Goal: Task Accomplishment & Management: Manage account settings

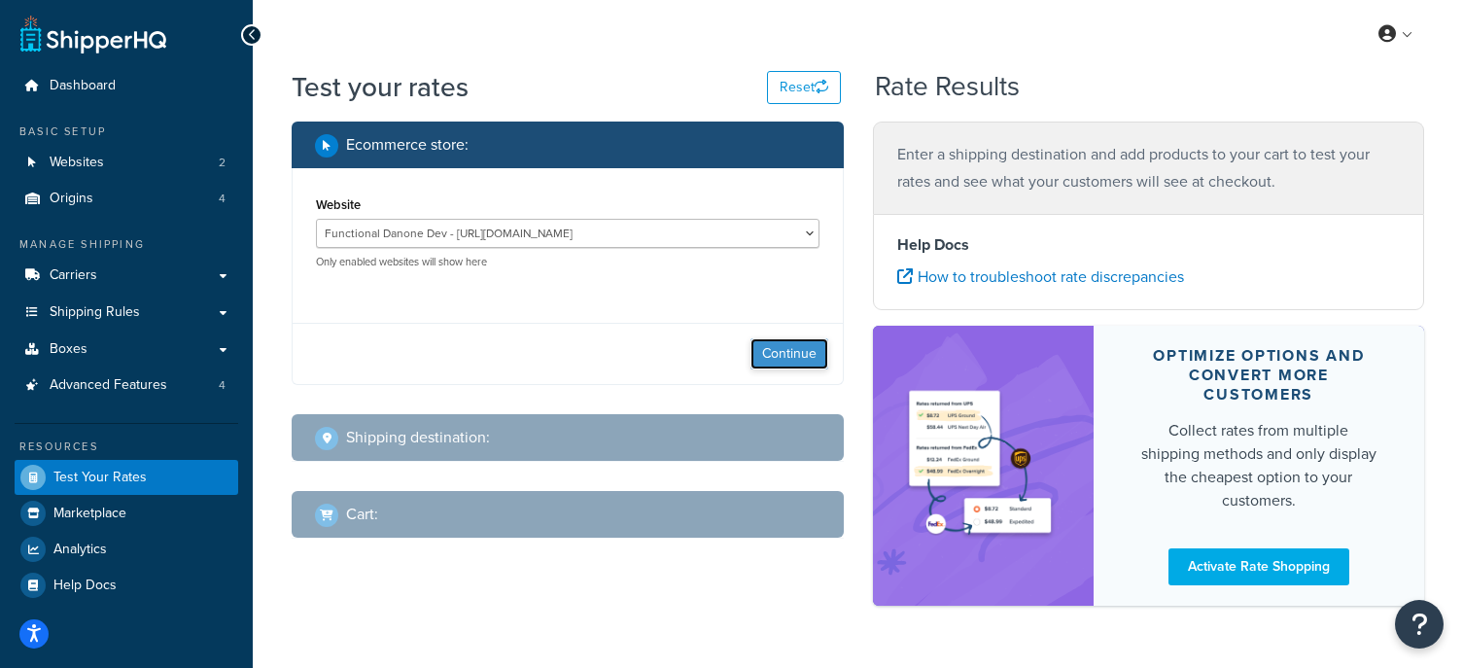
click at [792, 366] on button "Continue" at bounding box center [789, 353] width 78 height 31
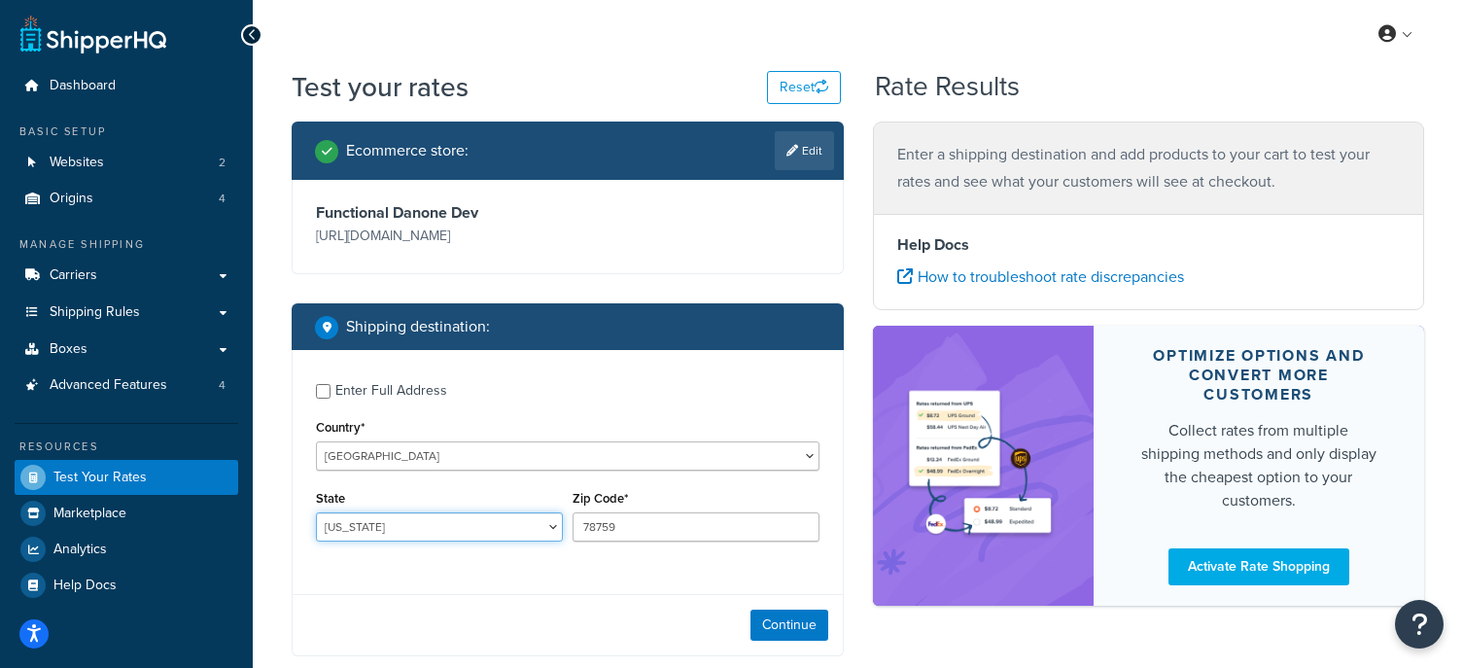
click at [484, 524] on select "Alabama Alaska American Samoa Arizona Arkansas Armed Forces Americas Armed Forc…" at bounding box center [439, 526] width 247 height 29
click at [533, 536] on select "Alabama Alaska American Samoa Arizona Arkansas Armed Forces Americas Armed Forc…" at bounding box center [439, 526] width 247 height 29
select select "FL"
click at [316, 512] on select "Alabama Alaska American Samoa Arizona Arkansas Armed Forces Americas Armed Forc…" at bounding box center [439, 526] width 247 height 29
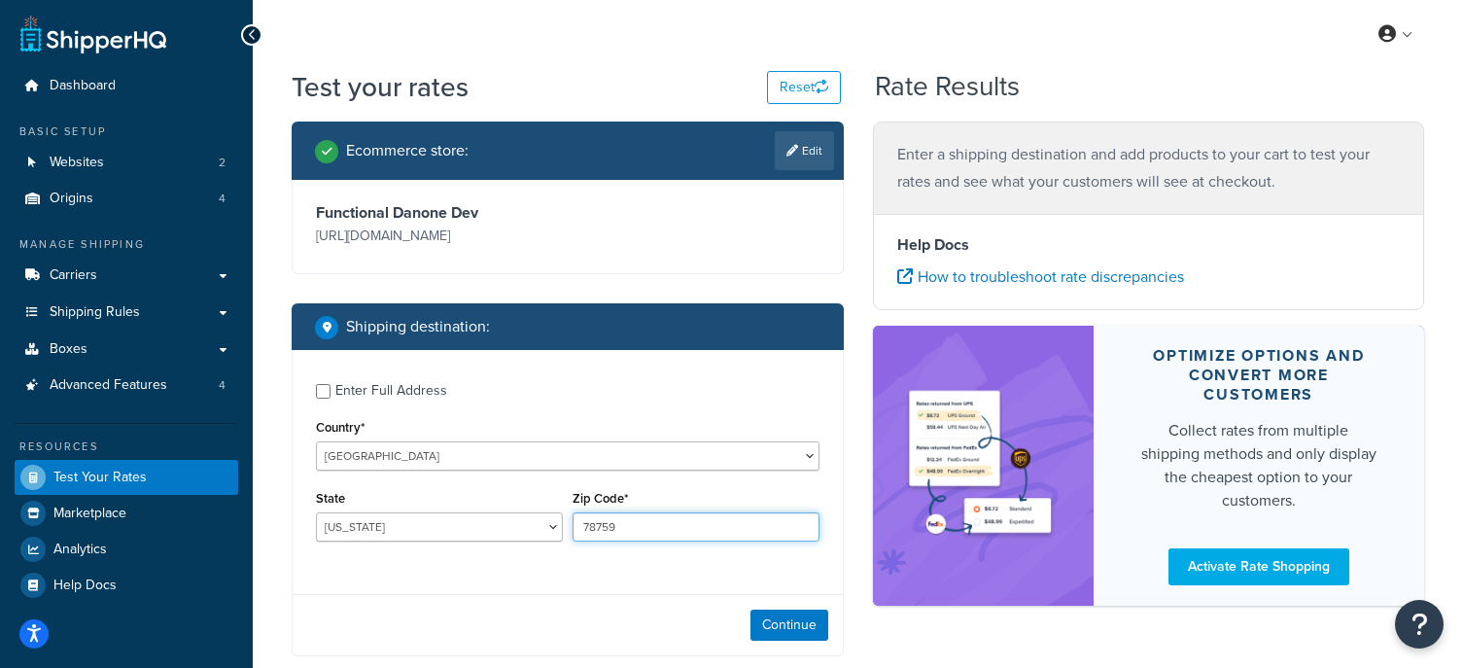
drag, startPoint x: 639, startPoint y: 526, endPoint x: 488, endPoint y: 525, distance: 150.7
click at [531, 525] on div "State Alabama Alaska American Samoa Arizona Arkansas Armed Forces Americas Arme…" at bounding box center [567, 520] width 513 height 71
paste input "33186"
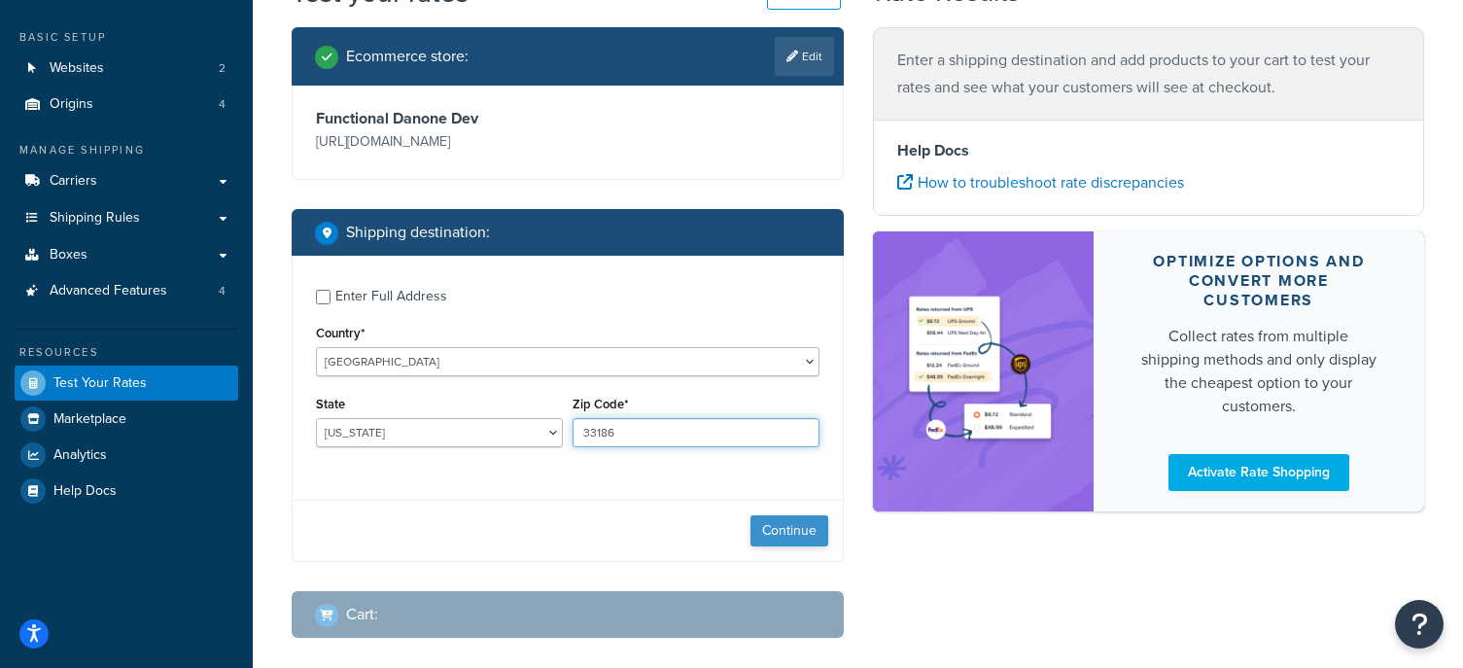
type input "33186"
click at [778, 526] on button "Continue" at bounding box center [789, 530] width 78 height 31
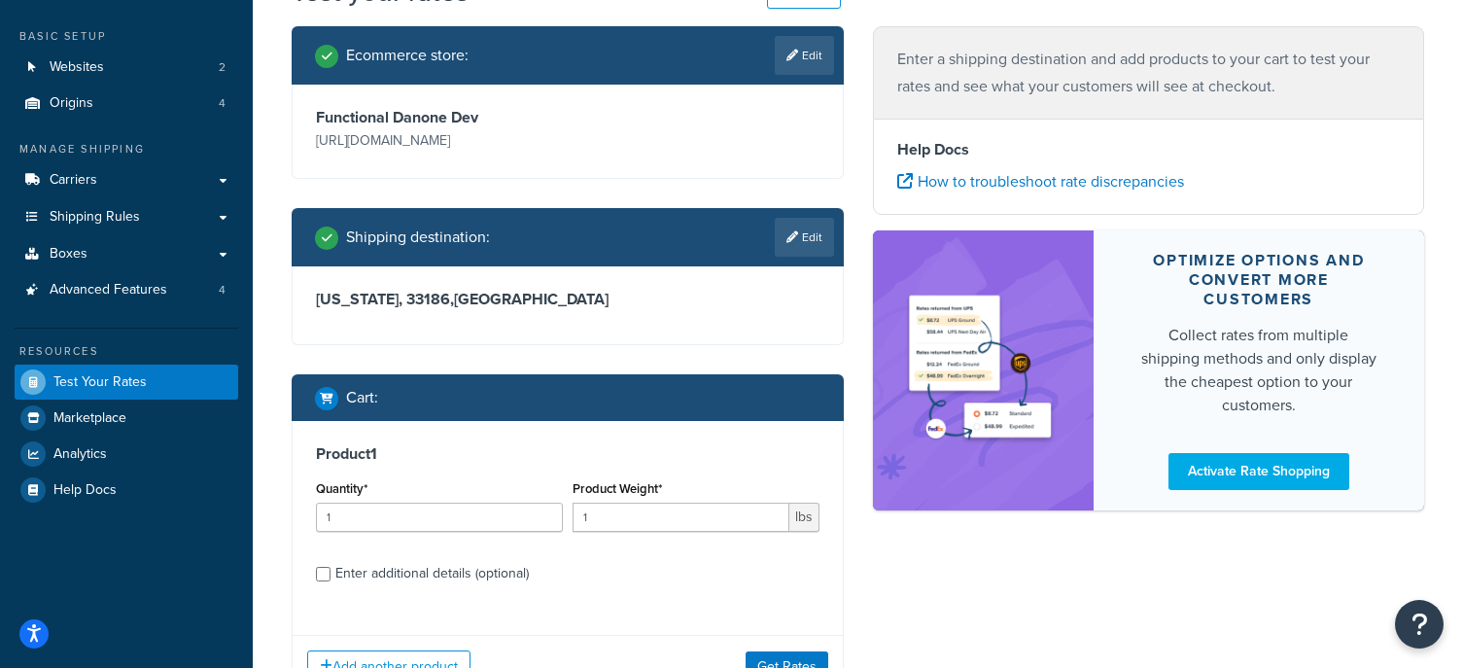
scroll to position [96, 0]
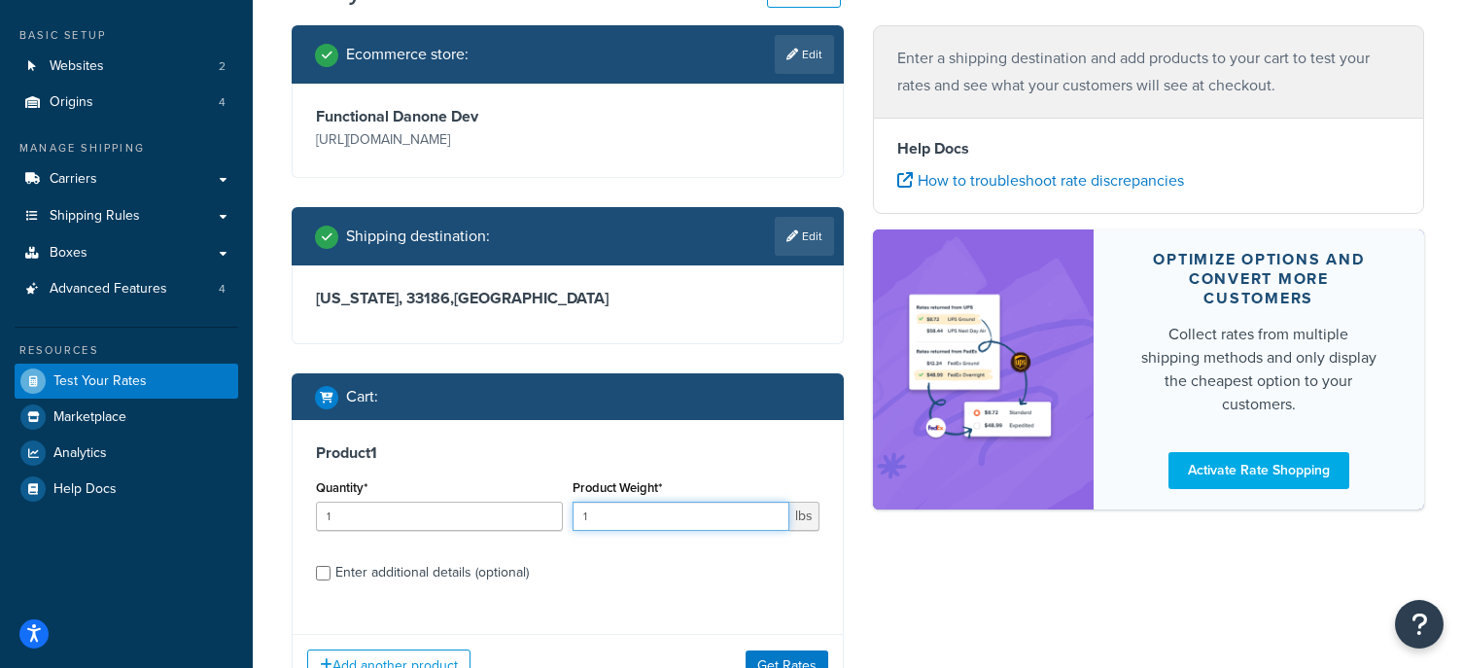
drag, startPoint x: 645, startPoint y: 518, endPoint x: 628, endPoint y: 521, distance: 17.7
click at [623, 518] on input "1" at bounding box center [681, 516] width 217 height 29
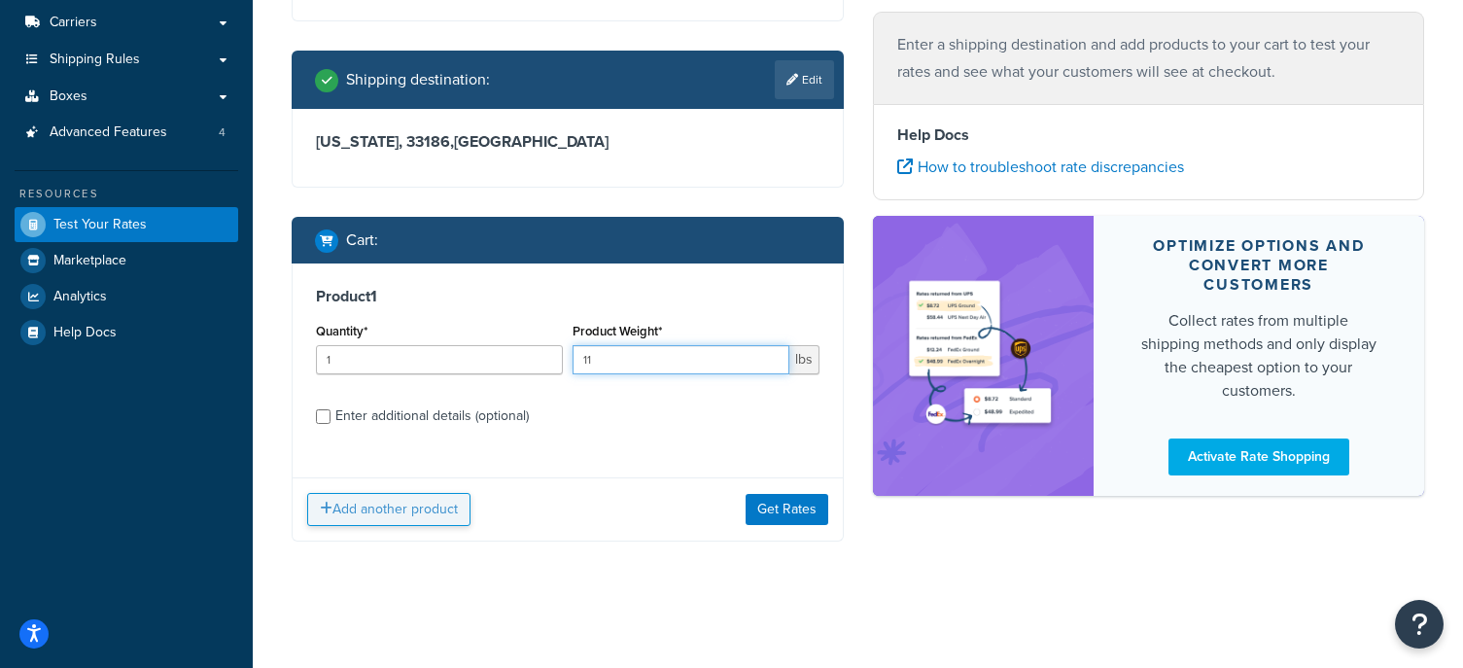
type input "11"
click at [428, 506] on button "Add another product" at bounding box center [388, 509] width 163 height 33
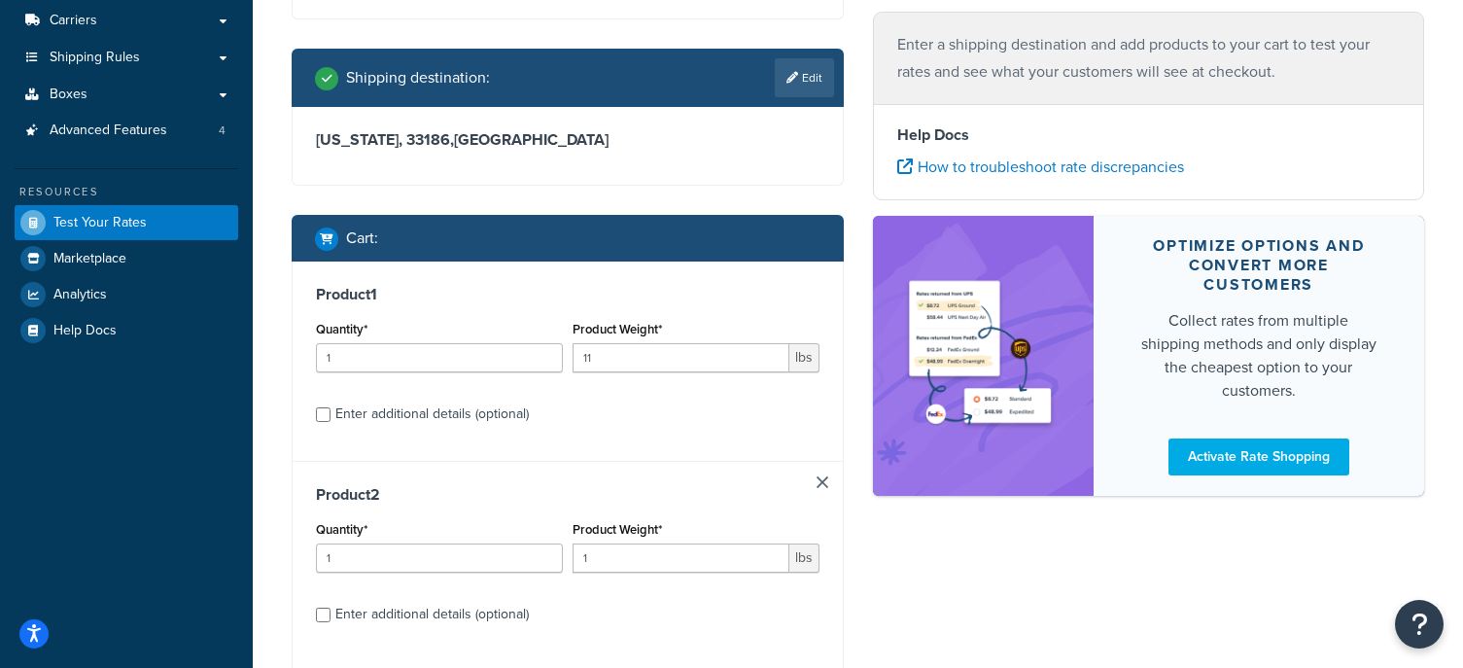
scroll to position [256, 0]
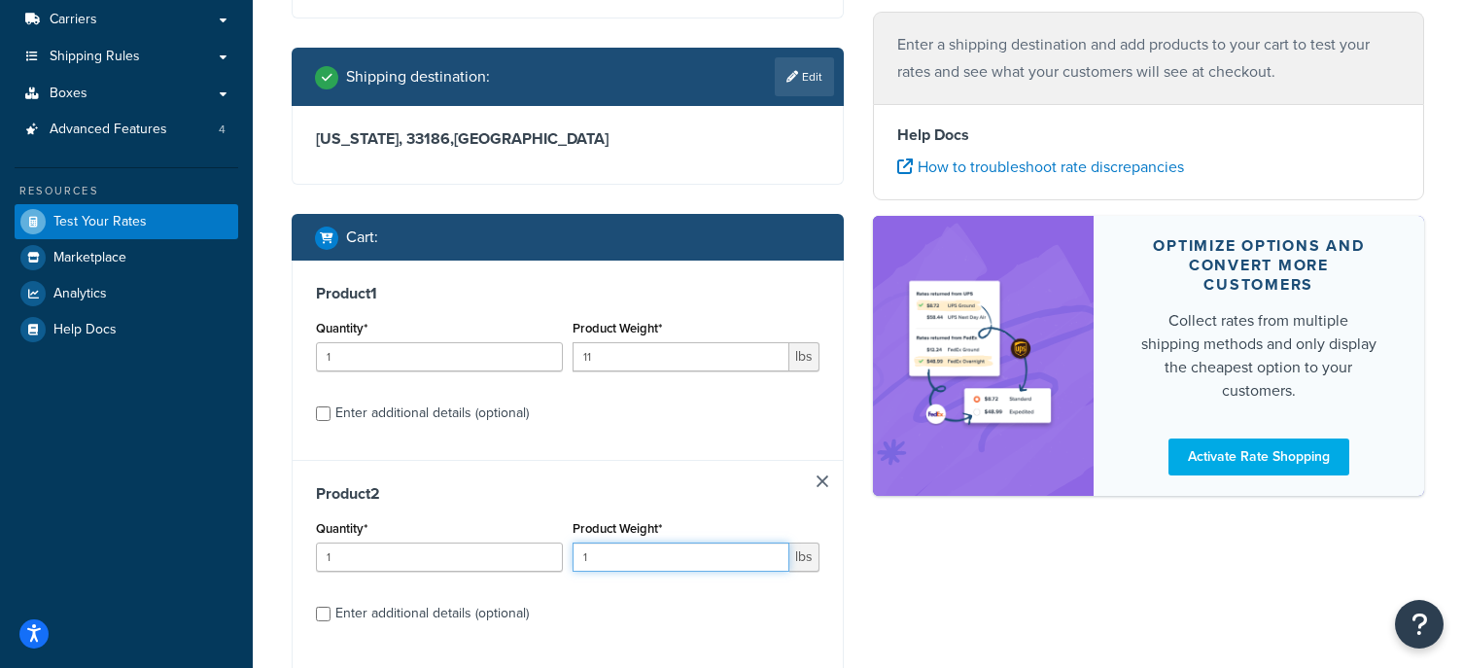
drag, startPoint x: 619, startPoint y: 565, endPoint x: 542, endPoint y: 560, distance: 76.9
click at [542, 560] on div "Quantity* 1 Product Weight* 1 lbs" at bounding box center [567, 550] width 513 height 71
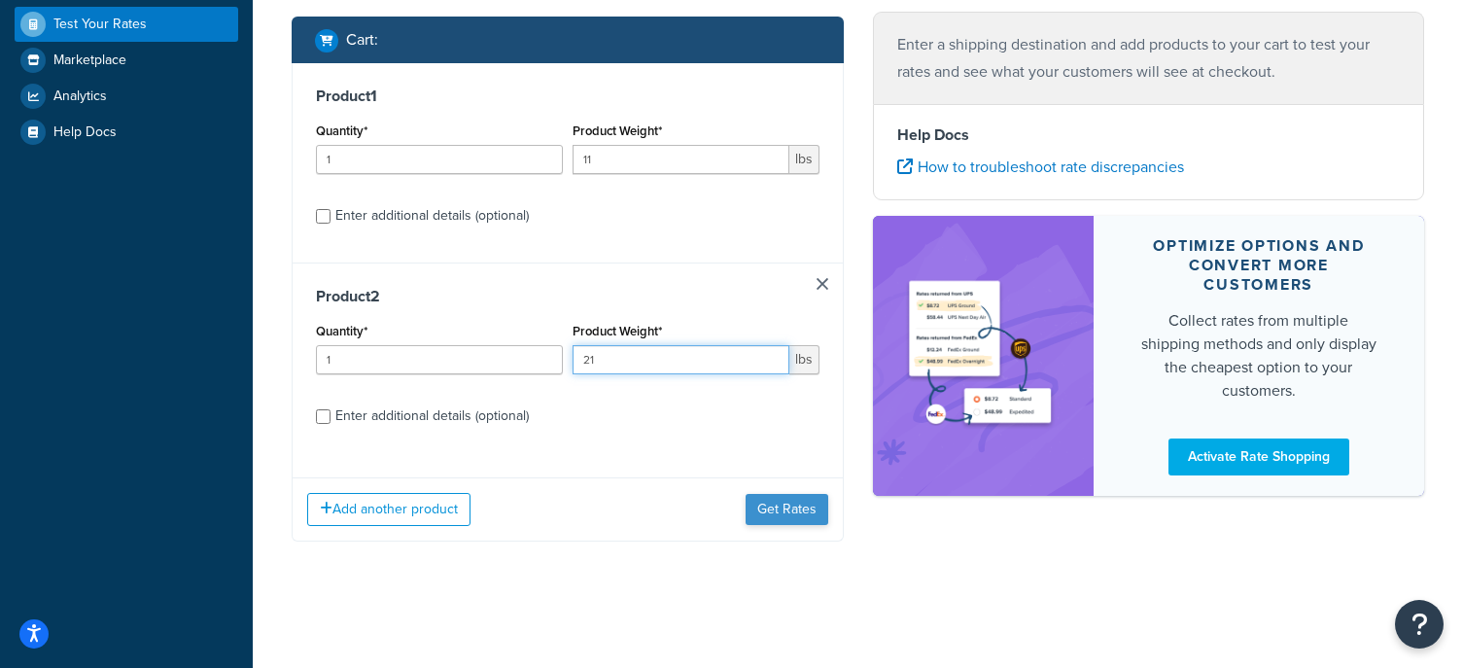
type input "21"
click at [780, 498] on button "Get Rates" at bounding box center [787, 509] width 83 height 31
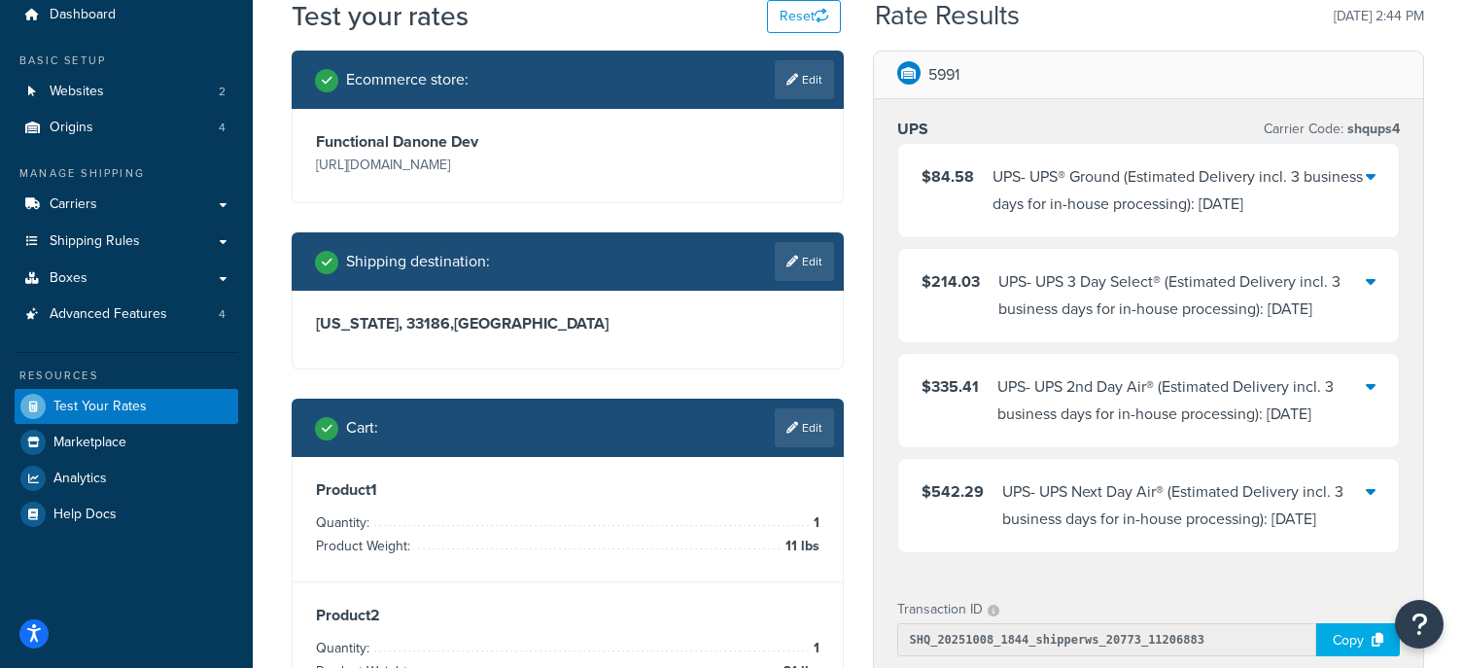
scroll to position [0, 0]
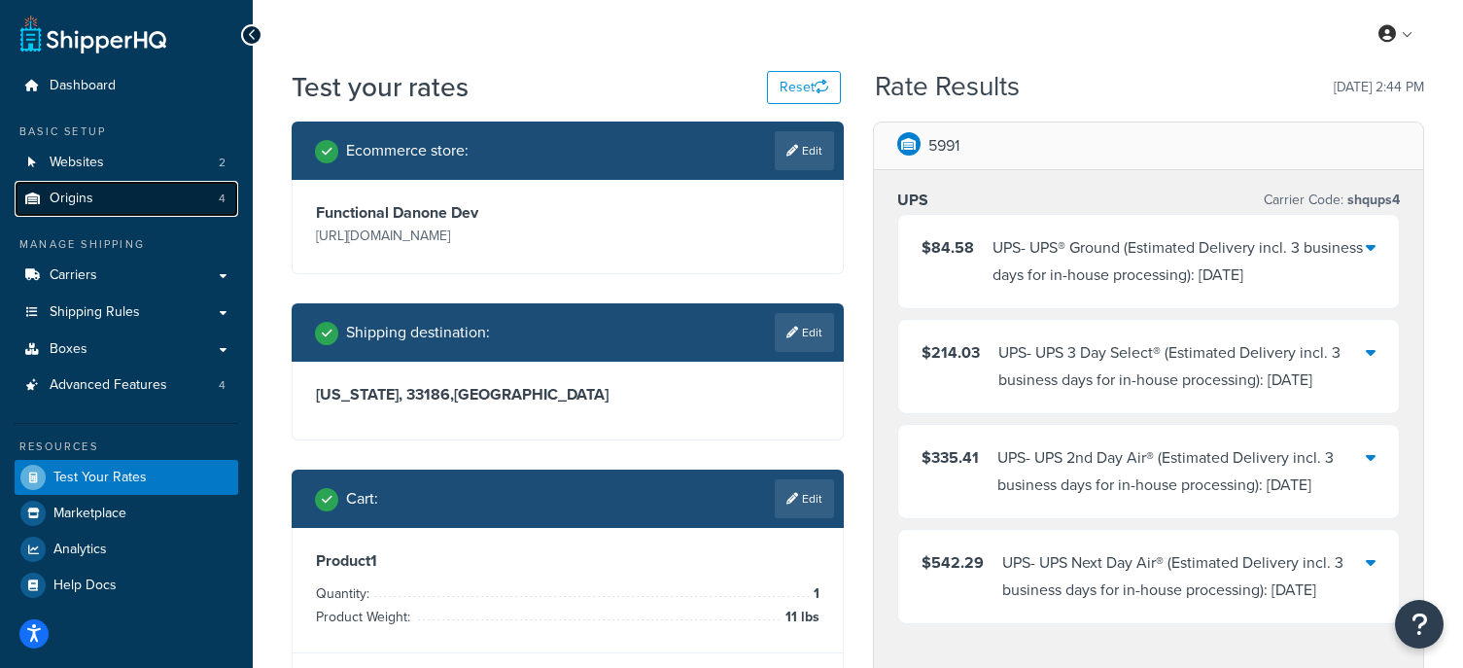
click at [106, 196] on link "Origins 4" at bounding box center [127, 199] width 224 height 36
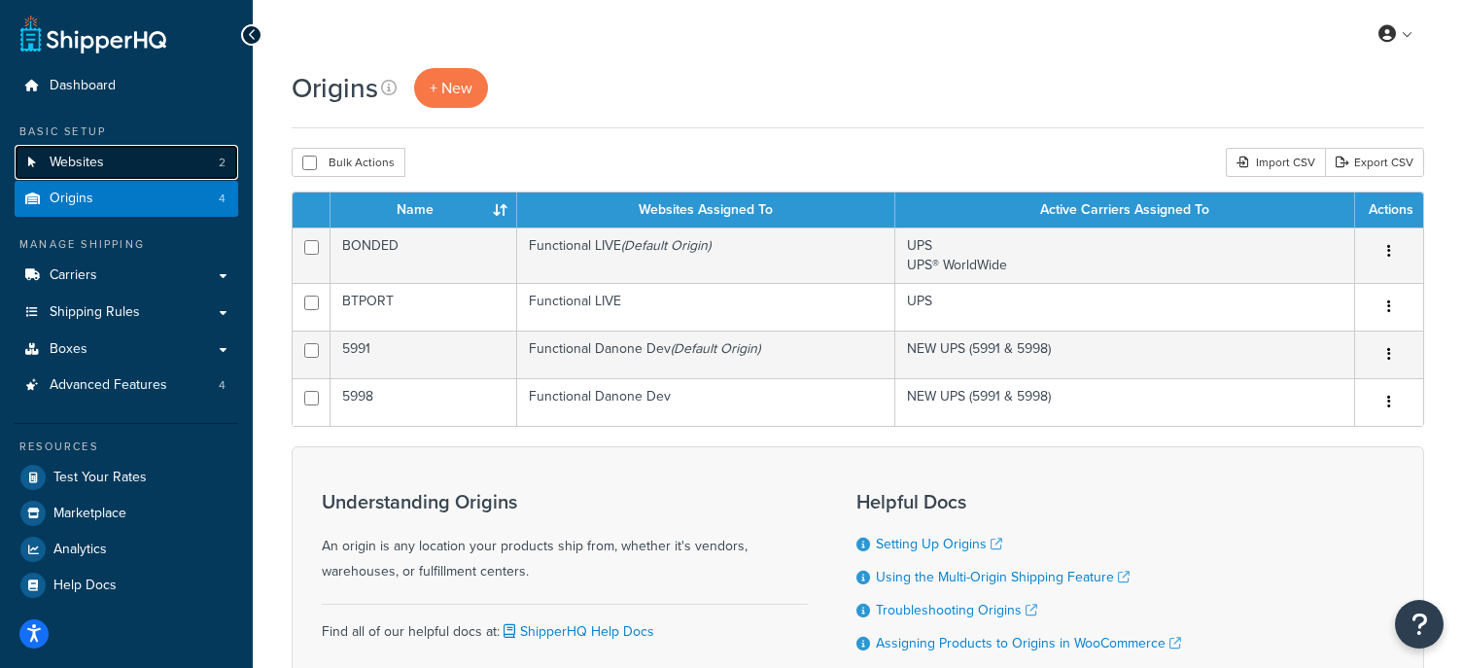
click at [83, 159] on span "Websites" at bounding box center [77, 163] width 54 height 17
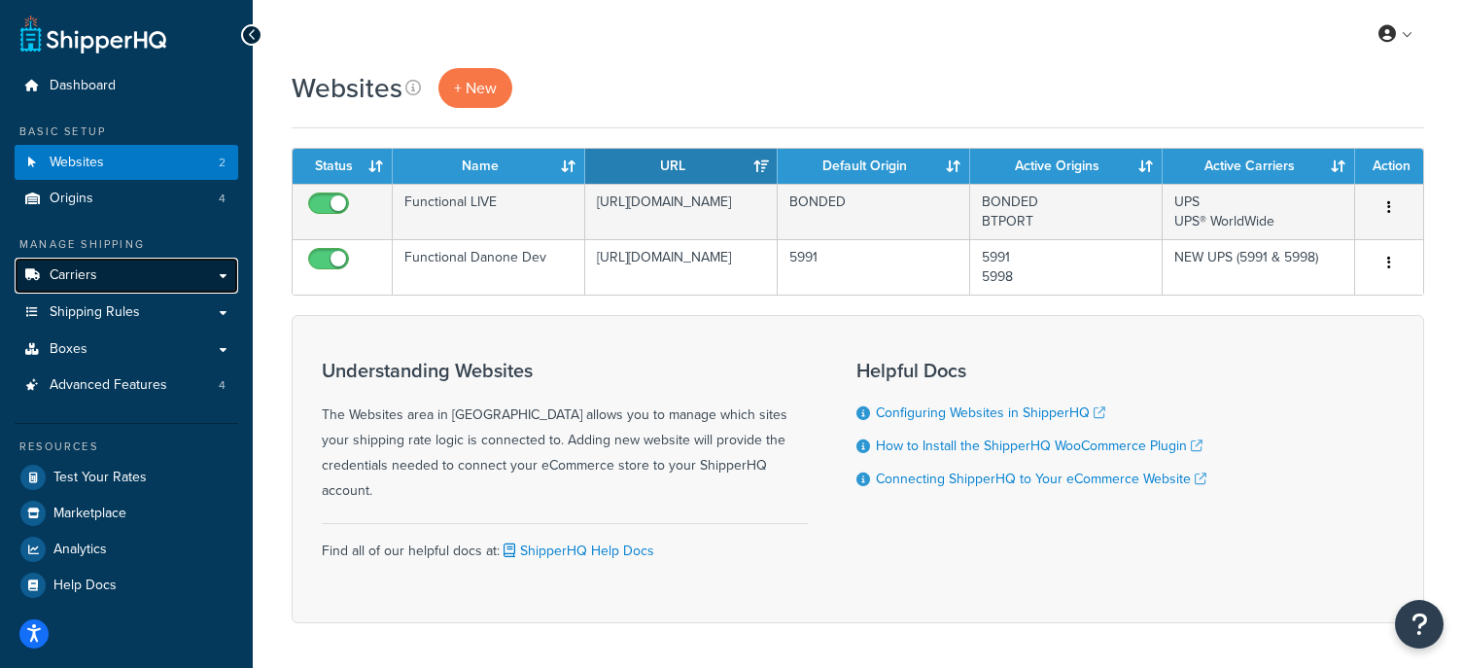
click at [81, 261] on link "Carriers" at bounding box center [127, 276] width 224 height 36
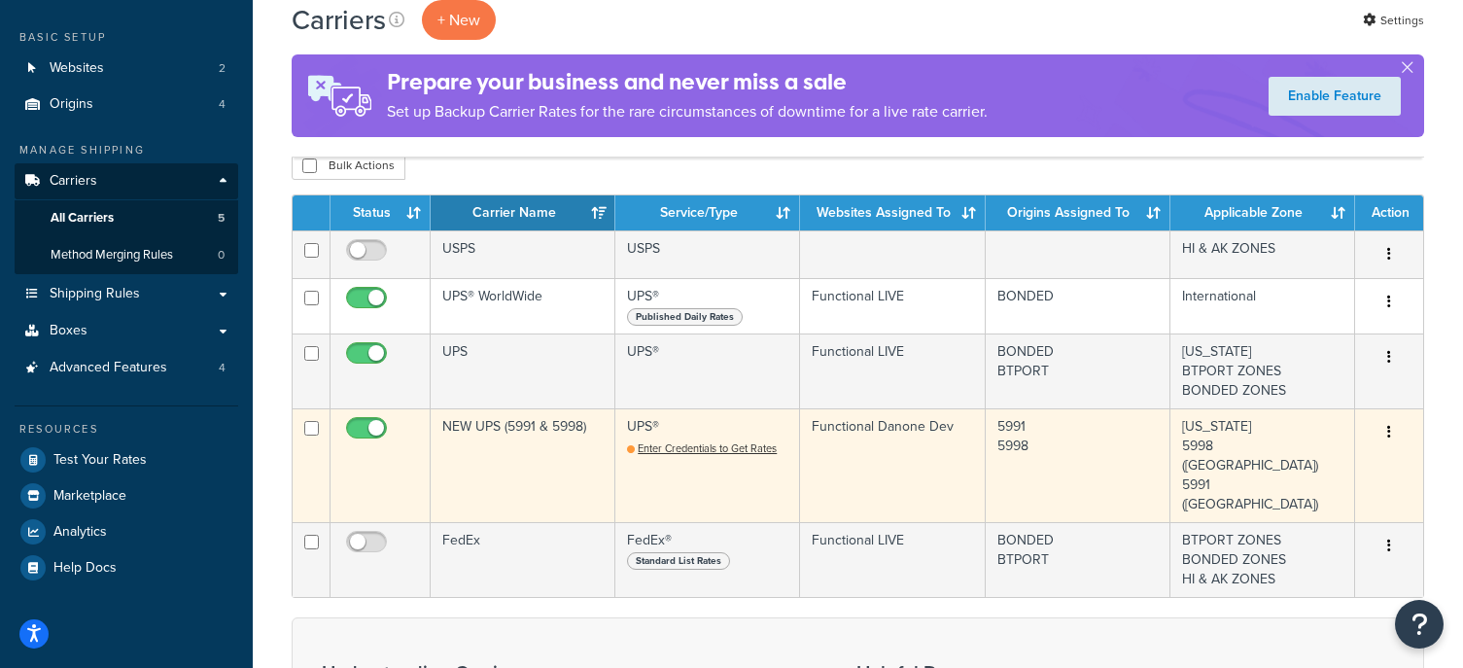
scroll to position [95, 0]
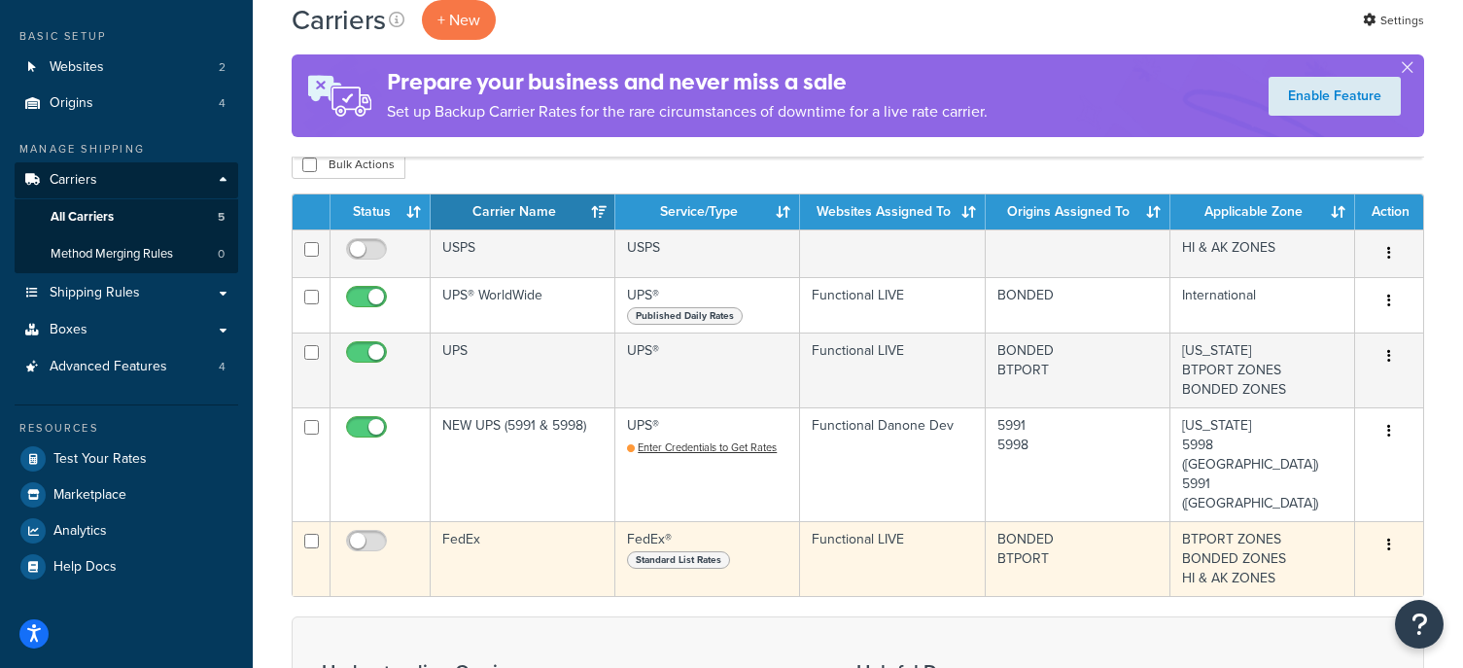
click at [1392, 530] on button "button" at bounding box center [1389, 545] width 27 height 31
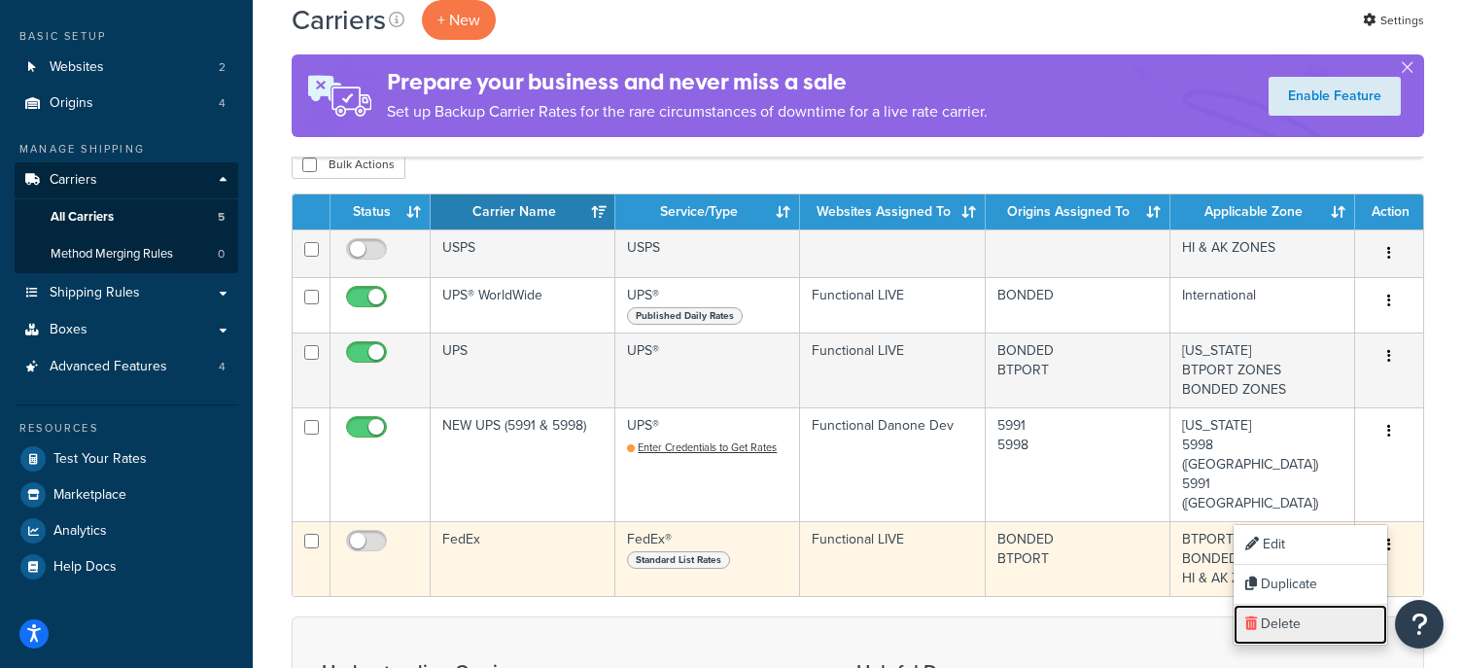
click at [1298, 626] on link "Delete" at bounding box center [1311, 625] width 154 height 40
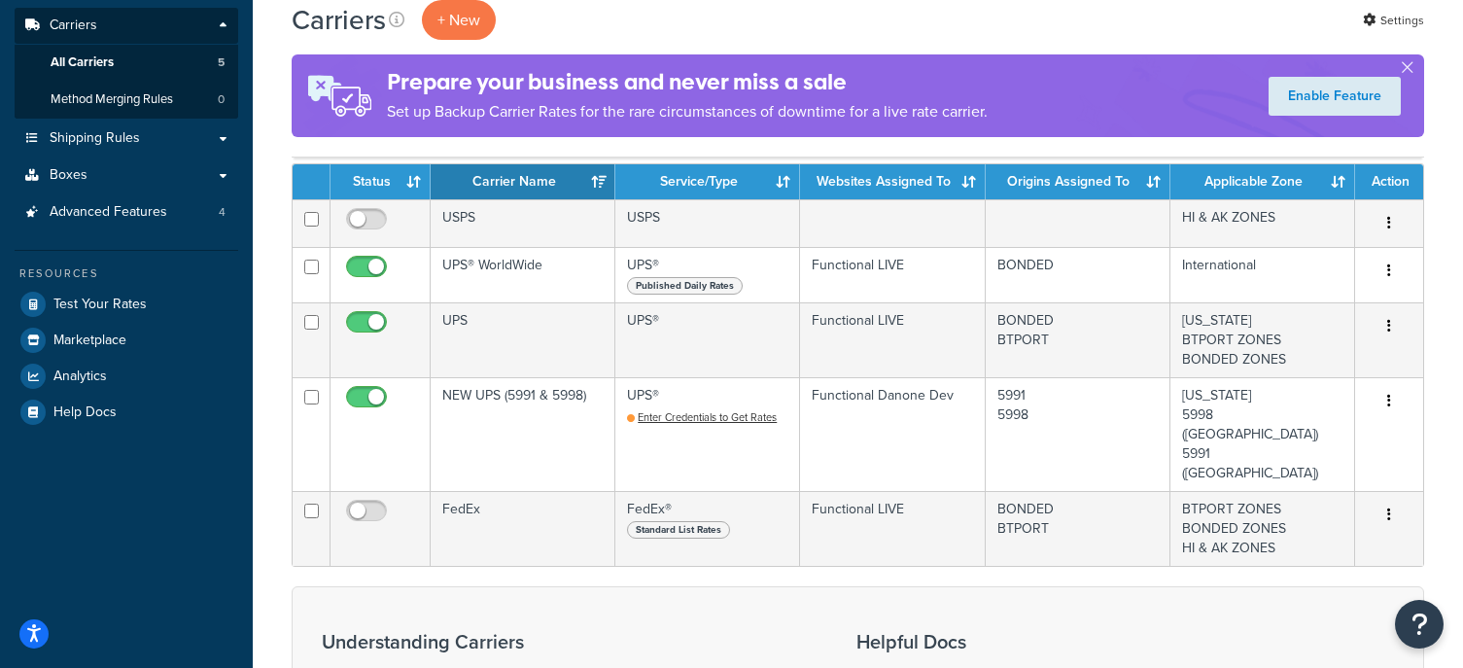
scroll to position [247, 0]
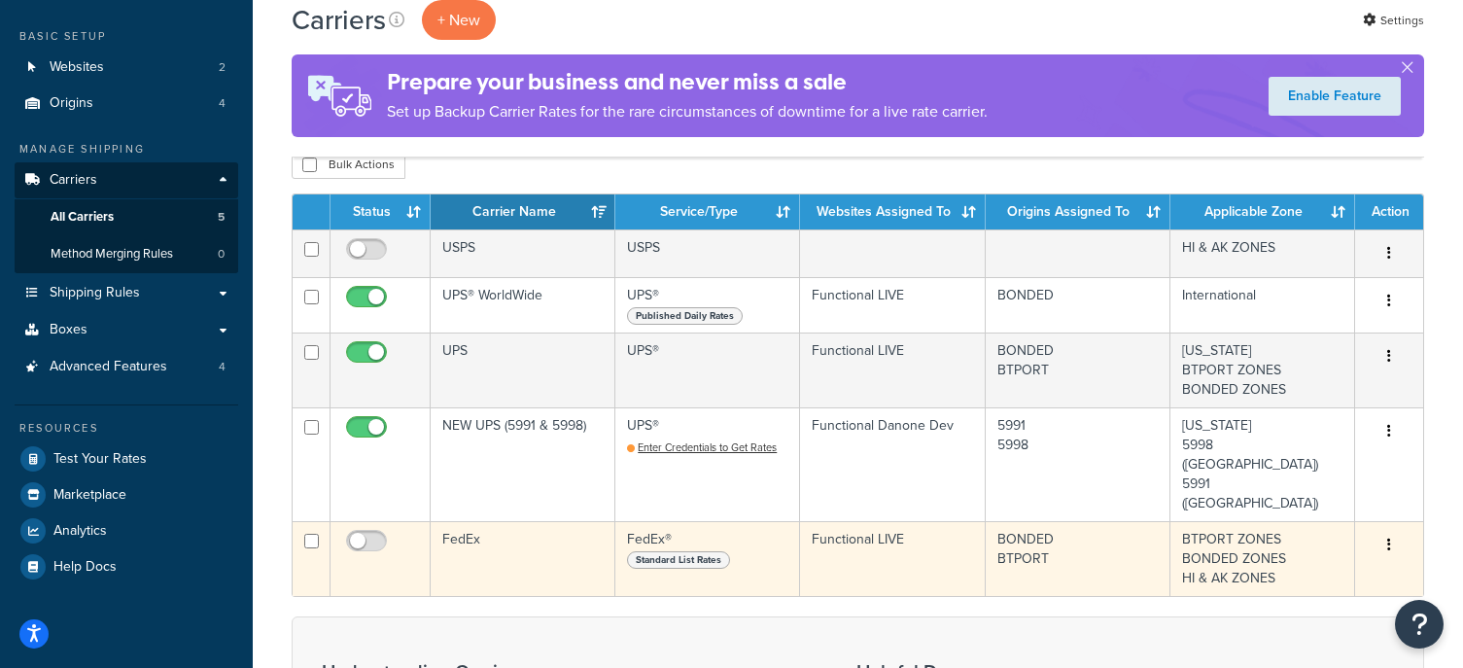
scroll to position [96, 0]
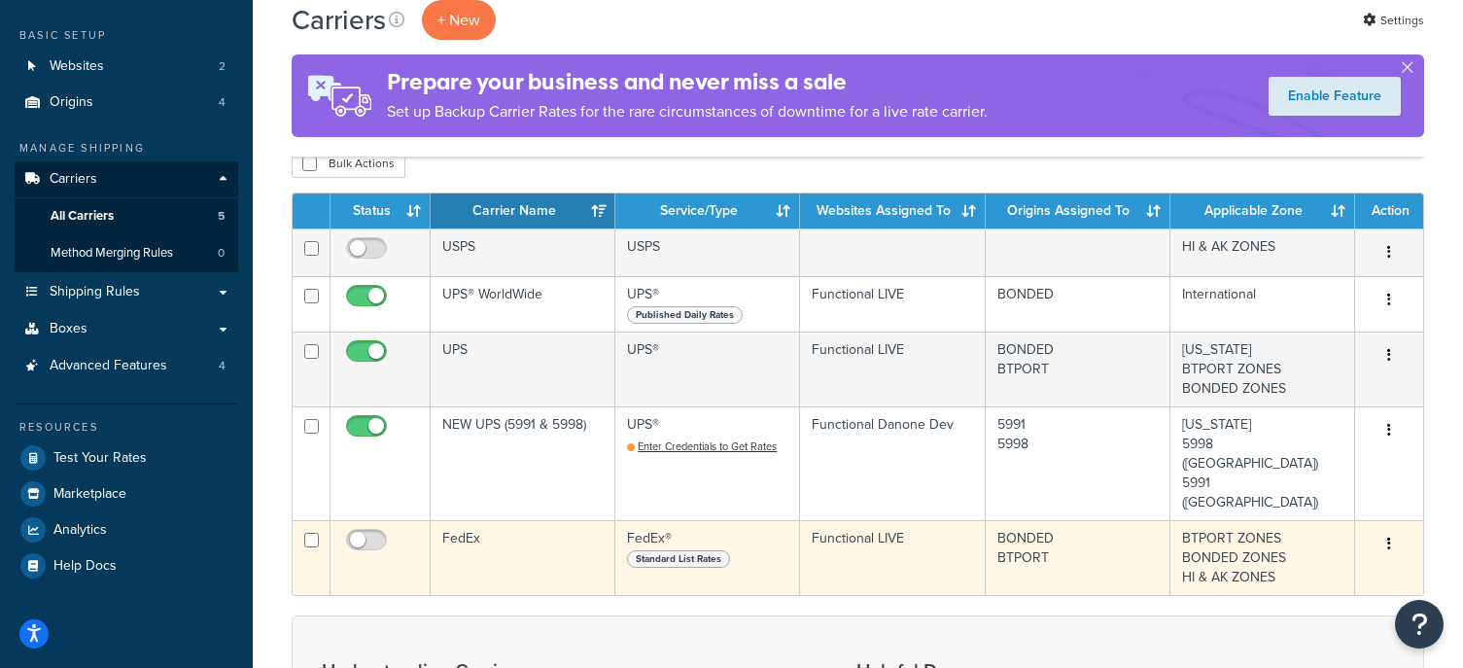
click at [1395, 529] on button "button" at bounding box center [1389, 544] width 27 height 31
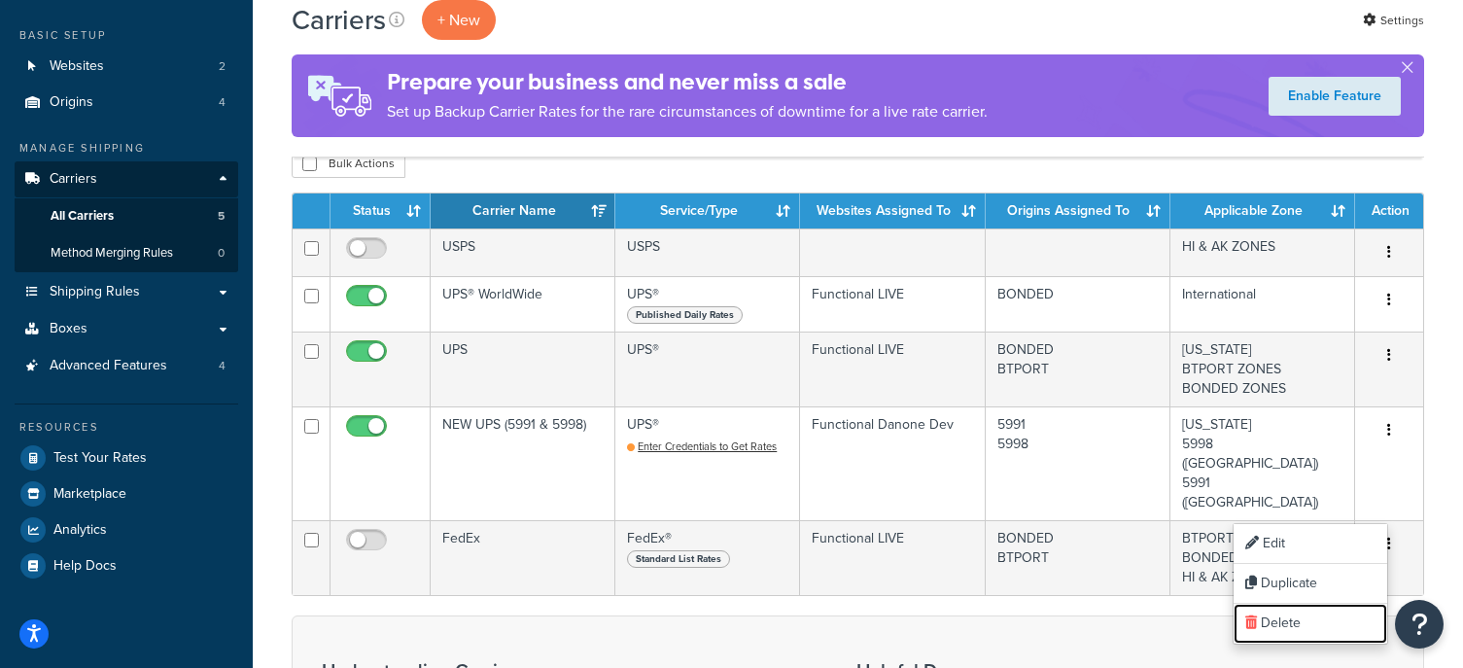
drag, startPoint x: 1298, startPoint y: 624, endPoint x: 827, endPoint y: 75, distance: 723.2
click at [1298, 624] on link "Delete" at bounding box center [1311, 624] width 154 height 40
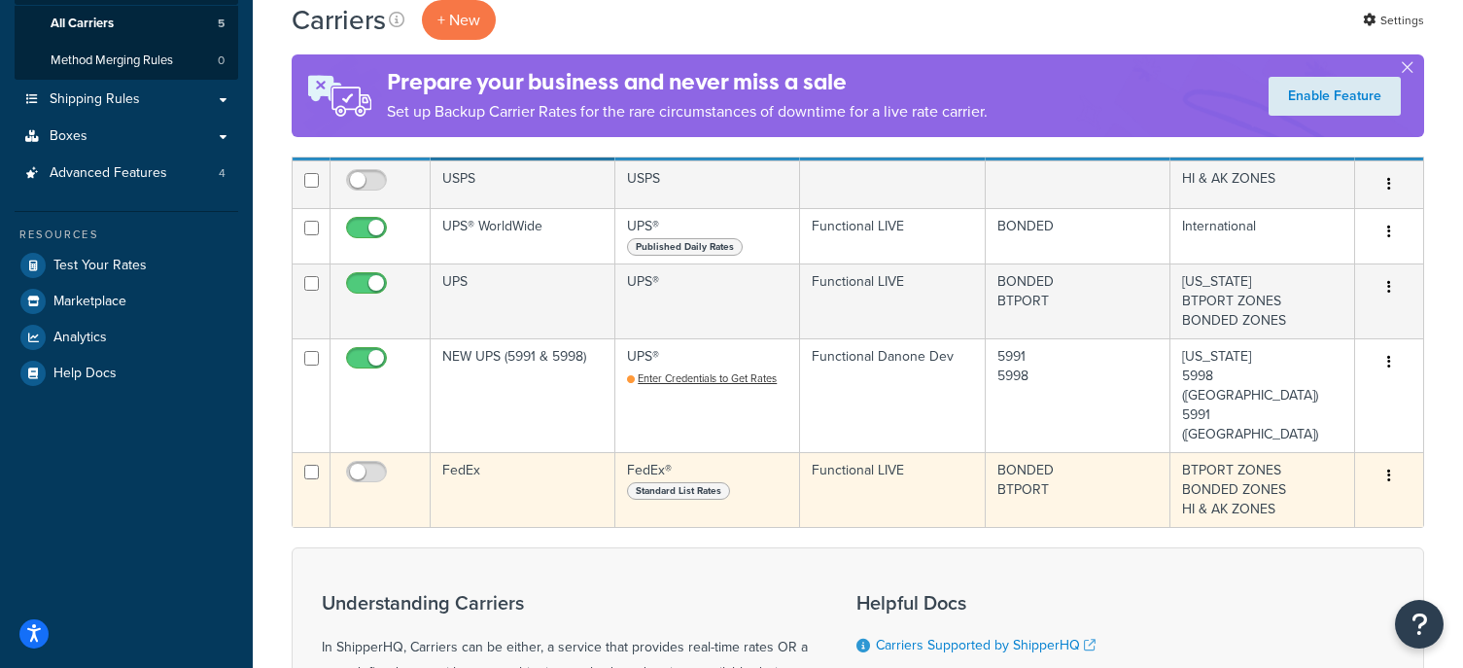
scroll to position [290, 0]
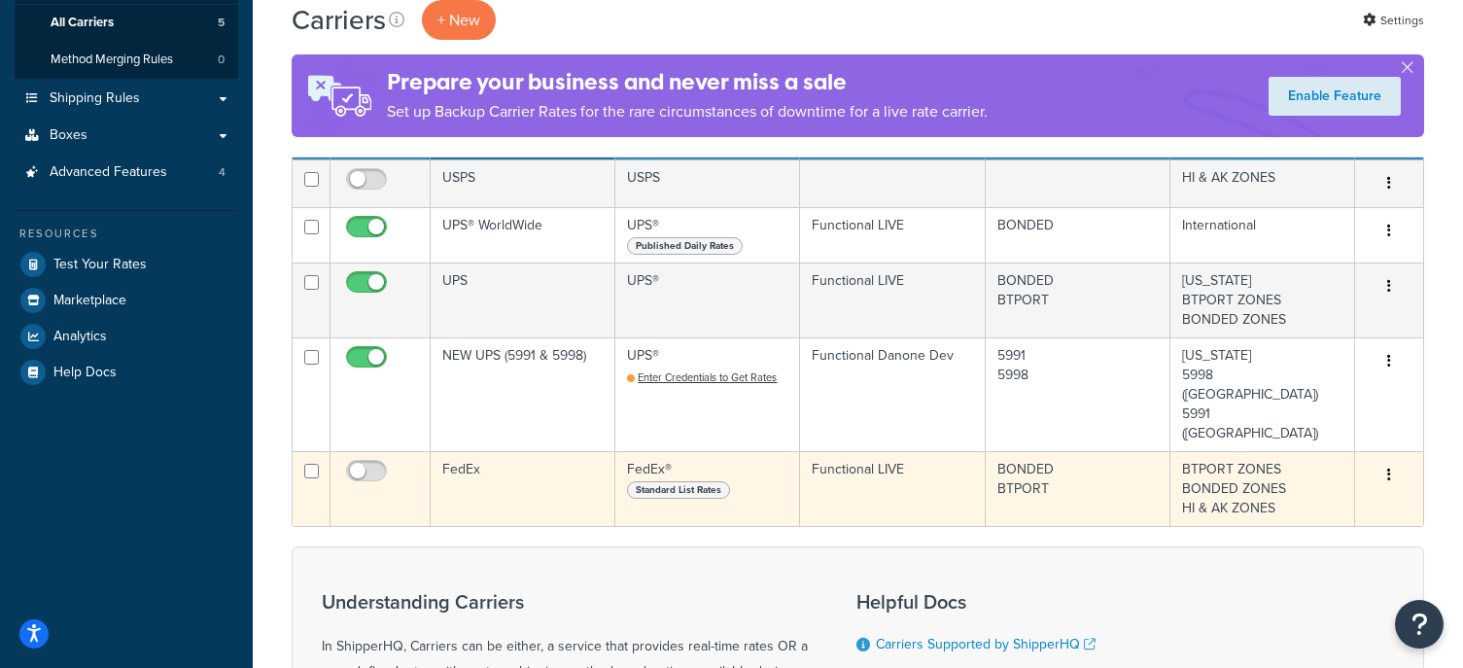
click at [1383, 460] on button "button" at bounding box center [1389, 475] width 27 height 31
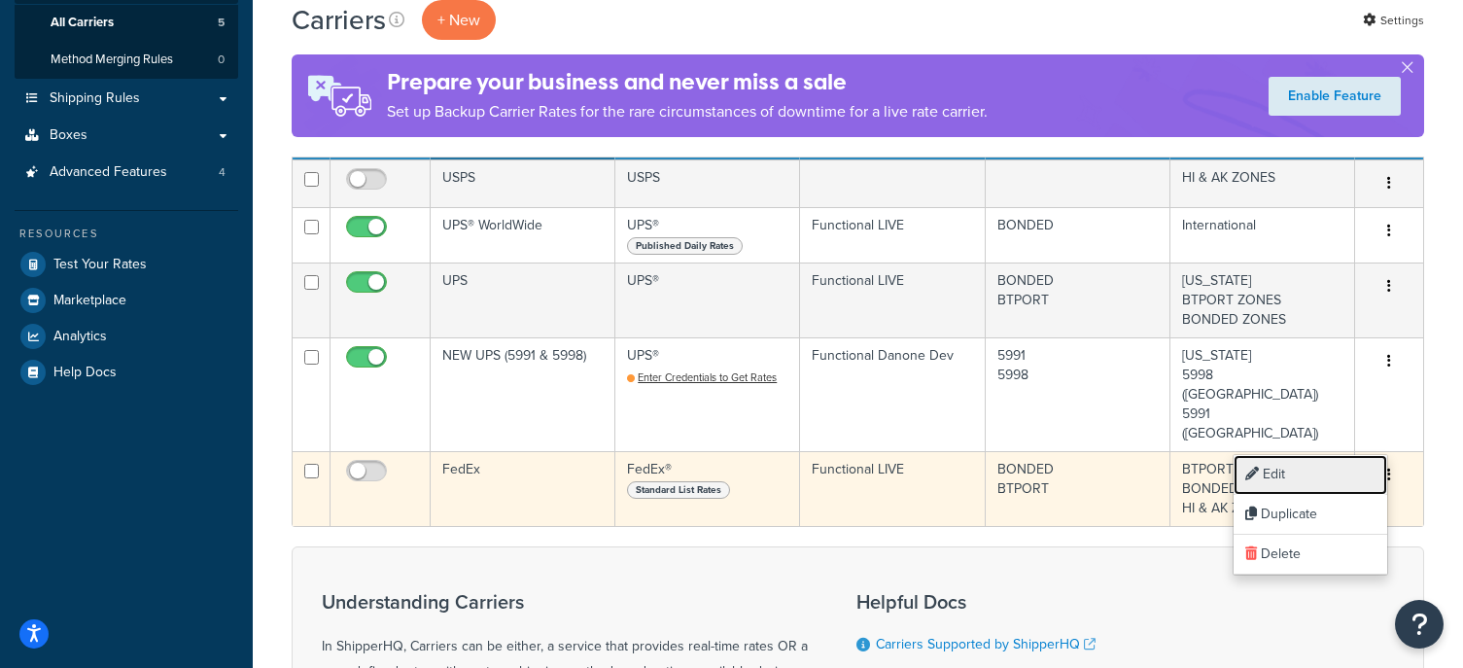
click at [1263, 485] on link "Edit" at bounding box center [1311, 475] width 154 height 40
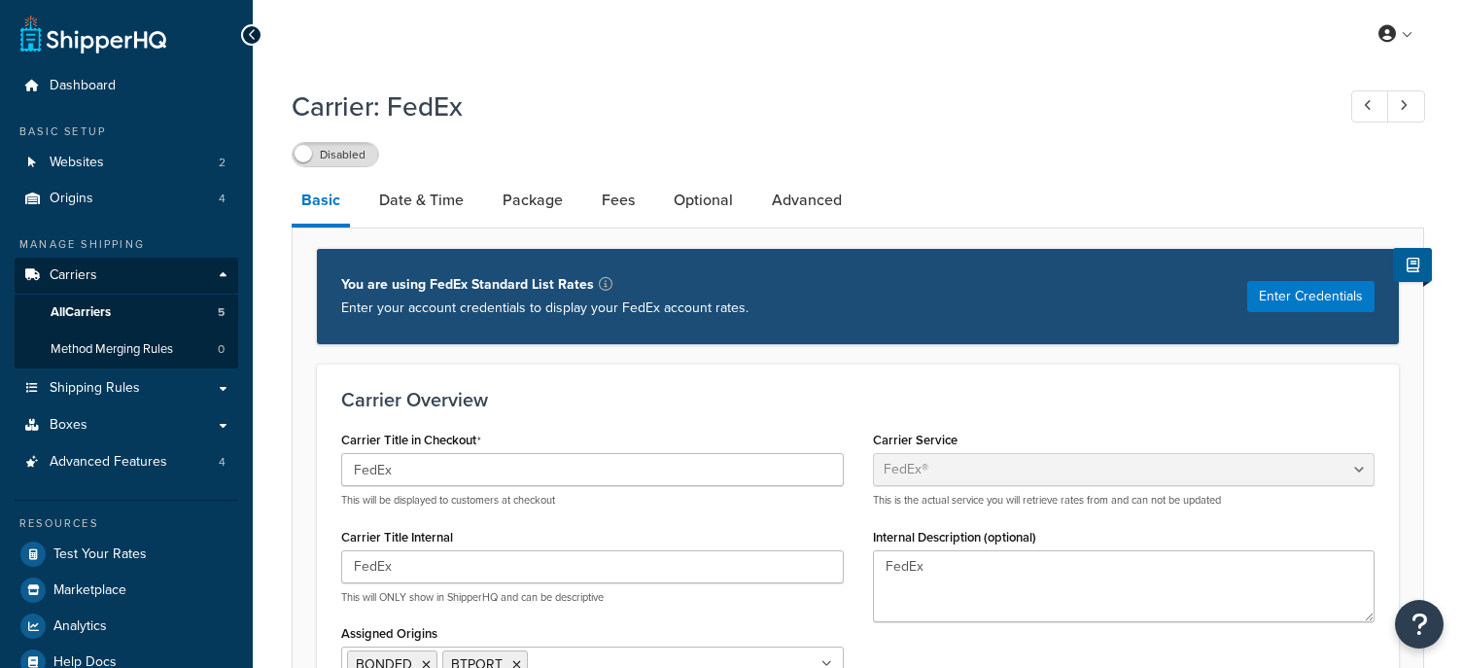
select select "fedEx"
select select "REGULAR_PICKUP"
select select "YOUR_PACKAGING"
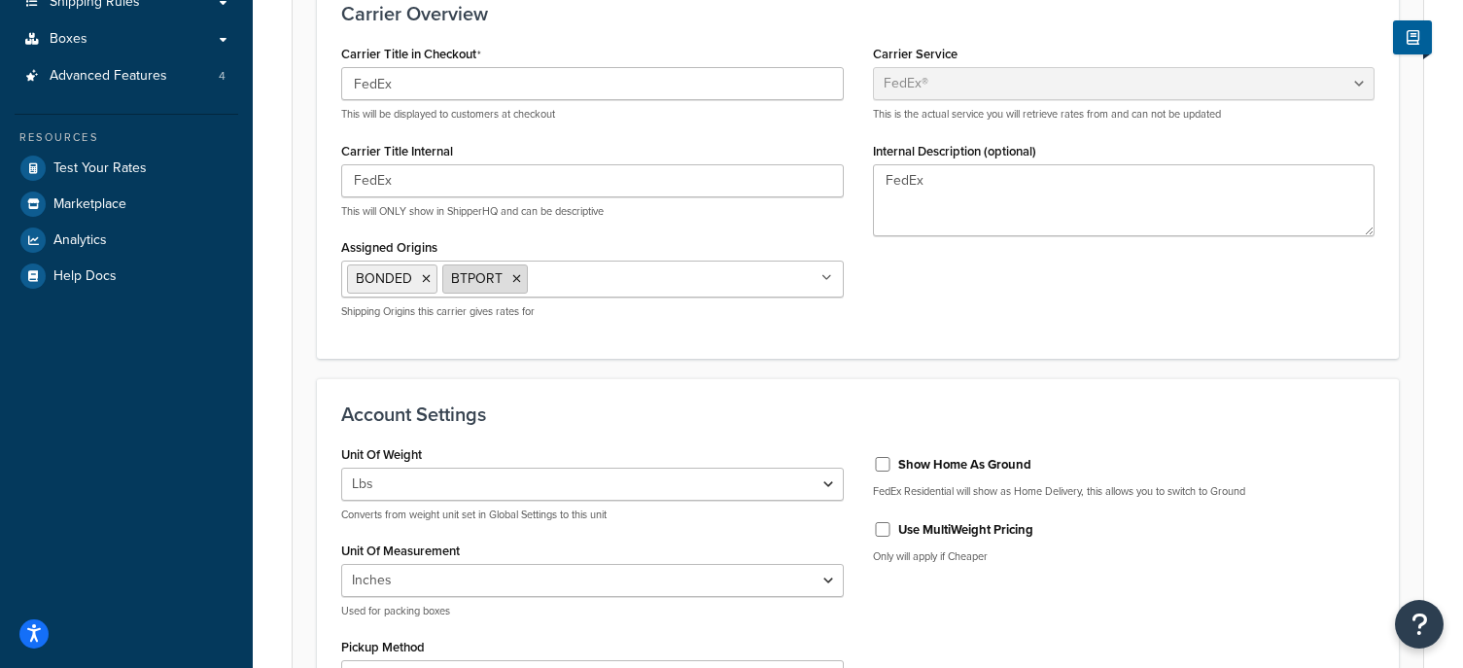
scroll to position [388, 0]
click at [506, 280] on li "BTPORT" at bounding box center [485, 276] width 86 height 29
click at [514, 277] on icon at bounding box center [516, 277] width 9 height 12
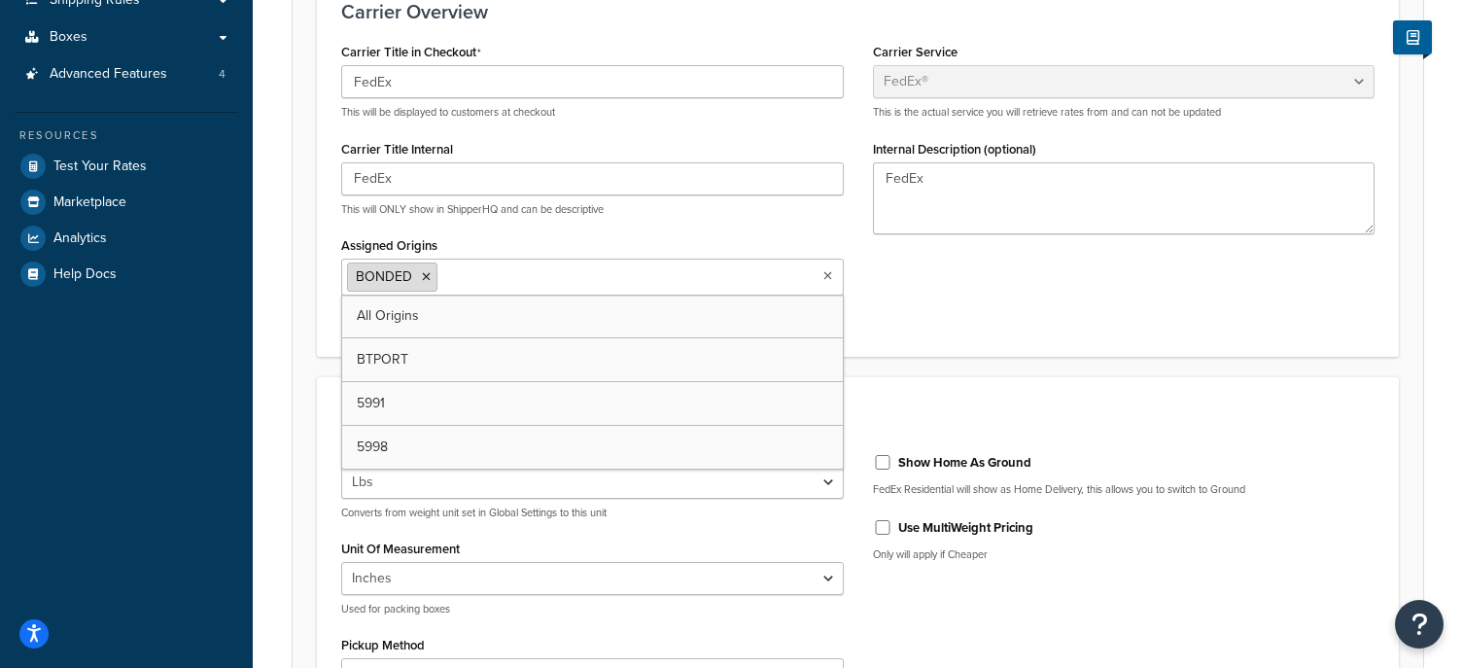
click at [426, 283] on icon at bounding box center [426, 277] width 9 height 12
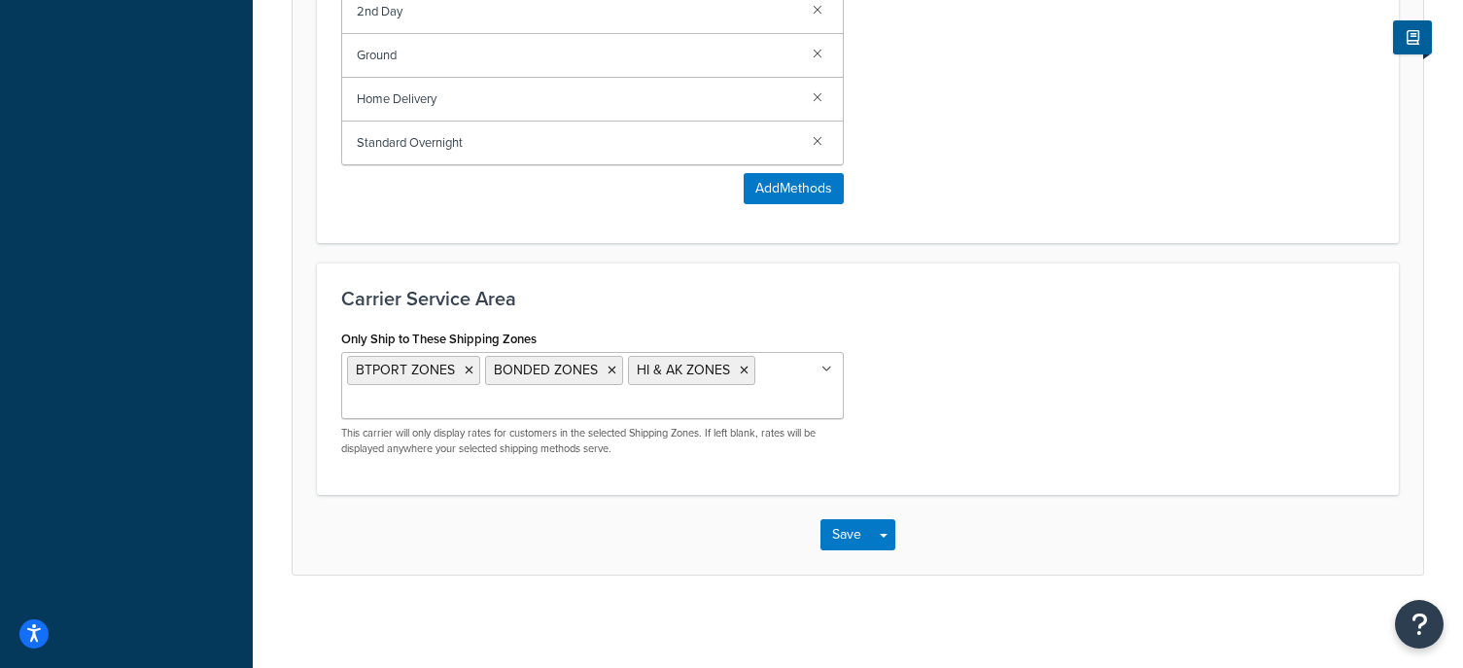
scroll to position [1385, 0]
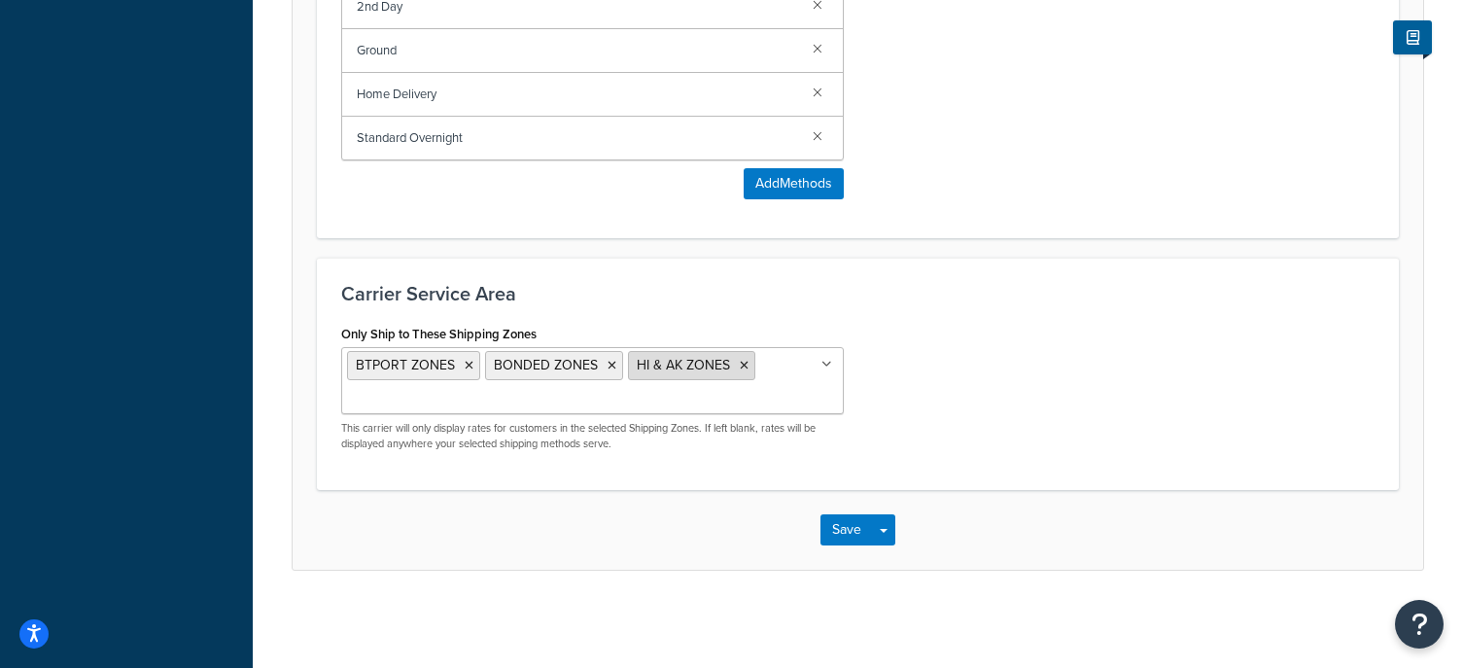
click at [740, 363] on icon at bounding box center [744, 366] width 9 height 12
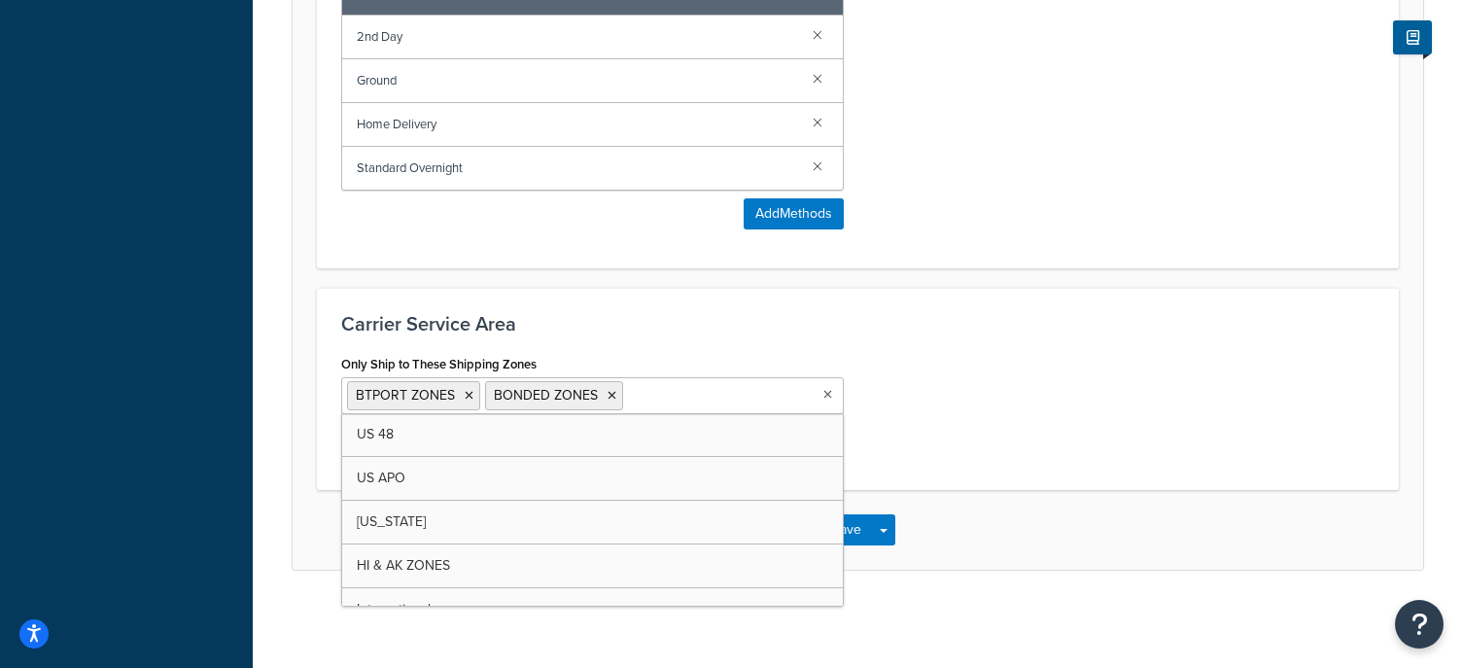
scroll to position [1355, 0]
click at [609, 396] on icon at bounding box center [612, 396] width 9 height 12
drag, startPoint x: 452, startPoint y: 397, endPoint x: 470, endPoint y: 396, distance: 17.5
click at [465, 397] on li "BTPORT ZONES" at bounding box center [413, 395] width 133 height 29
click at [470, 396] on icon at bounding box center [469, 396] width 9 height 12
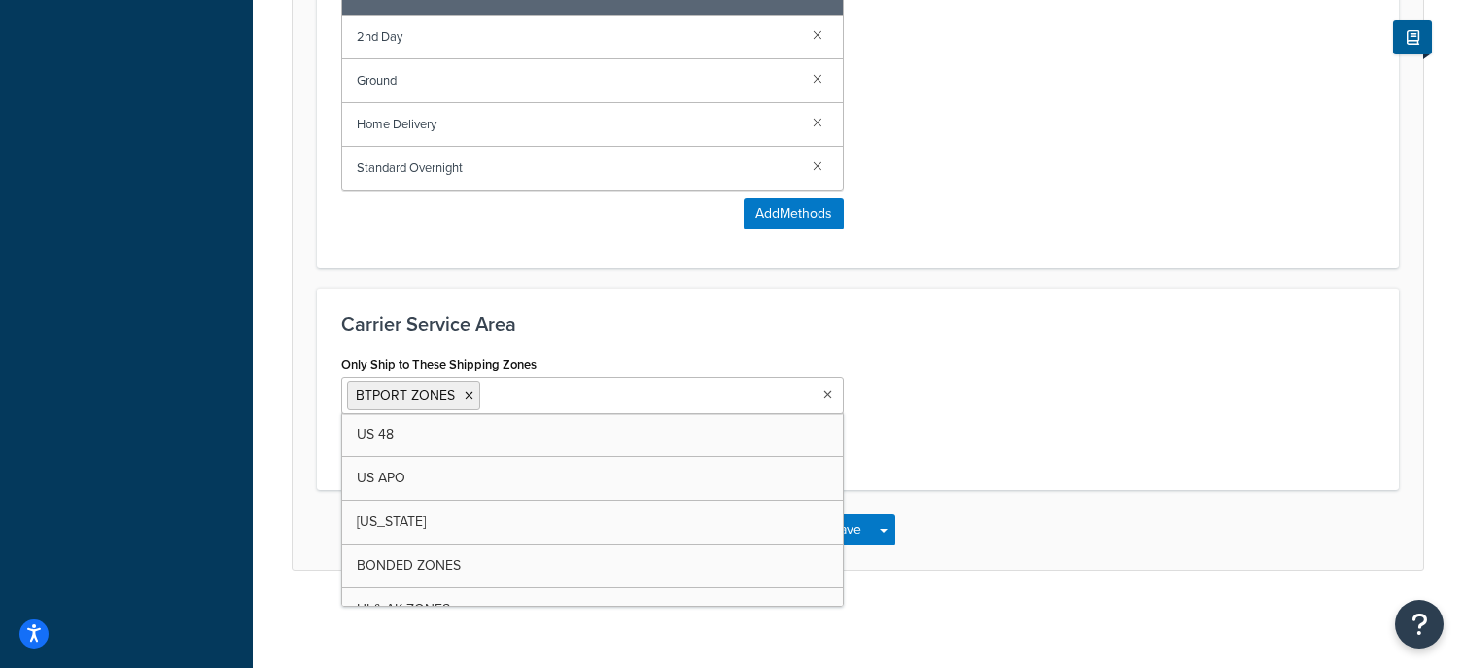
scroll to position [1350, 0]
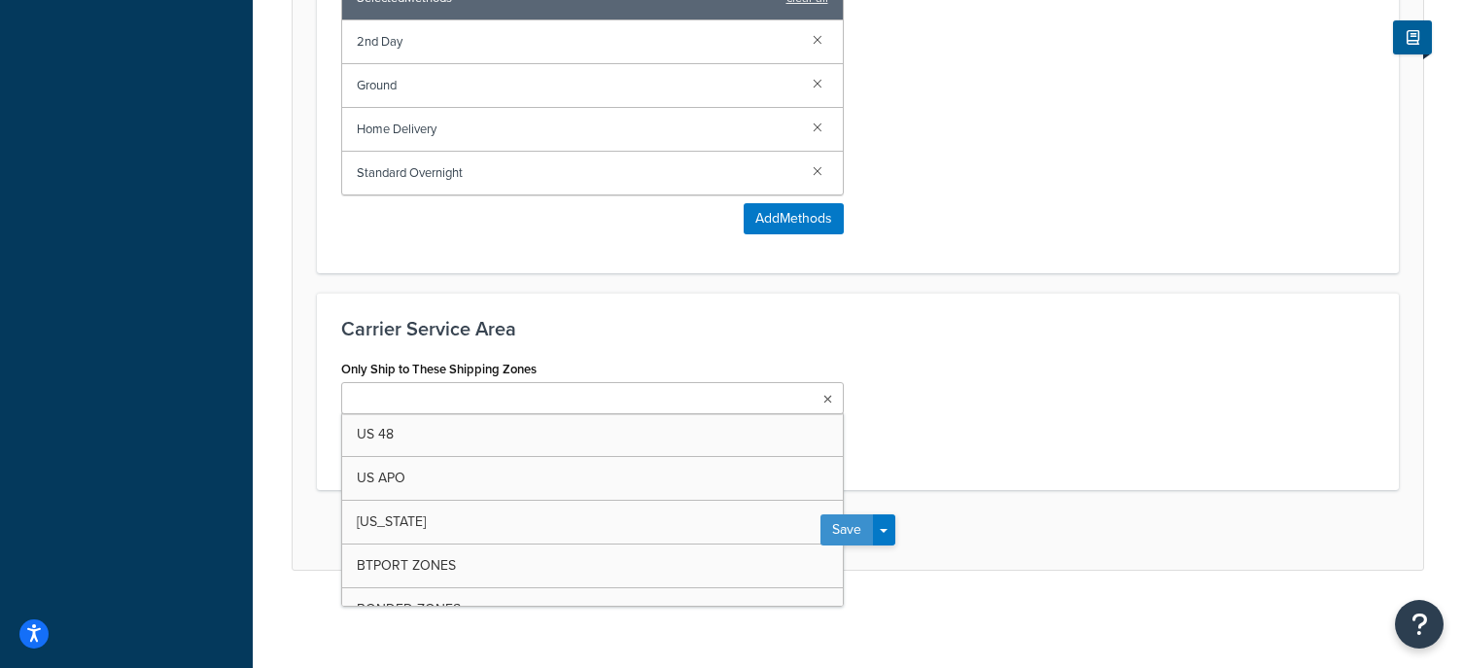
click at [866, 524] on button "Save" at bounding box center [846, 529] width 52 height 31
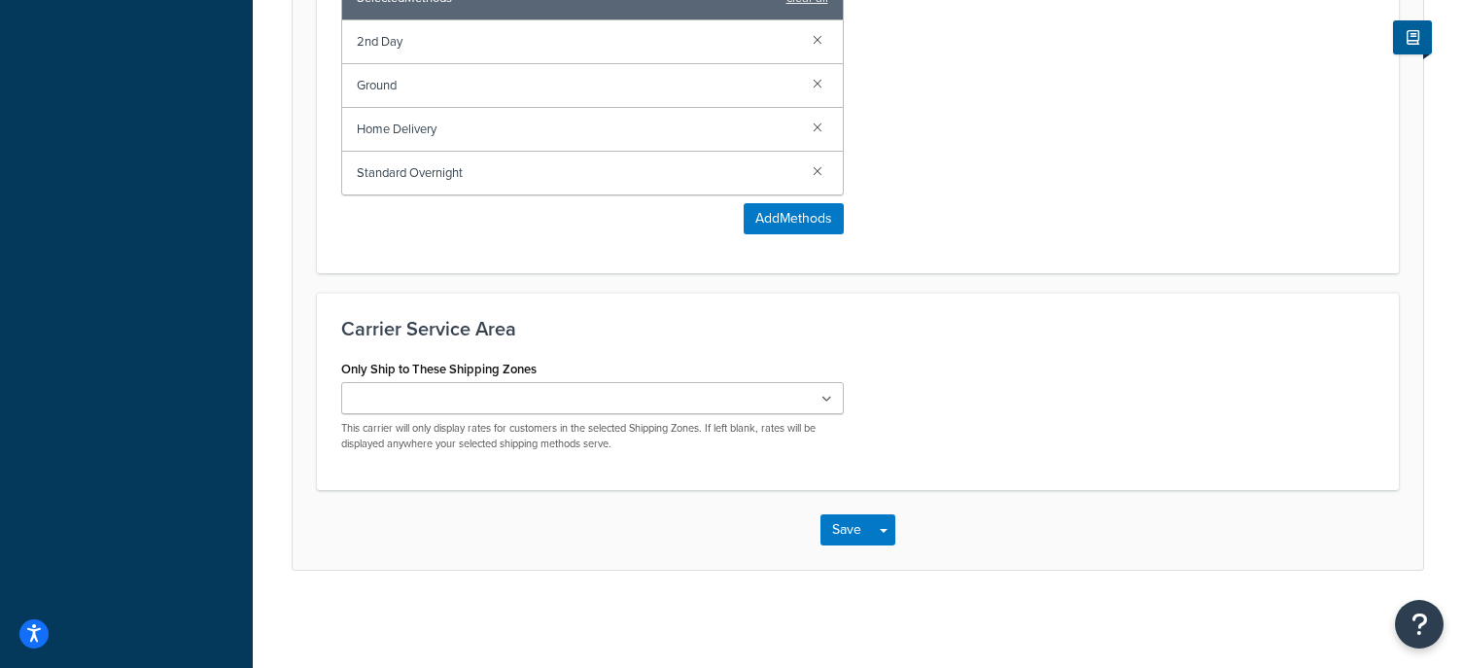
scroll to position [0, 0]
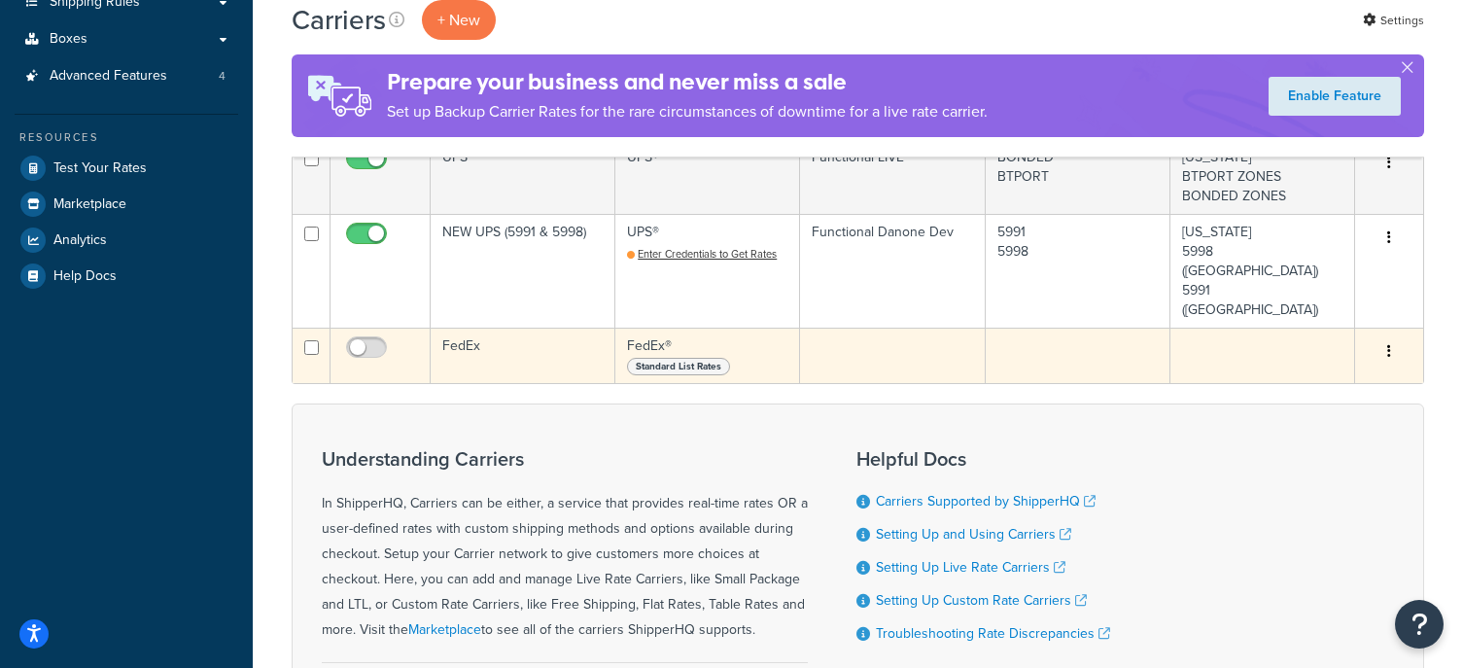
scroll to position [387, 0]
click at [1376, 335] on button "button" at bounding box center [1389, 350] width 27 height 31
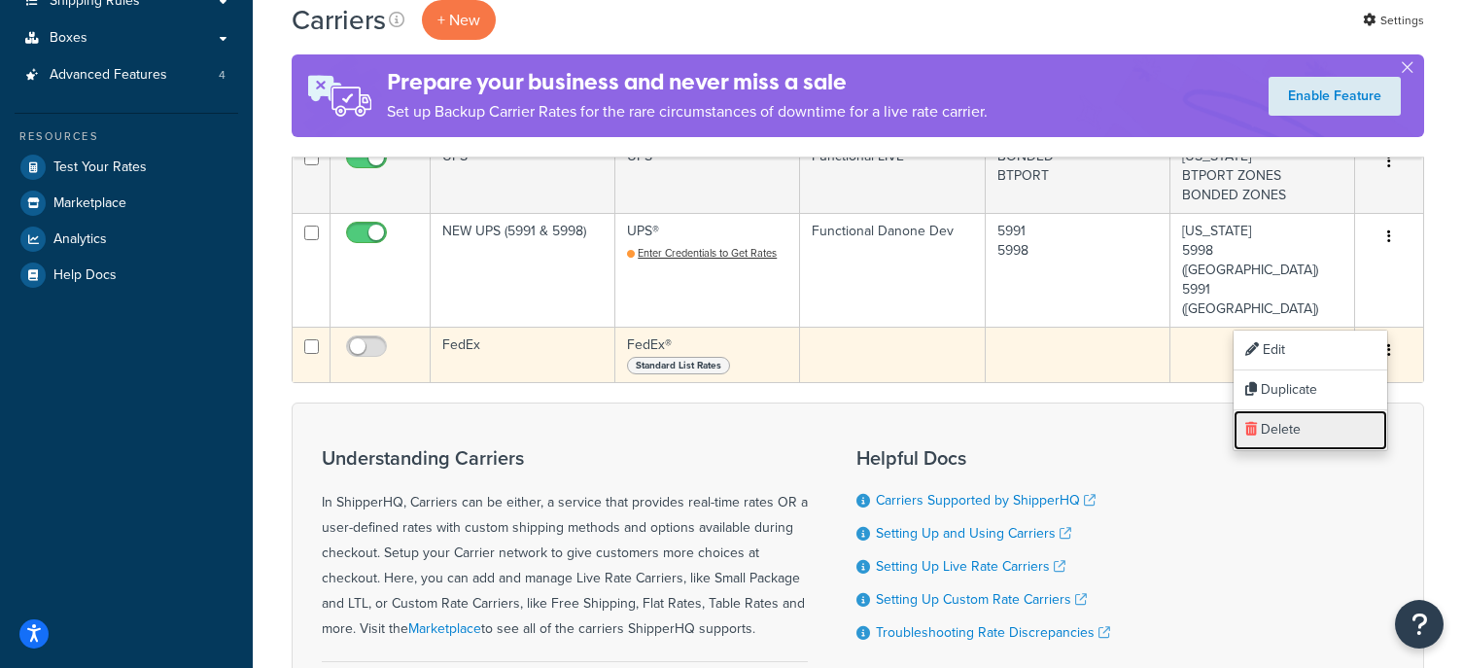
click at [1290, 429] on link "Delete" at bounding box center [1311, 430] width 154 height 40
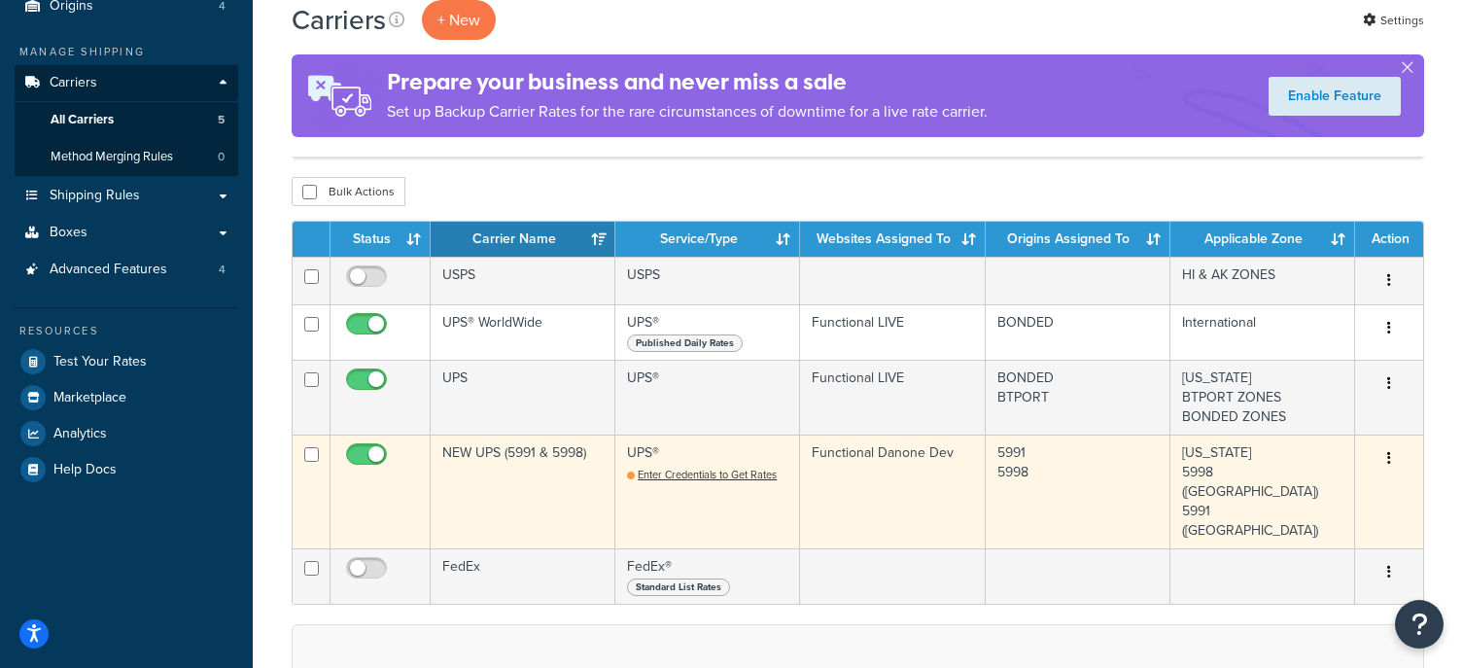
scroll to position [193, 0]
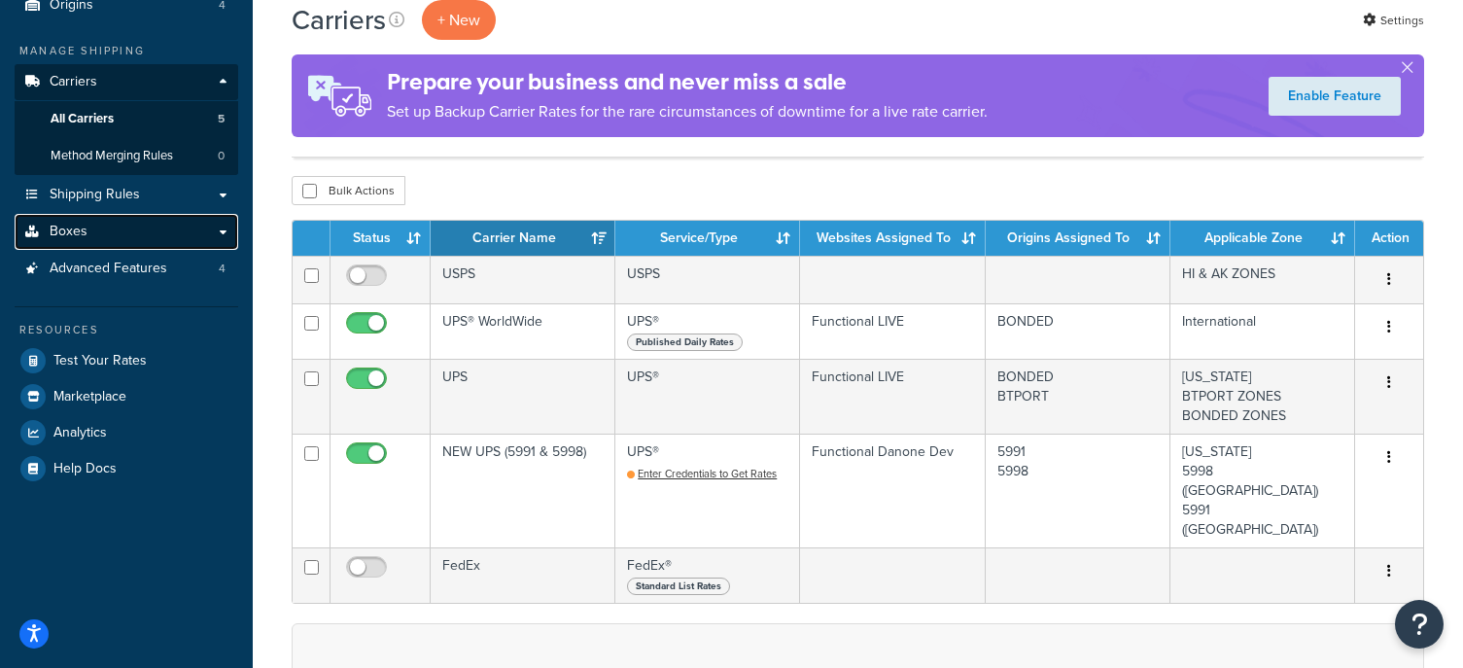
click at [103, 234] on link "Boxes" at bounding box center [127, 232] width 224 height 36
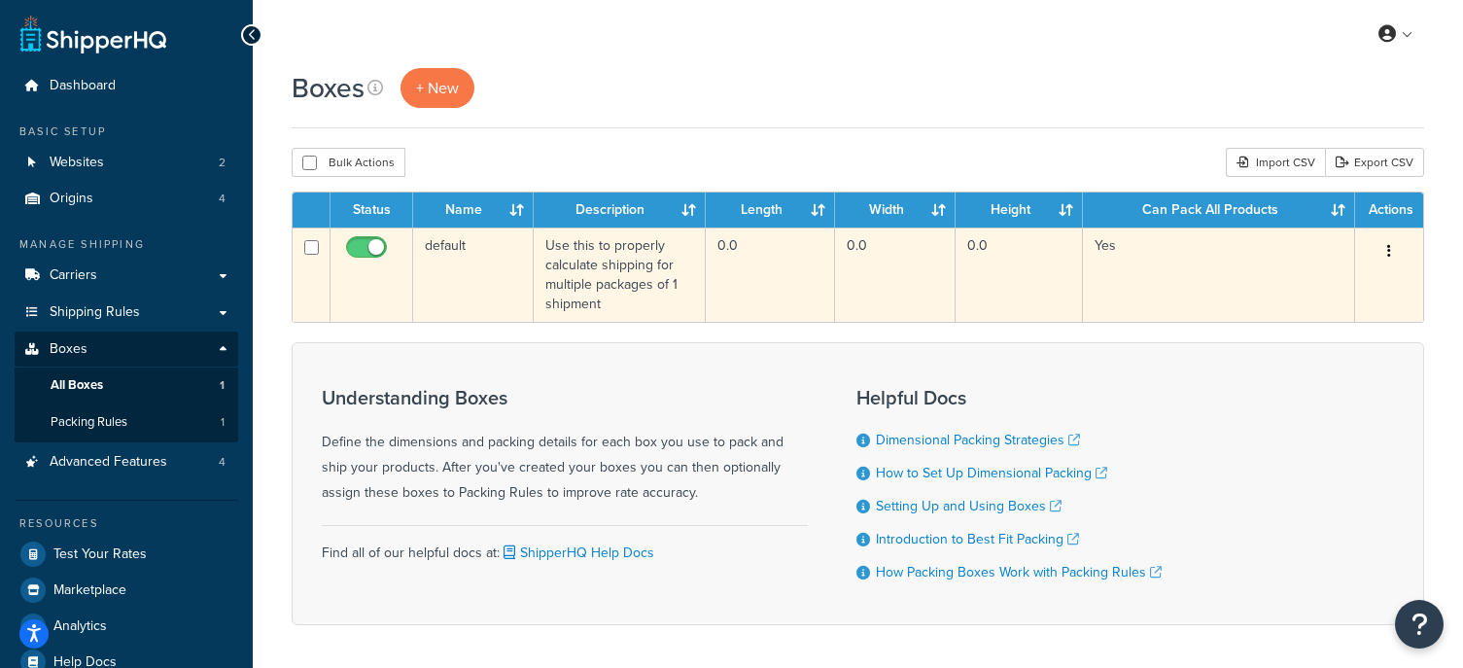
click at [1397, 246] on button "button" at bounding box center [1389, 251] width 27 height 31
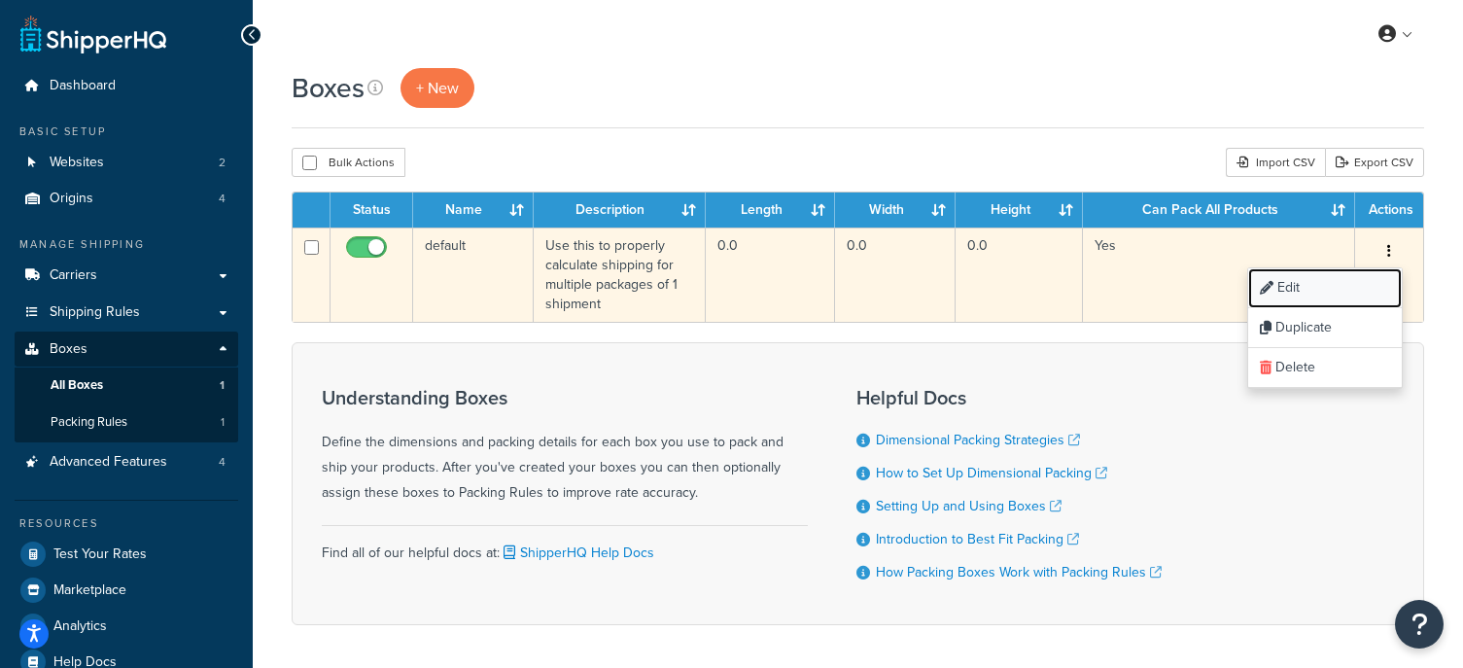
click at [1307, 294] on link "Edit" at bounding box center [1325, 288] width 154 height 40
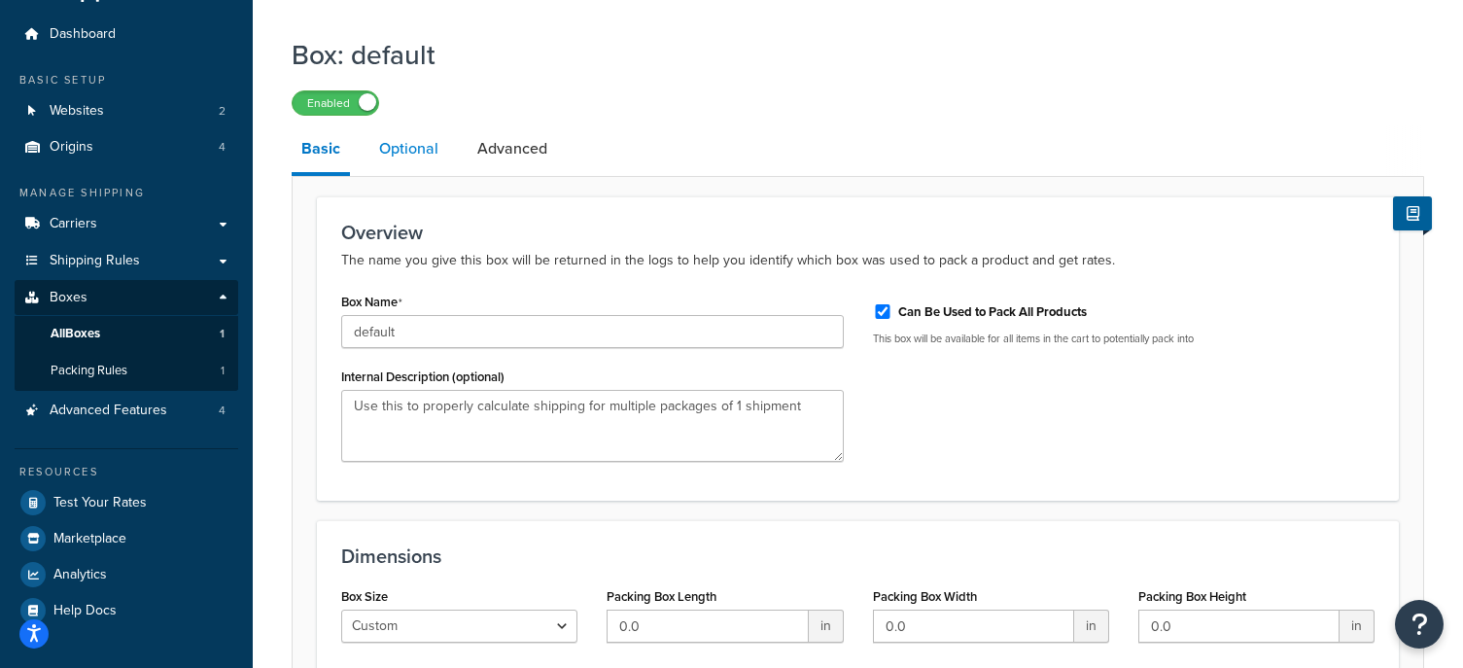
click at [422, 152] on link "Optional" at bounding box center [408, 148] width 79 height 47
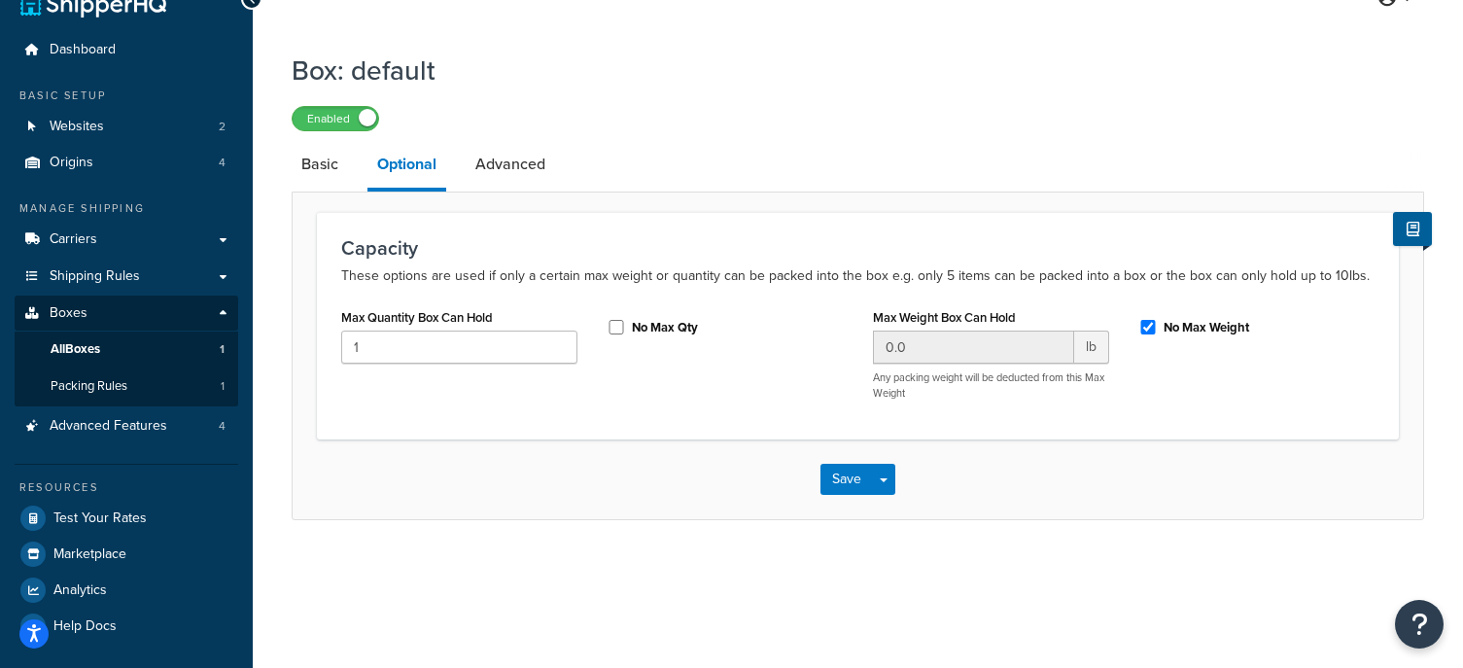
scroll to position [35, 0]
click at [522, 174] on link "Advanced" at bounding box center [510, 165] width 89 height 47
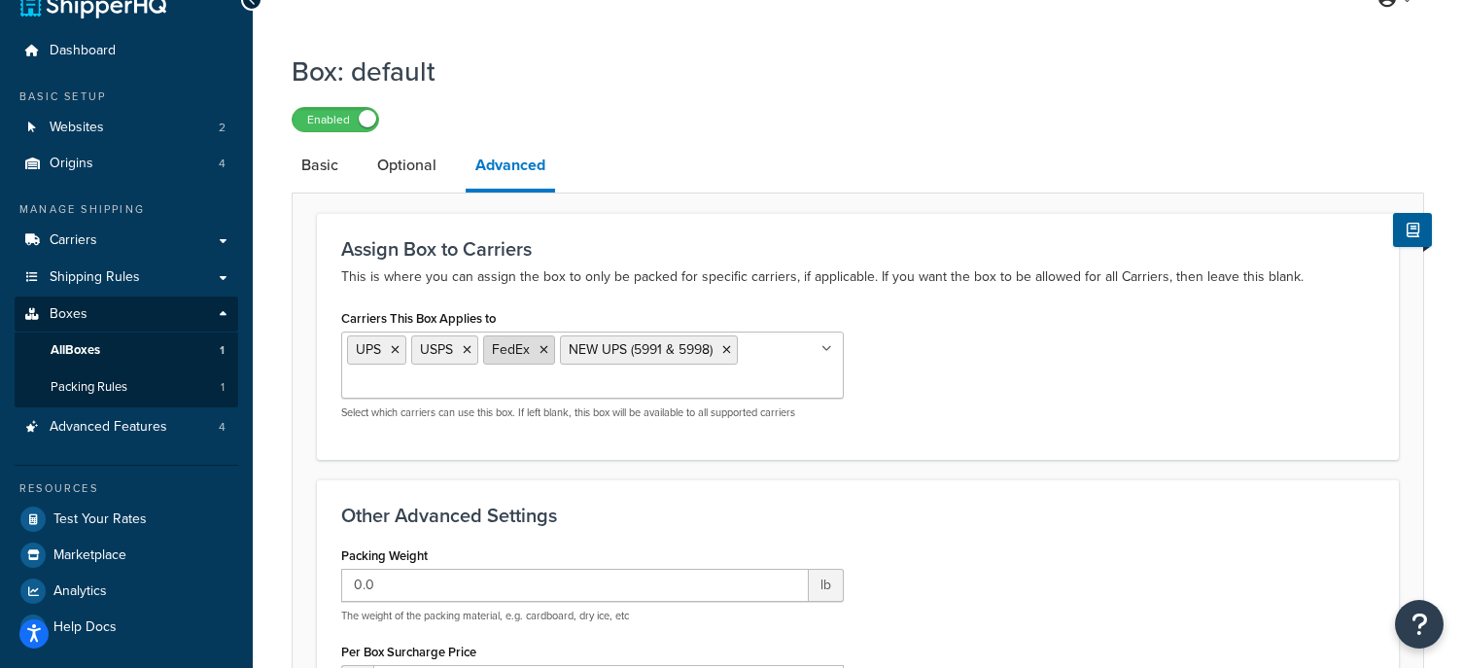
click at [541, 350] on icon at bounding box center [544, 350] width 9 height 12
click at [1052, 418] on div "Carriers This Box Applies to UPS USPS NEW UPS (5991 & 5998) FedEx UPS® WorldWid…" at bounding box center [858, 369] width 1063 height 130
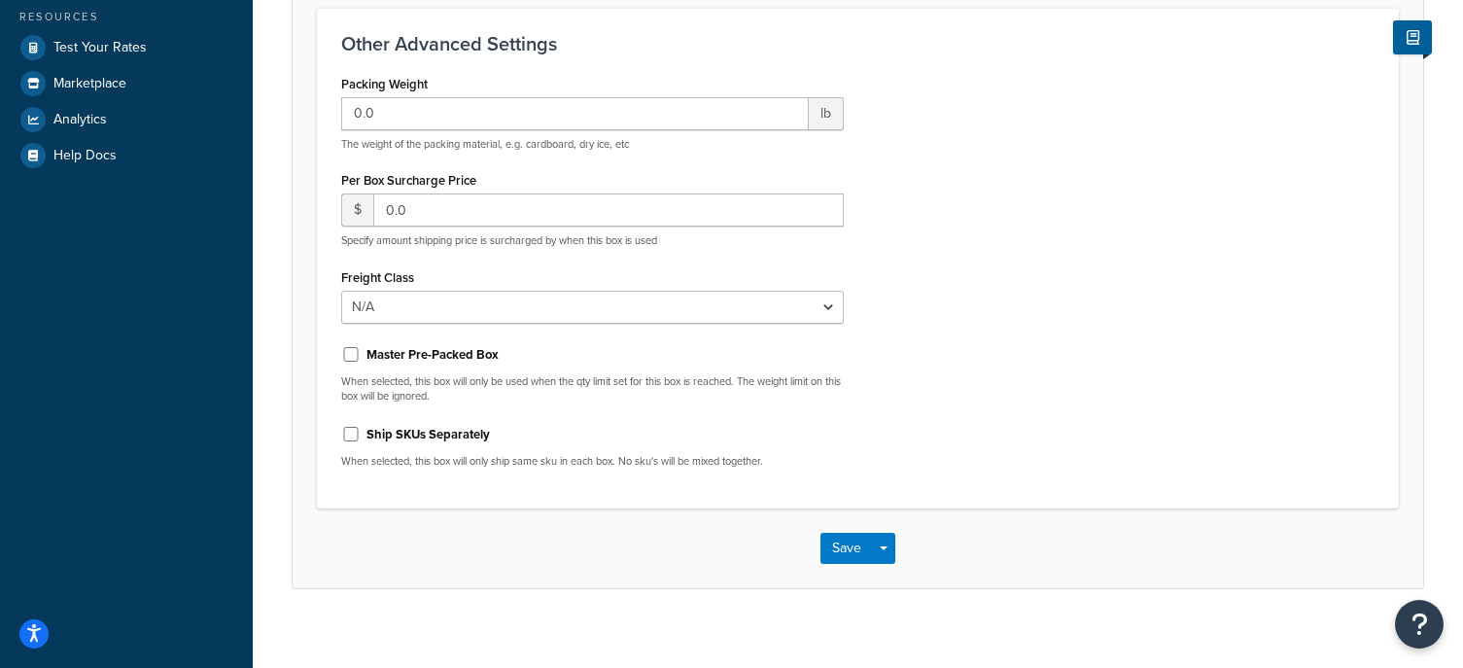
scroll to position [525, 0]
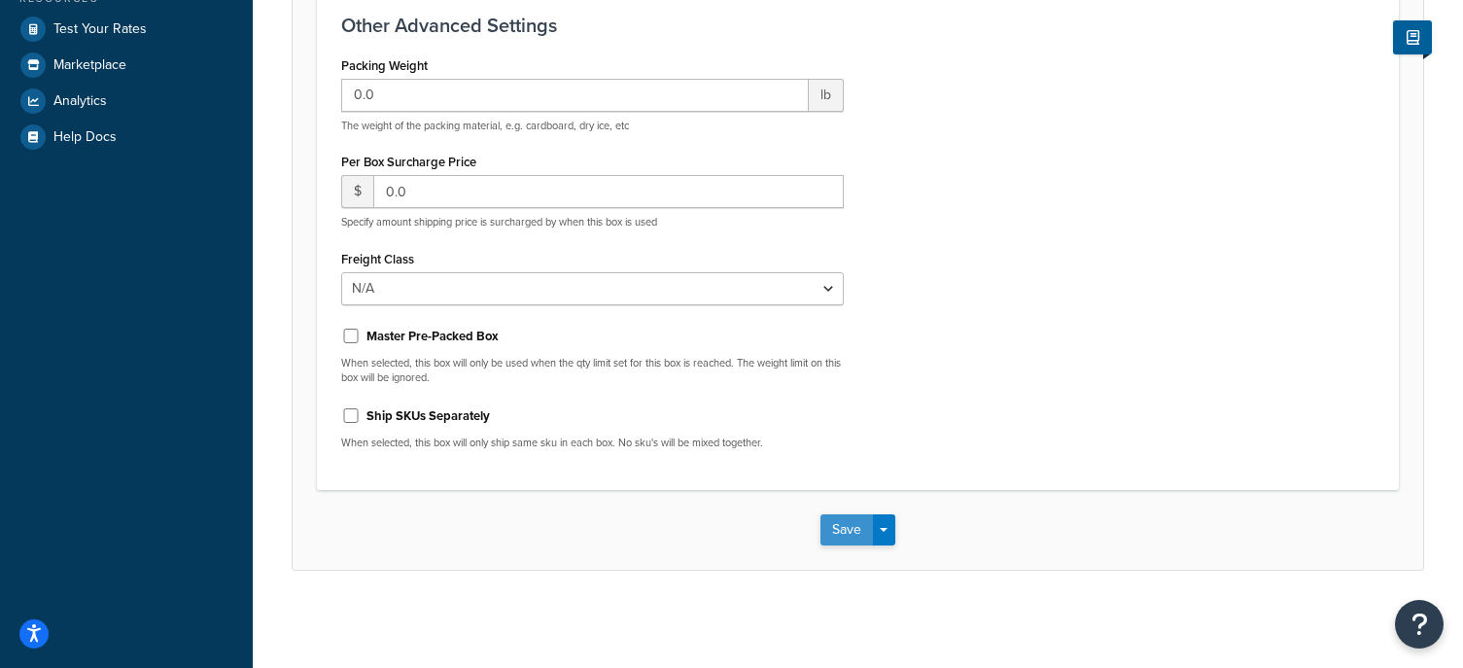
click at [839, 535] on button "Save" at bounding box center [846, 529] width 52 height 31
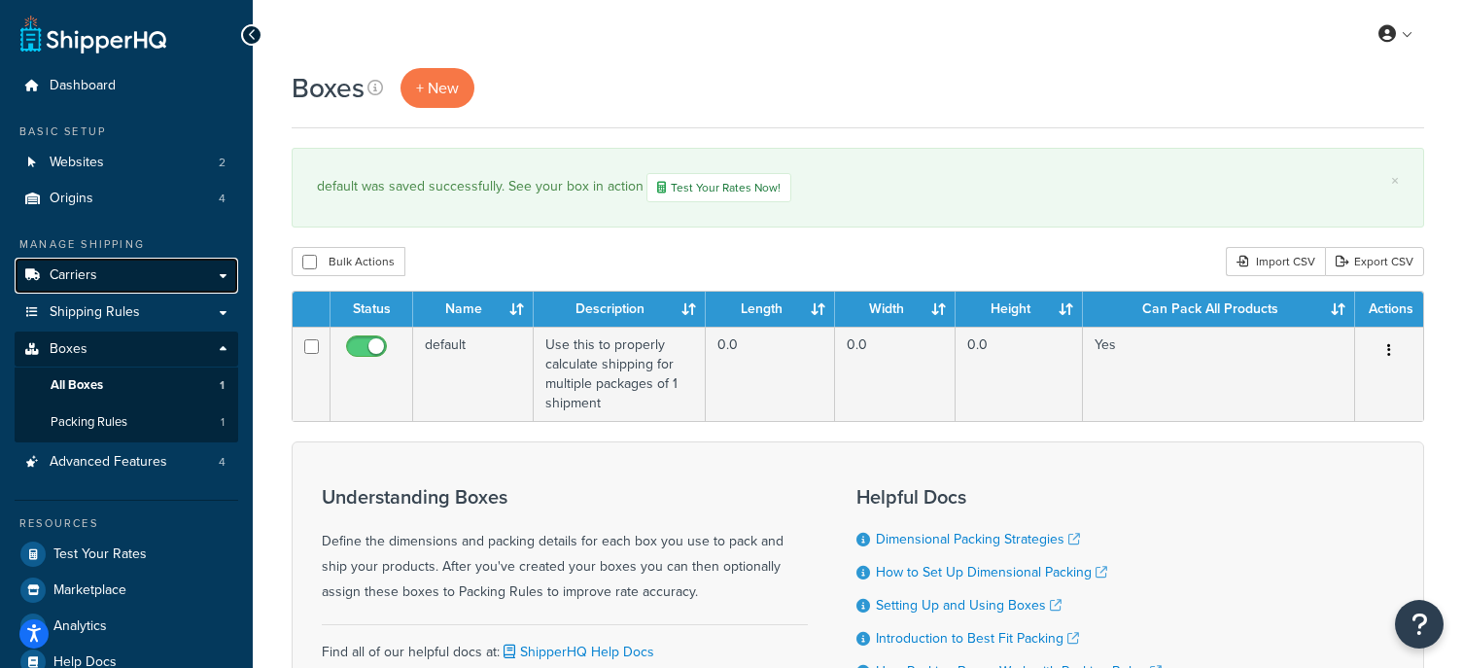
click at [131, 280] on link "Carriers" at bounding box center [127, 276] width 224 height 36
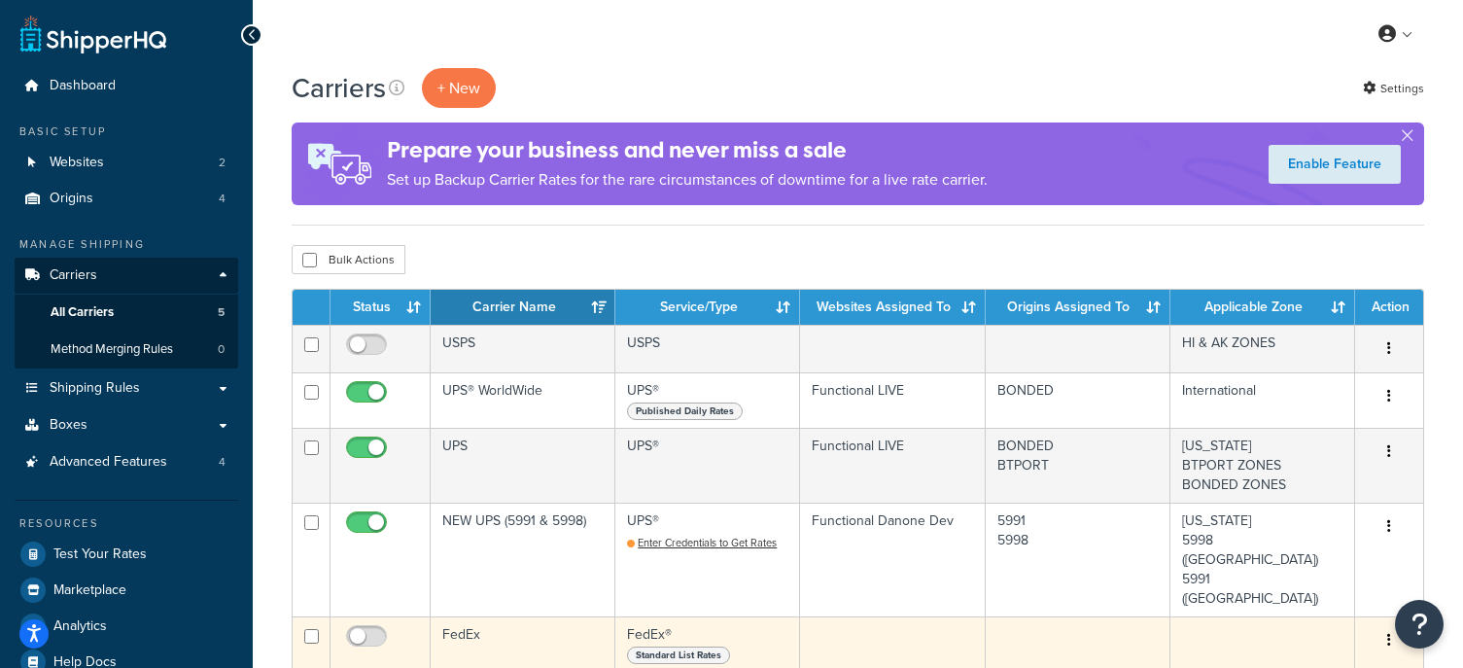
click at [1388, 633] on icon "button" at bounding box center [1389, 640] width 4 height 14
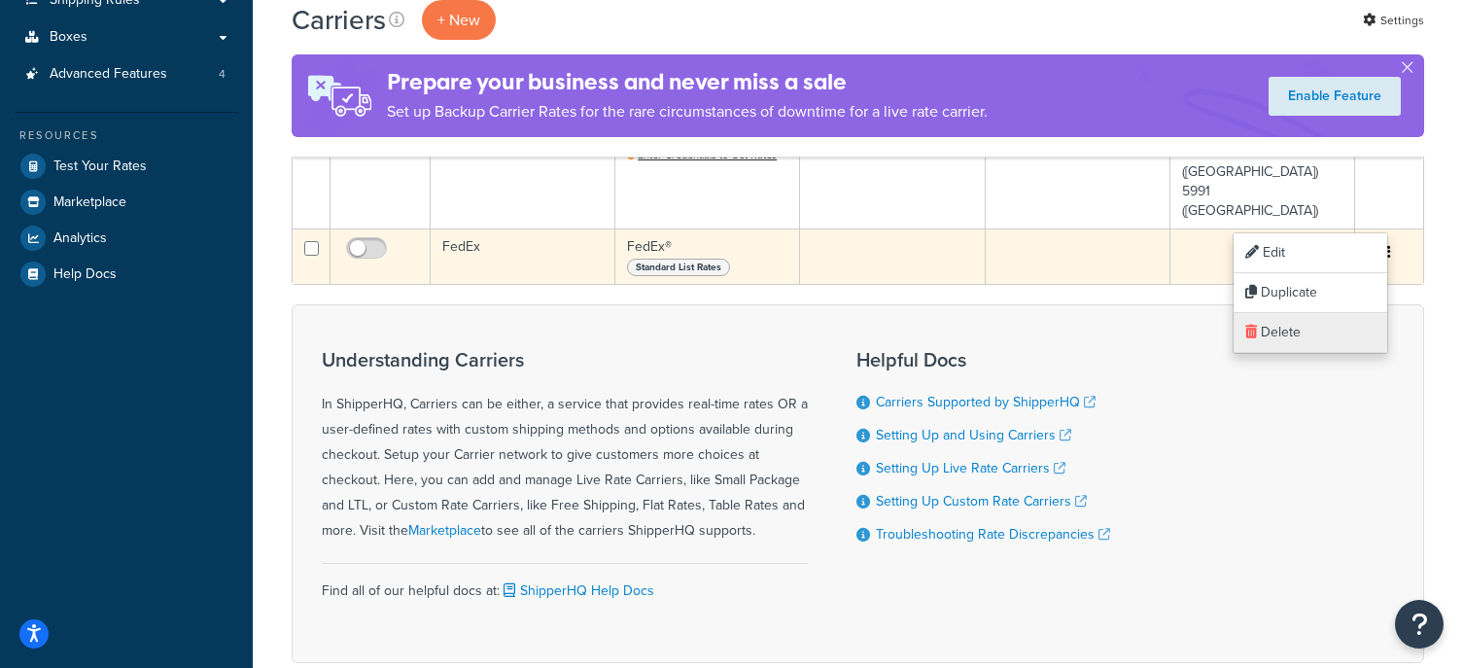
scroll to position [389, 0]
click at [1281, 334] on link "Delete" at bounding box center [1311, 331] width 154 height 40
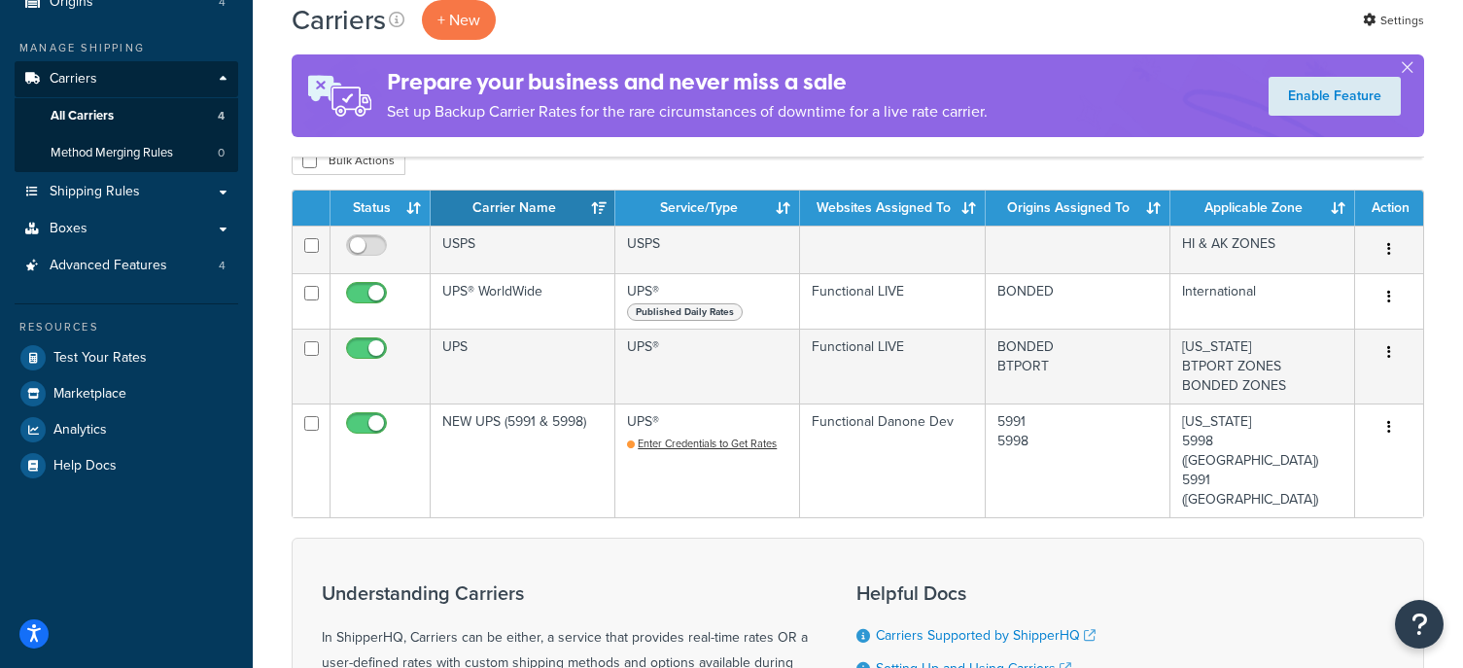
scroll to position [195, 0]
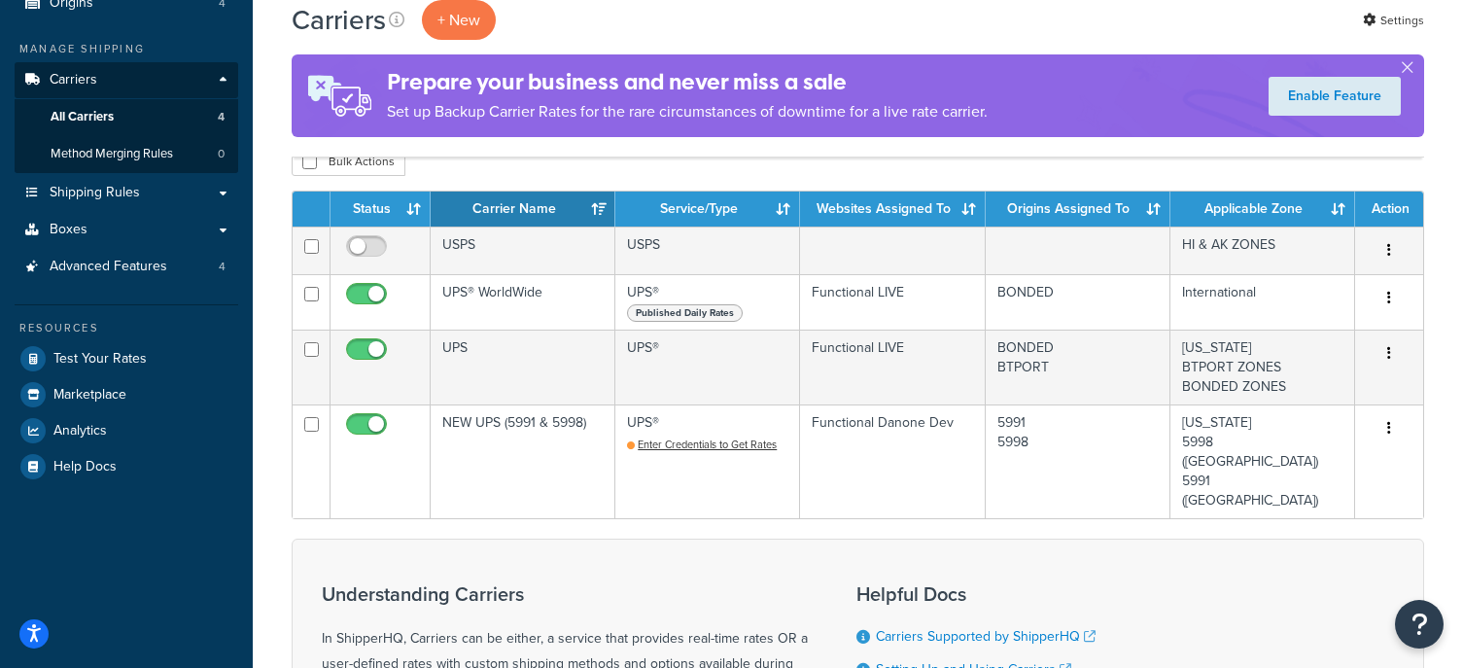
click at [137, 328] on div "Resources" at bounding box center [127, 328] width 224 height 17
click at [137, 361] on span "Test Your Rates" at bounding box center [99, 359] width 93 height 17
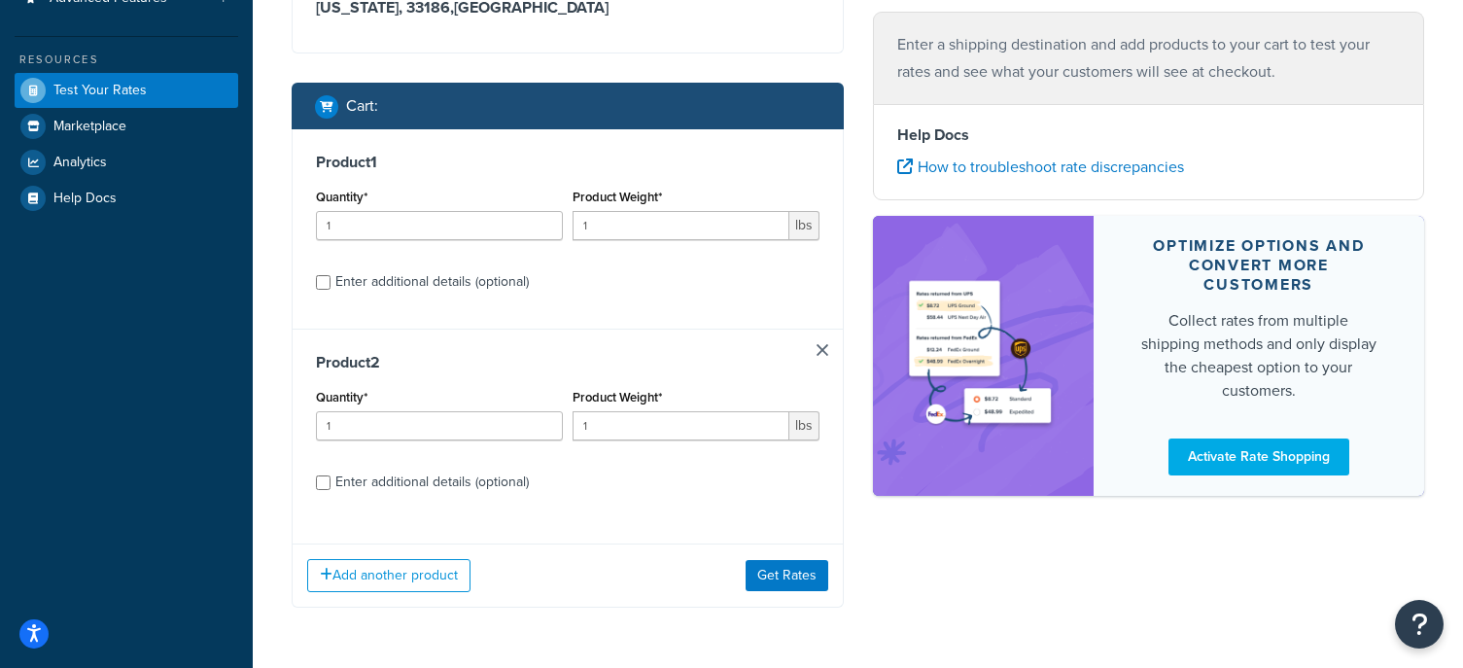
scroll to position [388, 0]
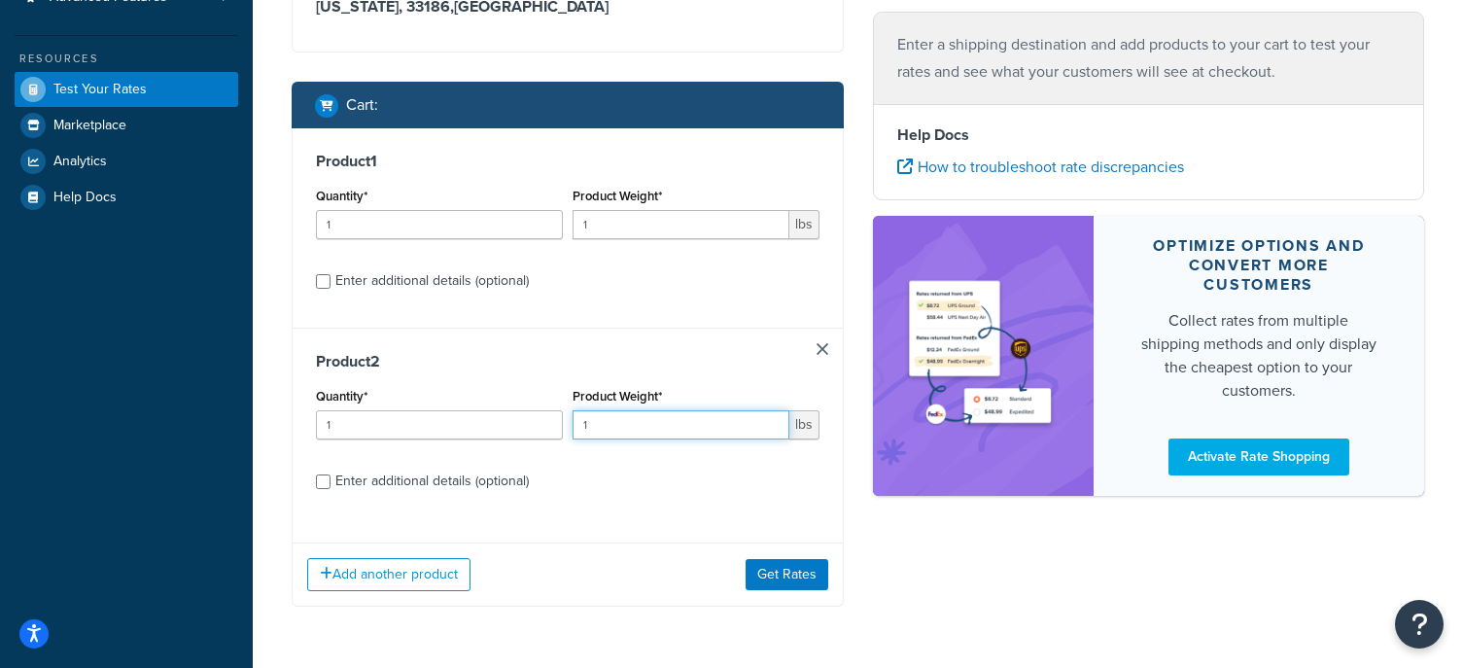
click at [676, 427] on input "1" at bounding box center [681, 424] width 217 height 29
drag, startPoint x: 640, startPoint y: 429, endPoint x: 534, endPoint y: 428, distance: 106.0
click at [535, 429] on div "Quantity* 1 Product Weight* 1 lbs" at bounding box center [567, 418] width 513 height 71
type input "21"
click at [619, 215] on input "1" at bounding box center [681, 224] width 217 height 29
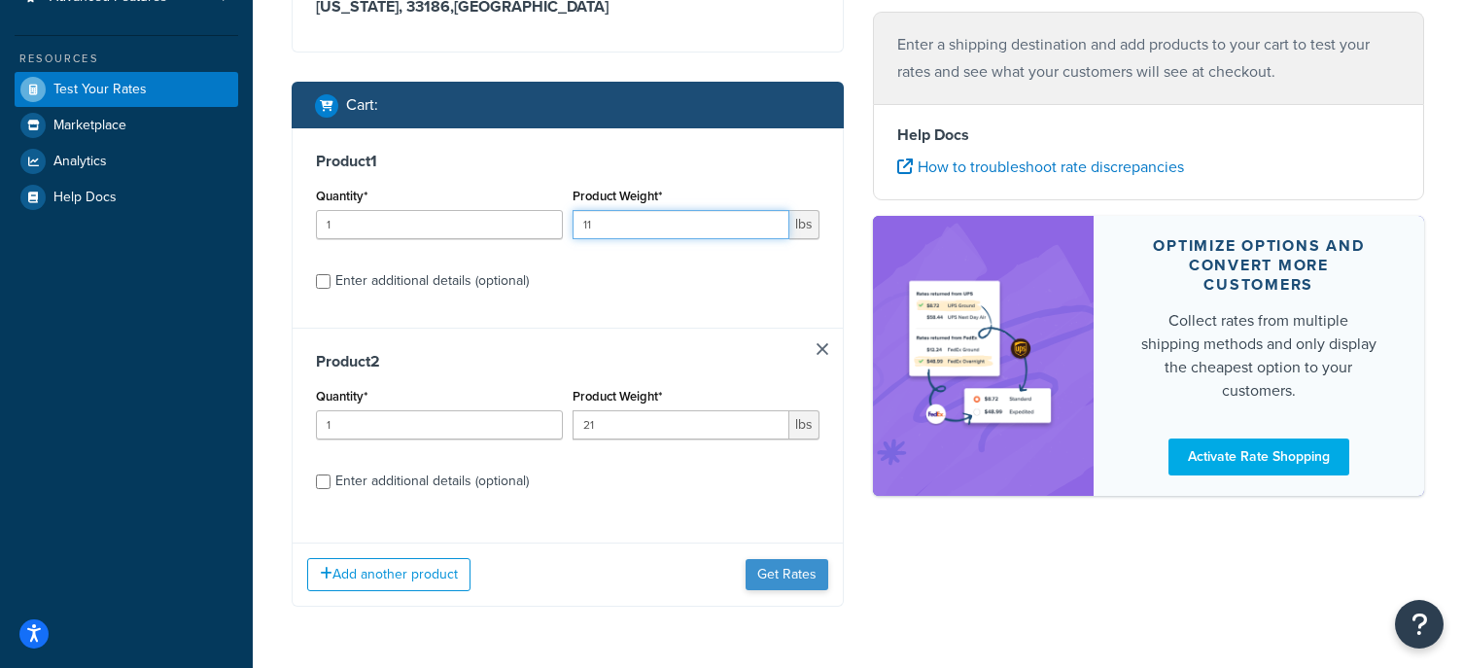
type input "11"
click at [811, 578] on button "Get Rates" at bounding box center [787, 574] width 83 height 31
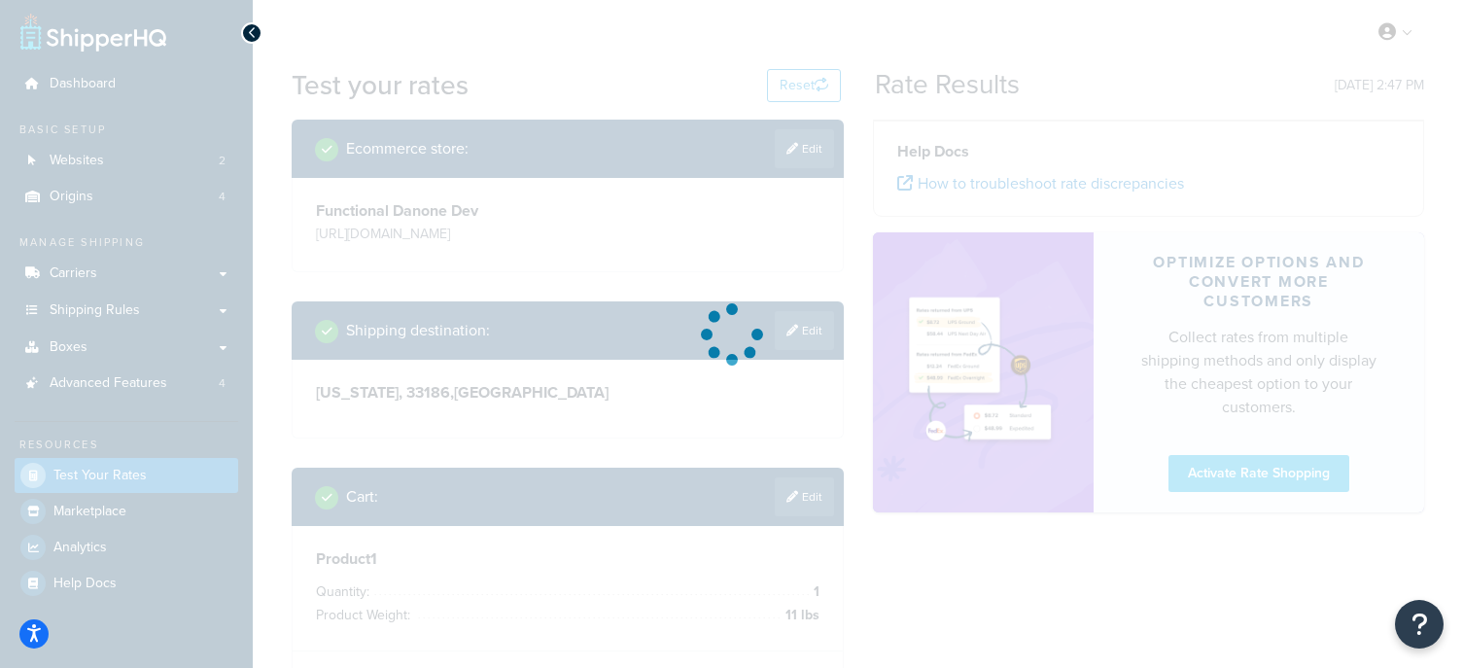
scroll to position [0, 0]
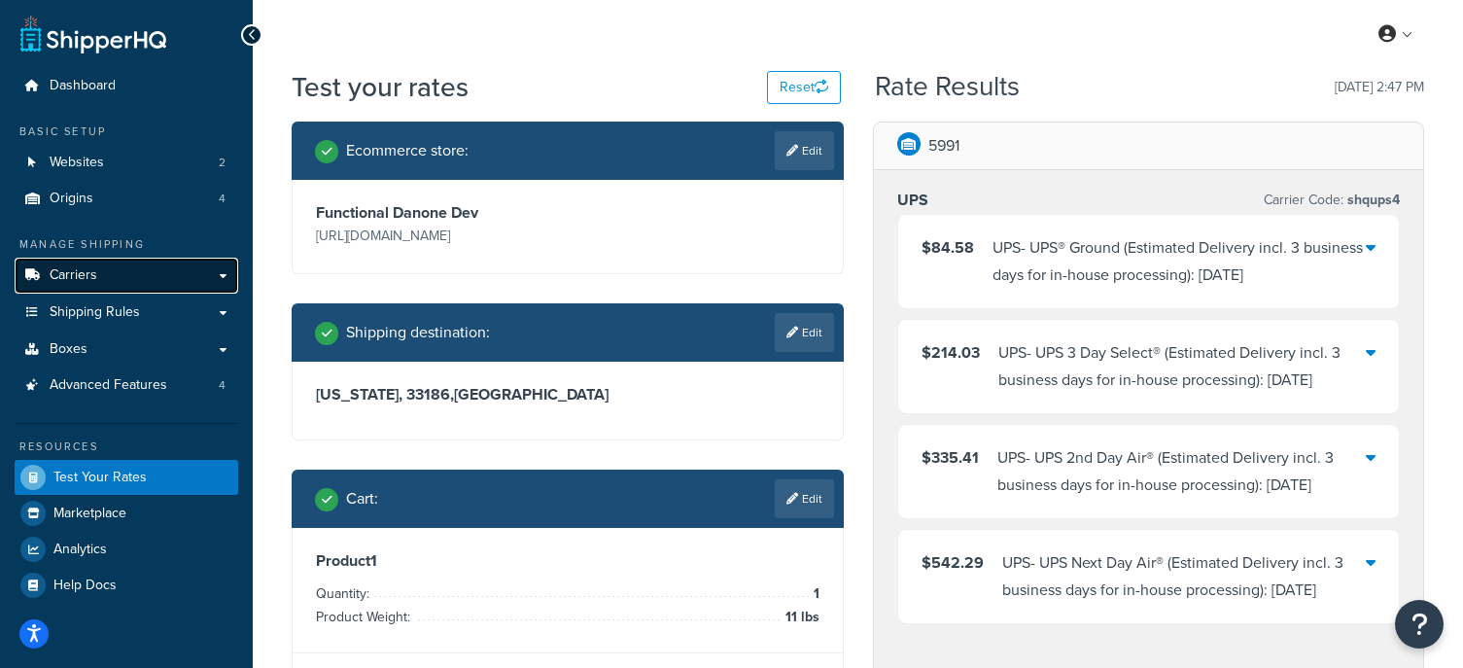
click at [169, 285] on link "Carriers" at bounding box center [127, 276] width 224 height 36
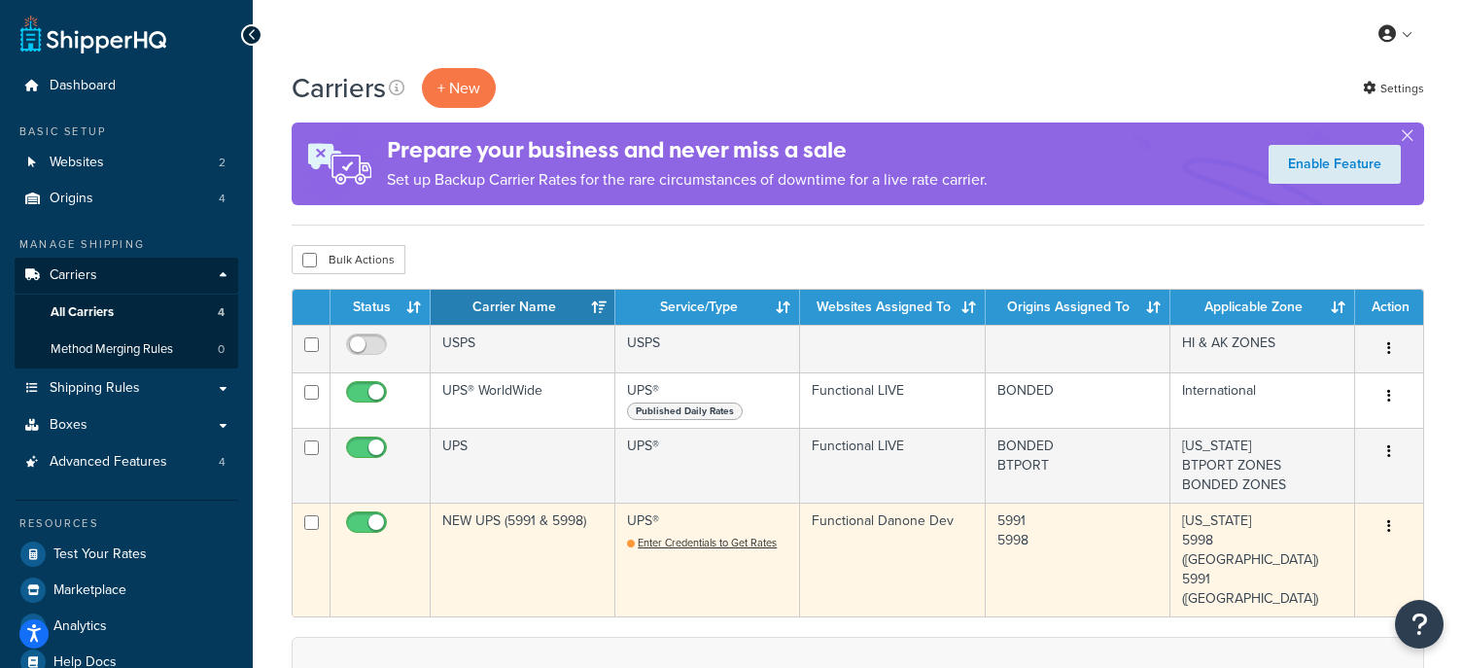
click at [1387, 527] on icon "button" at bounding box center [1389, 526] width 4 height 14
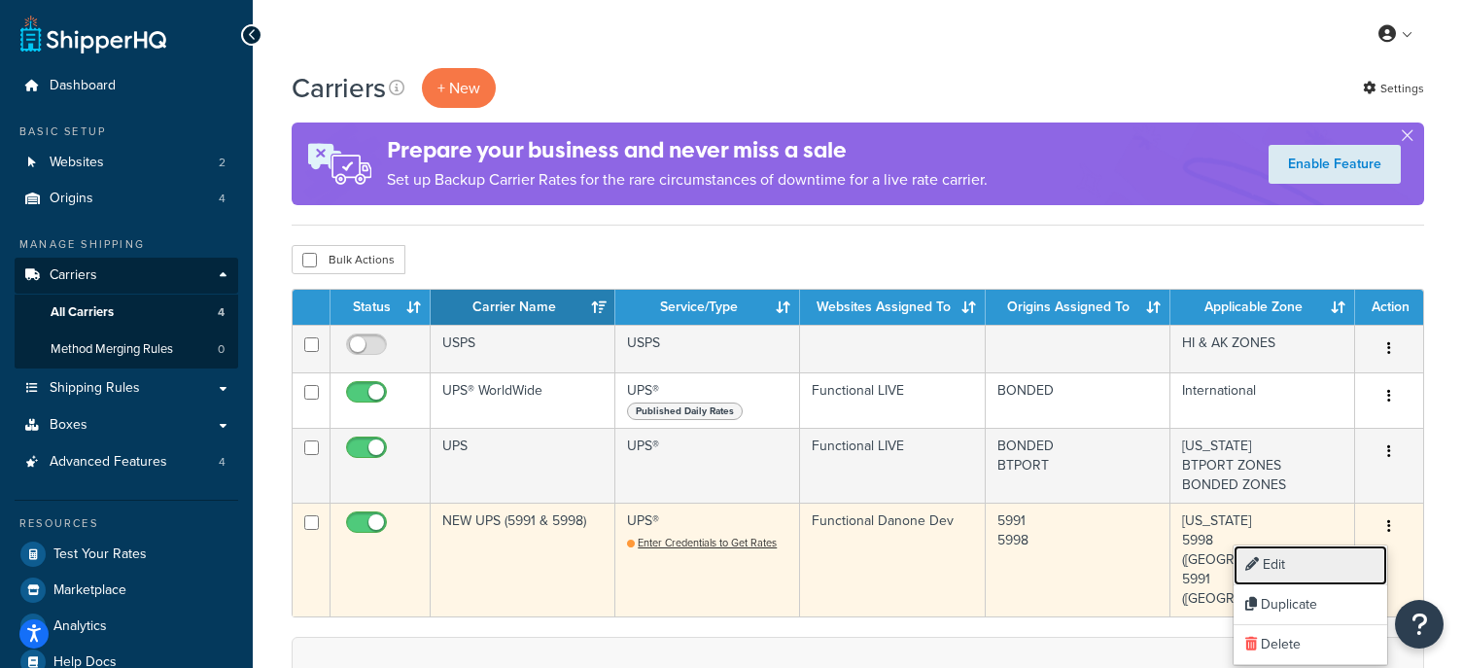
click at [1310, 562] on link "Edit" at bounding box center [1311, 565] width 154 height 40
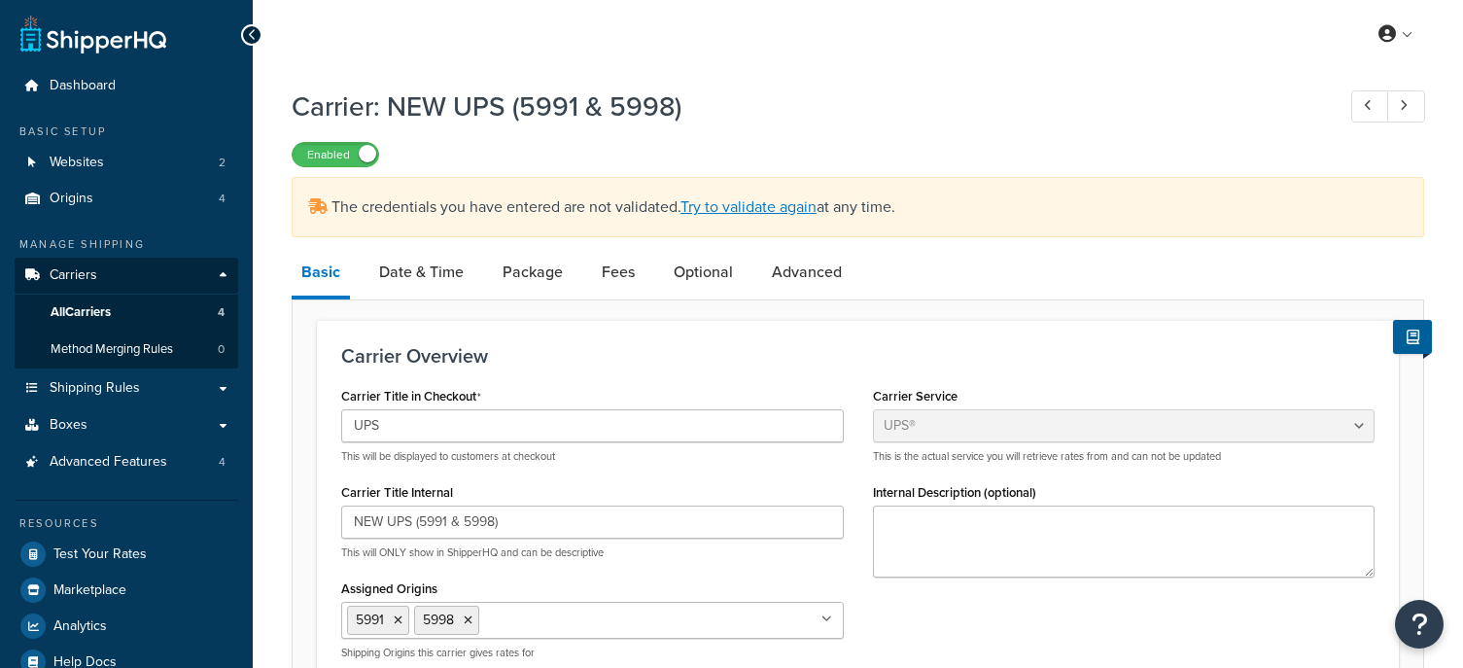
select select "ups"
select select "04"
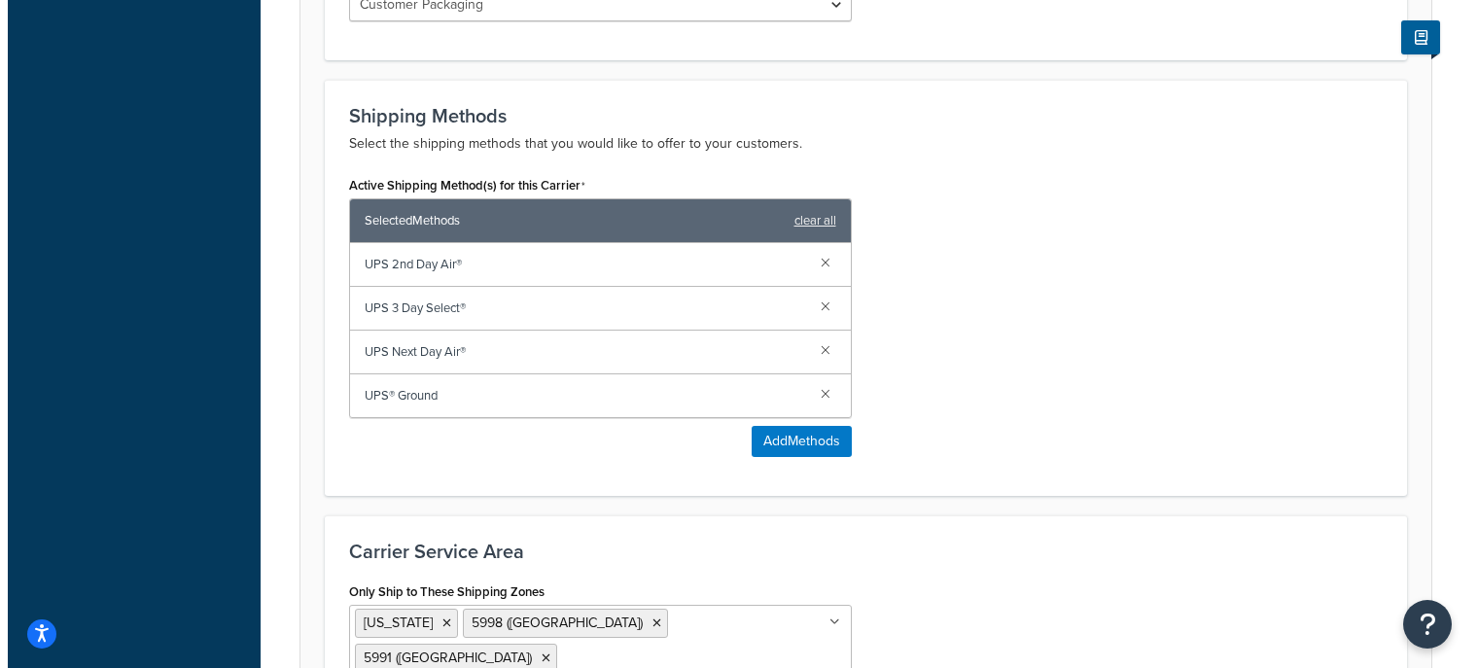
scroll to position [1068, 0]
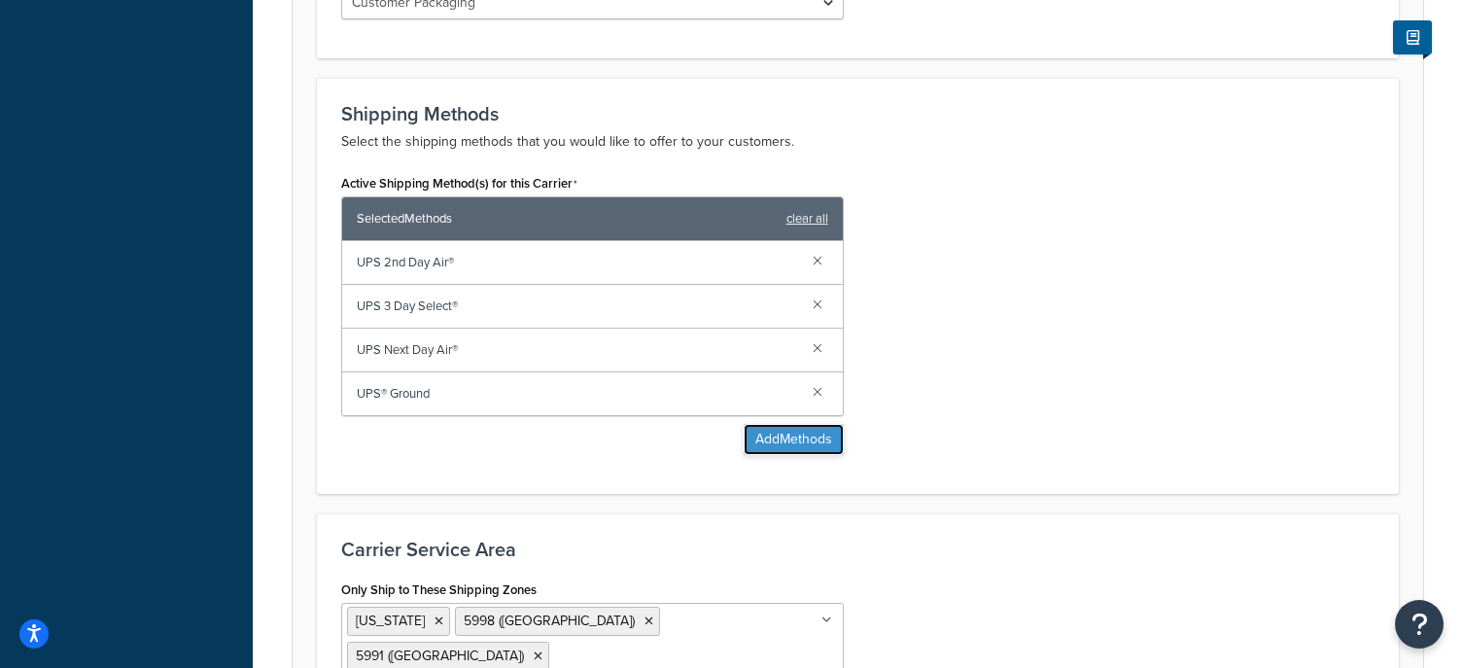
click at [769, 437] on button "Add Methods" at bounding box center [794, 439] width 100 height 31
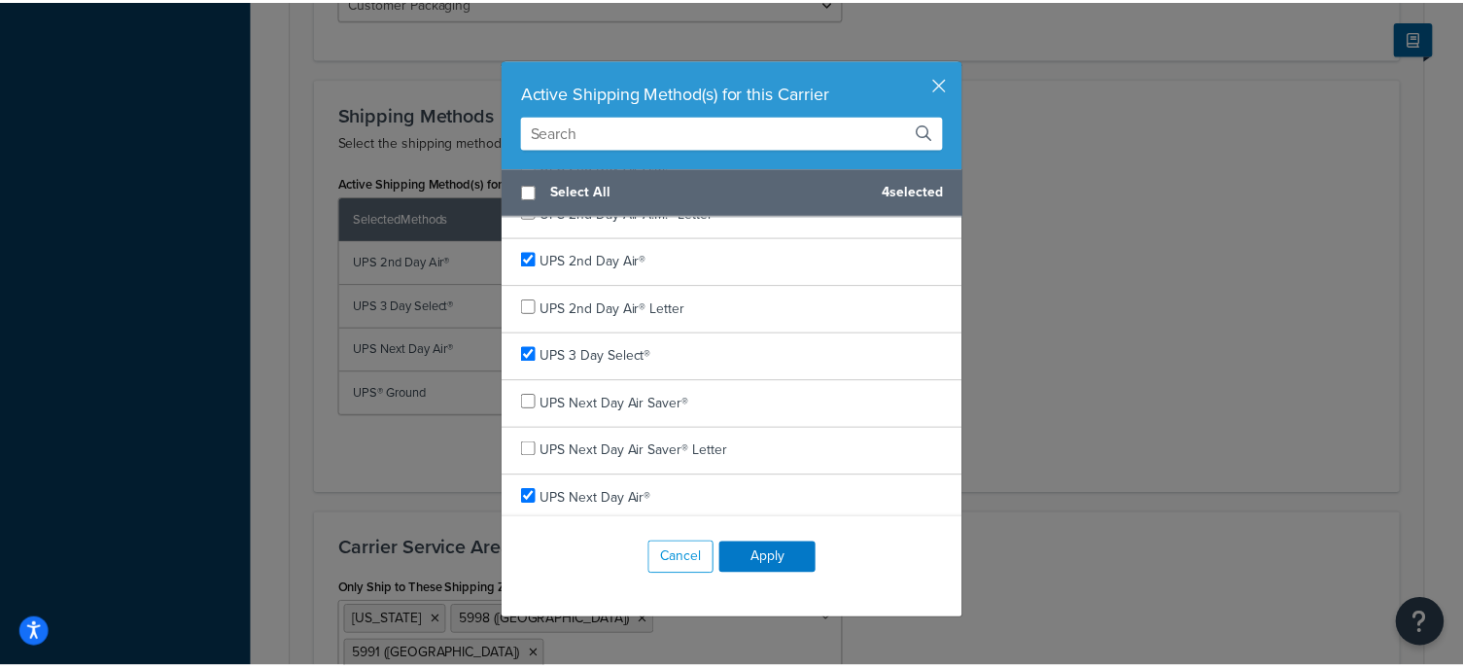
scroll to position [0, 0]
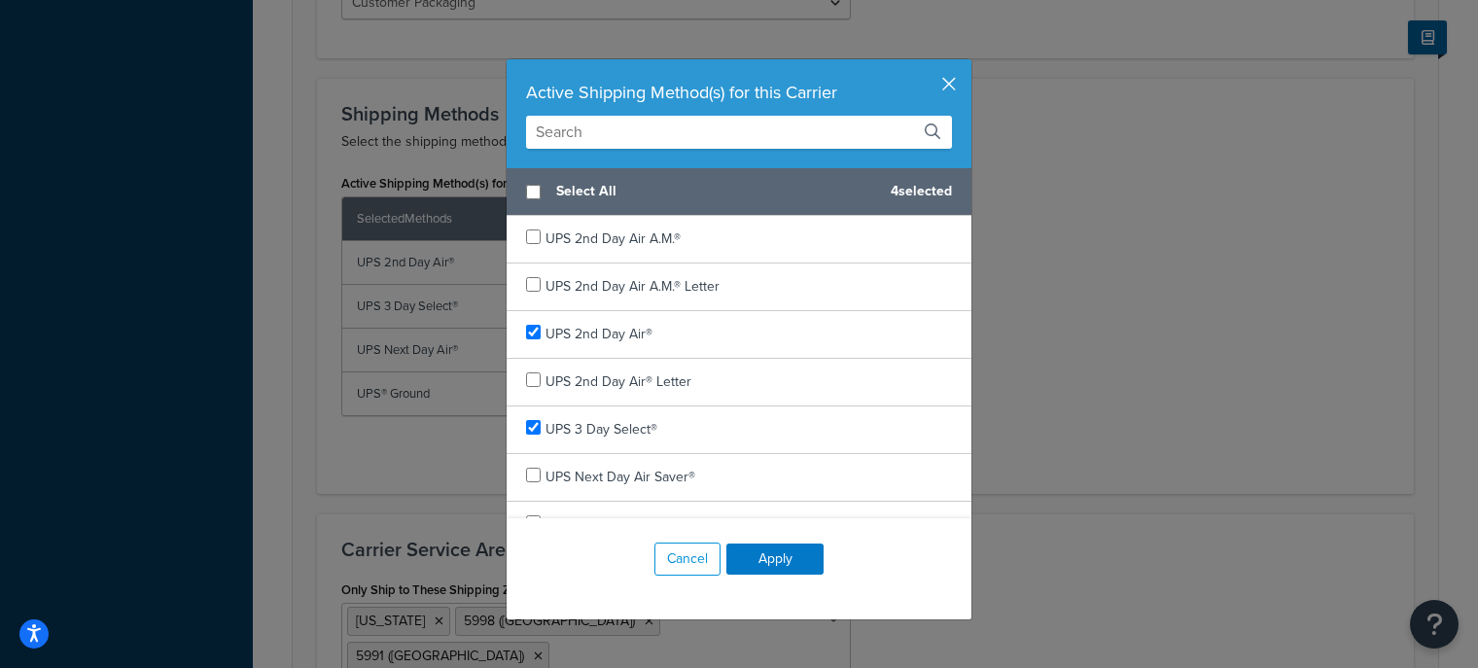
click at [966, 64] on button "button" at bounding box center [968, 61] width 5 height 5
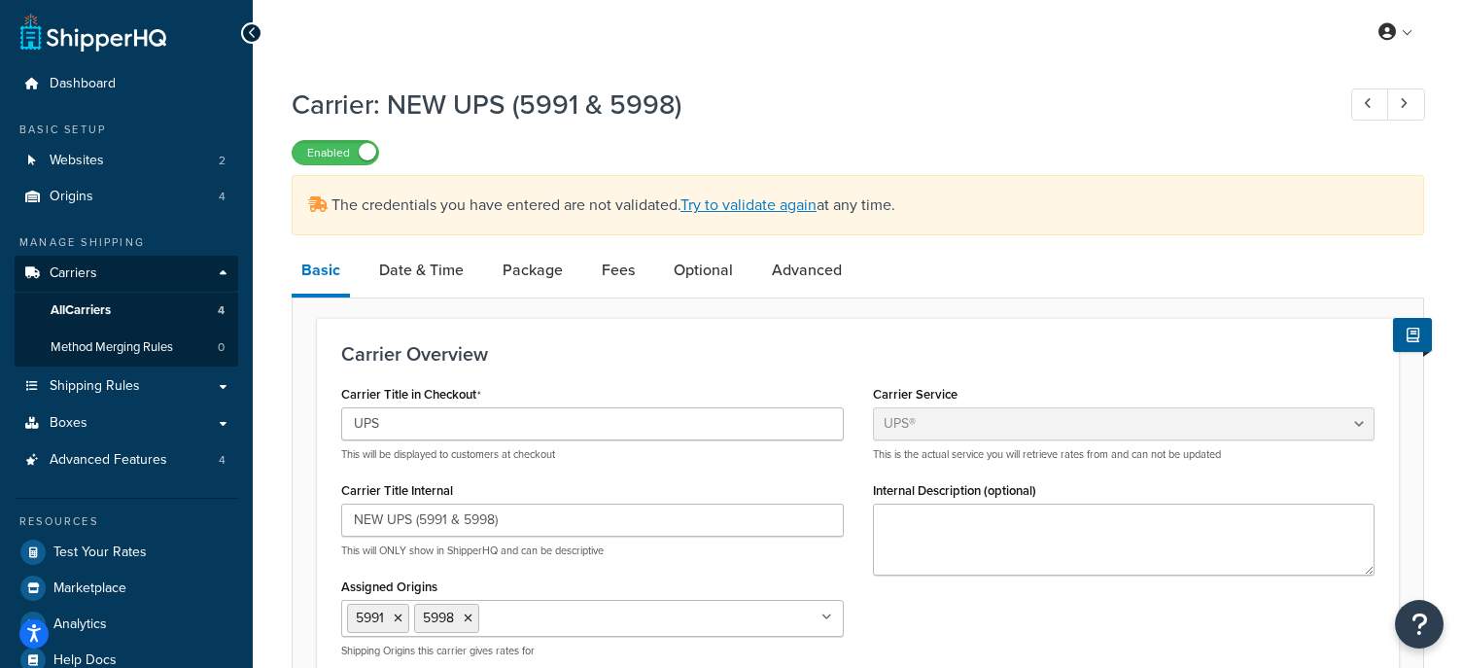
scroll to position [1, 0]
click at [436, 278] on link "Date & Time" at bounding box center [421, 271] width 104 height 47
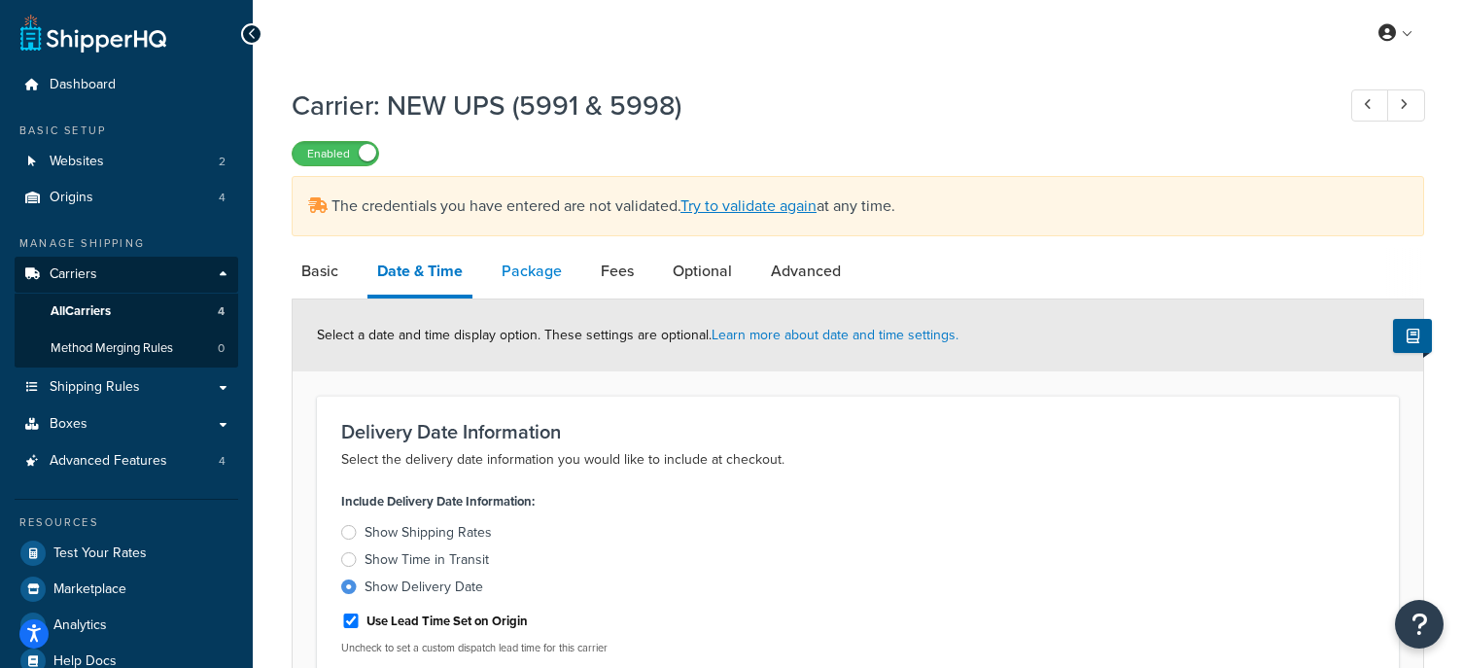
click at [552, 276] on link "Package" at bounding box center [532, 271] width 80 height 47
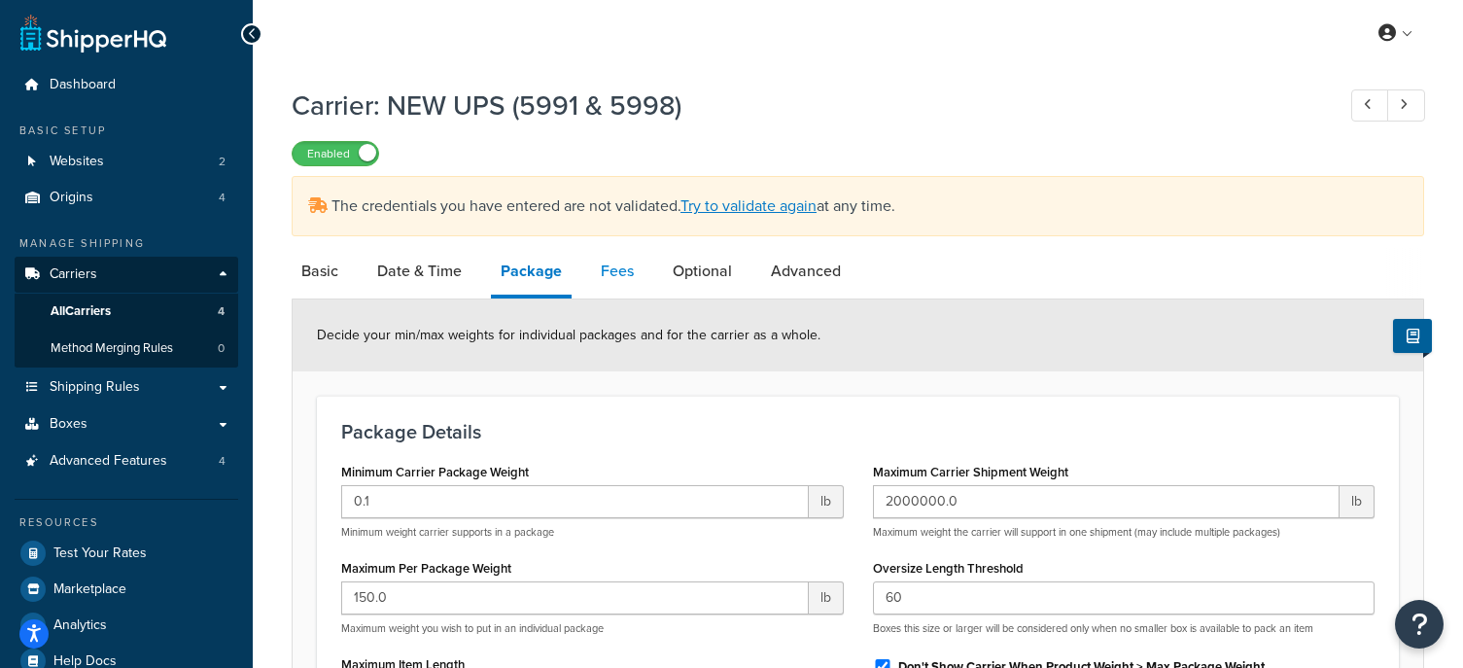
click at [616, 276] on link "Fees" at bounding box center [617, 271] width 52 height 47
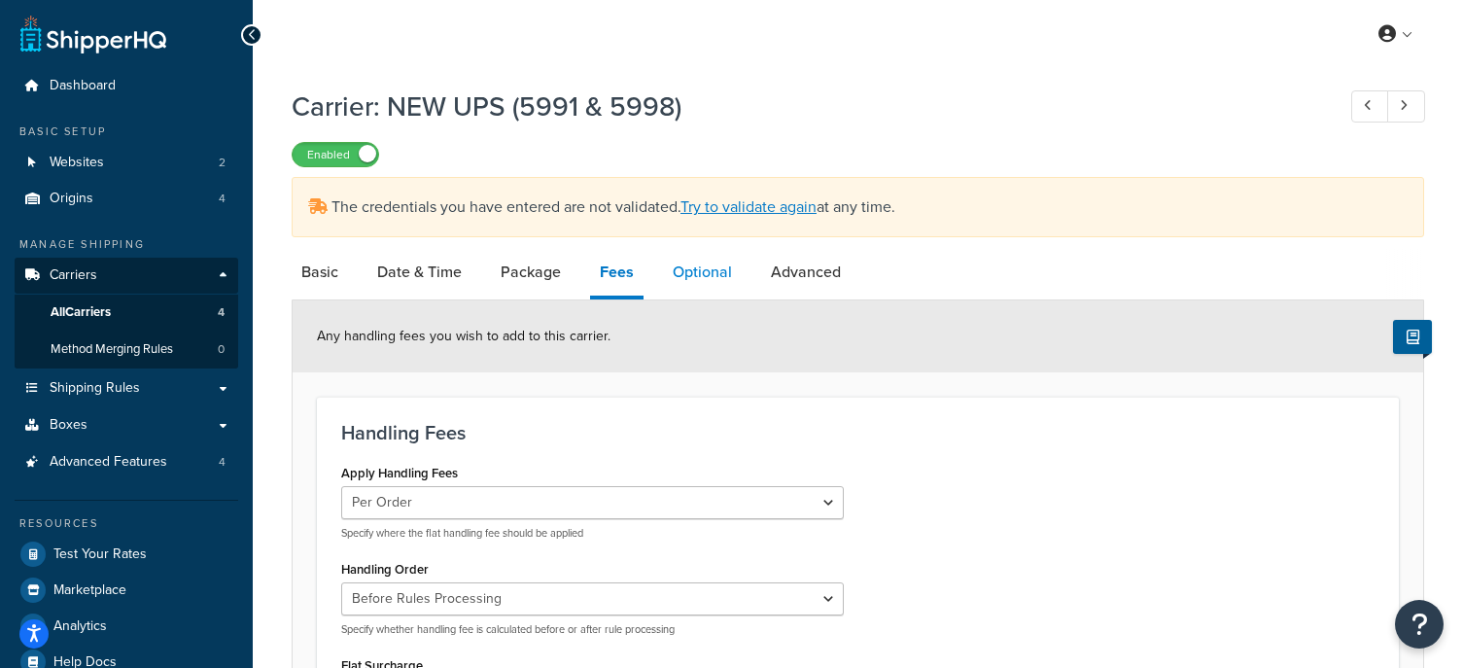
click at [667, 269] on link "Optional" at bounding box center [702, 272] width 79 height 47
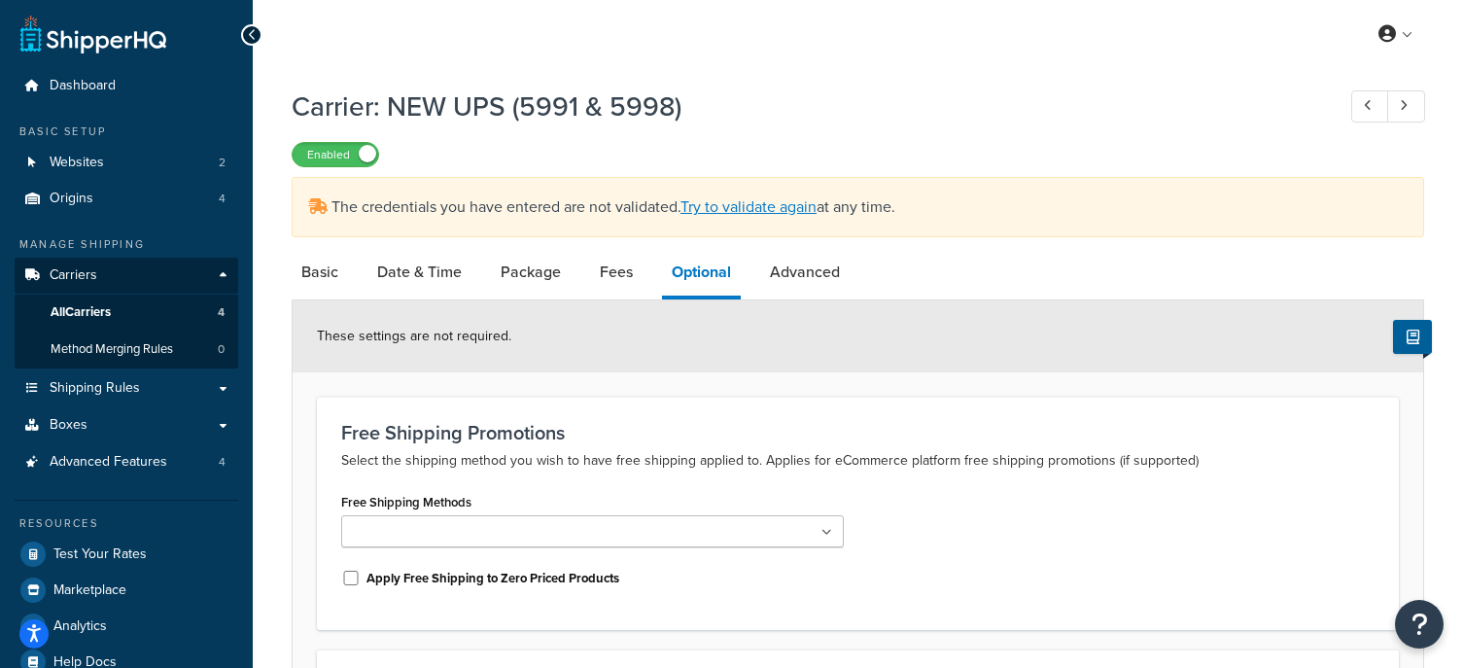
click at [737, 534] on ul at bounding box center [592, 531] width 503 height 32
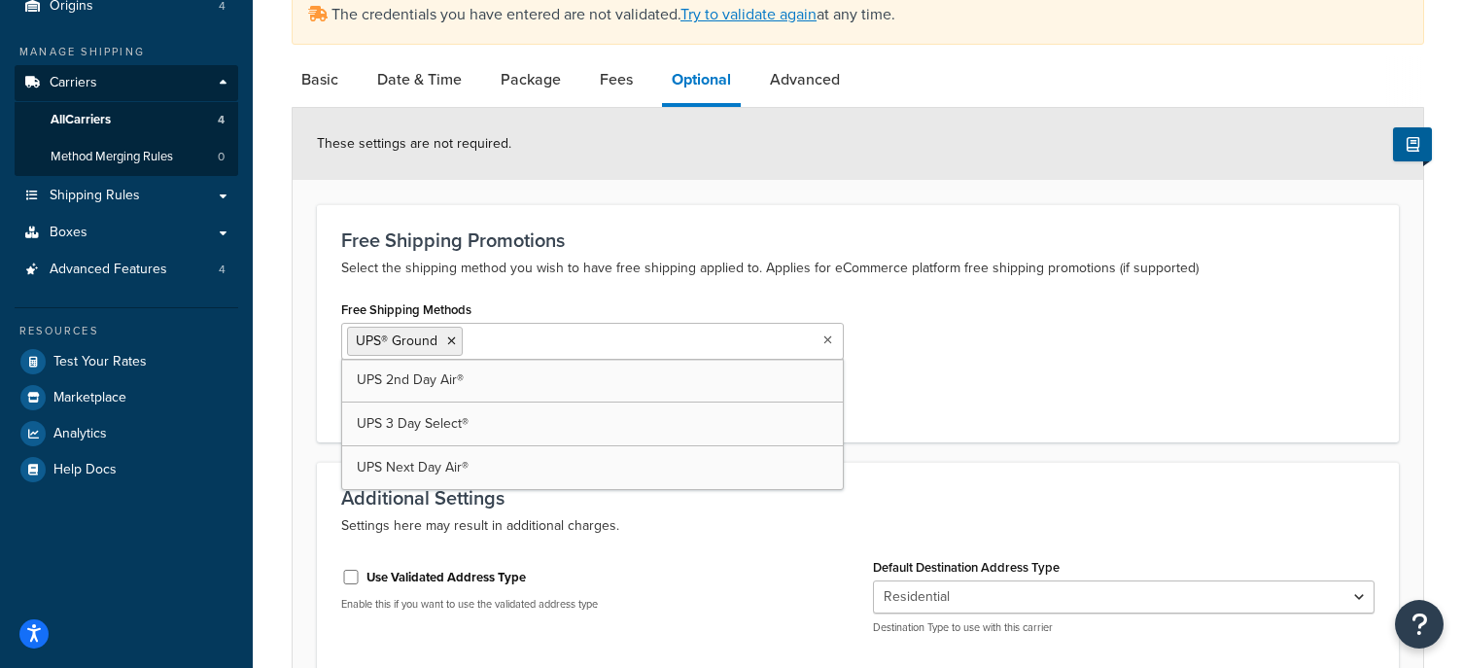
scroll to position [193, 0]
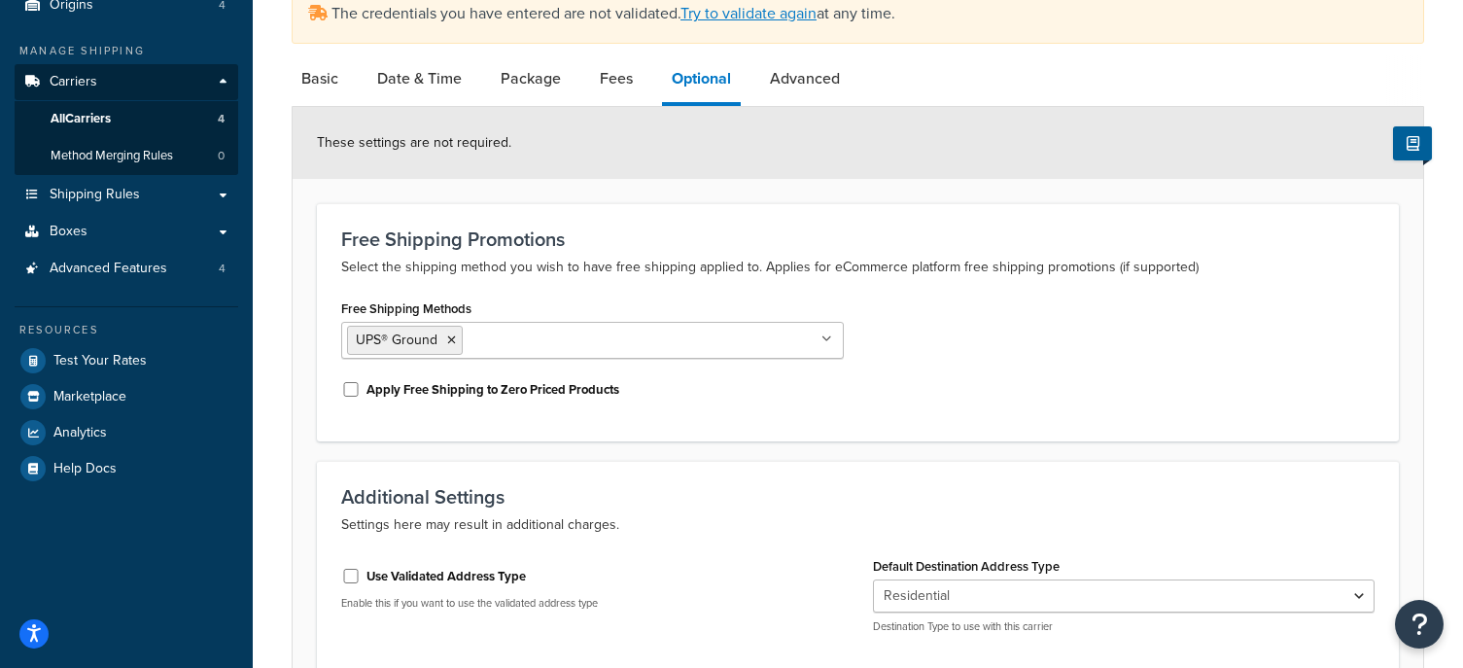
click at [1164, 353] on div "Free Shipping Methods UPS® Ground UPS 2nd Day Air® UPS 3 Day Select® UPS Next D…" at bounding box center [858, 356] width 1063 height 122
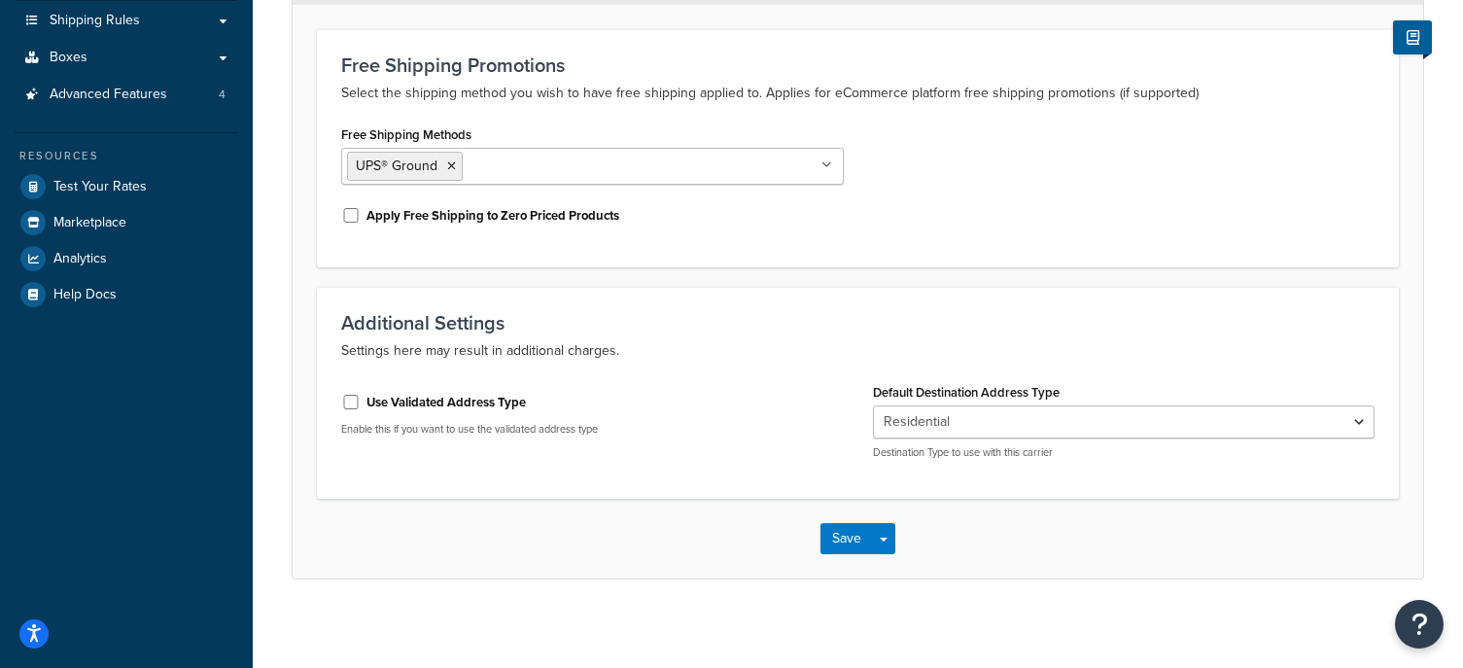
scroll to position [376, 0]
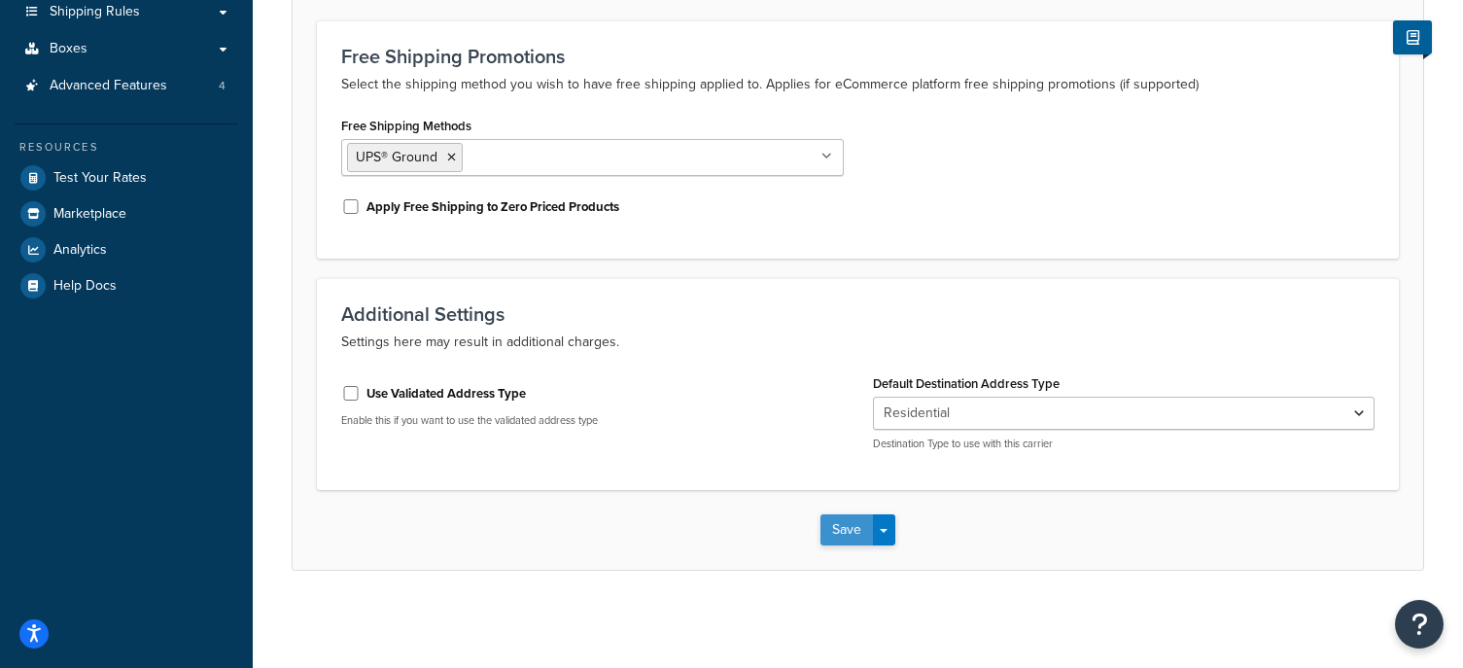
click at [820, 539] on button "Save" at bounding box center [846, 529] width 52 height 31
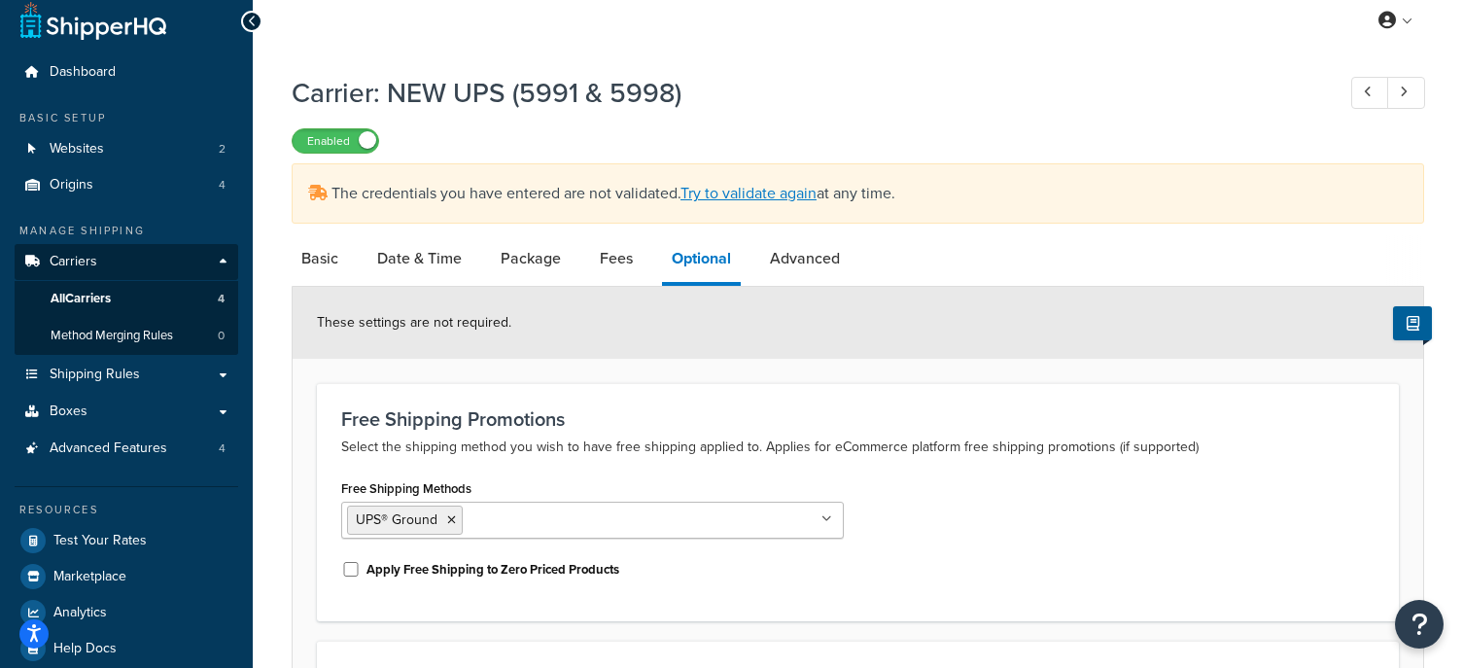
scroll to position [44, 0]
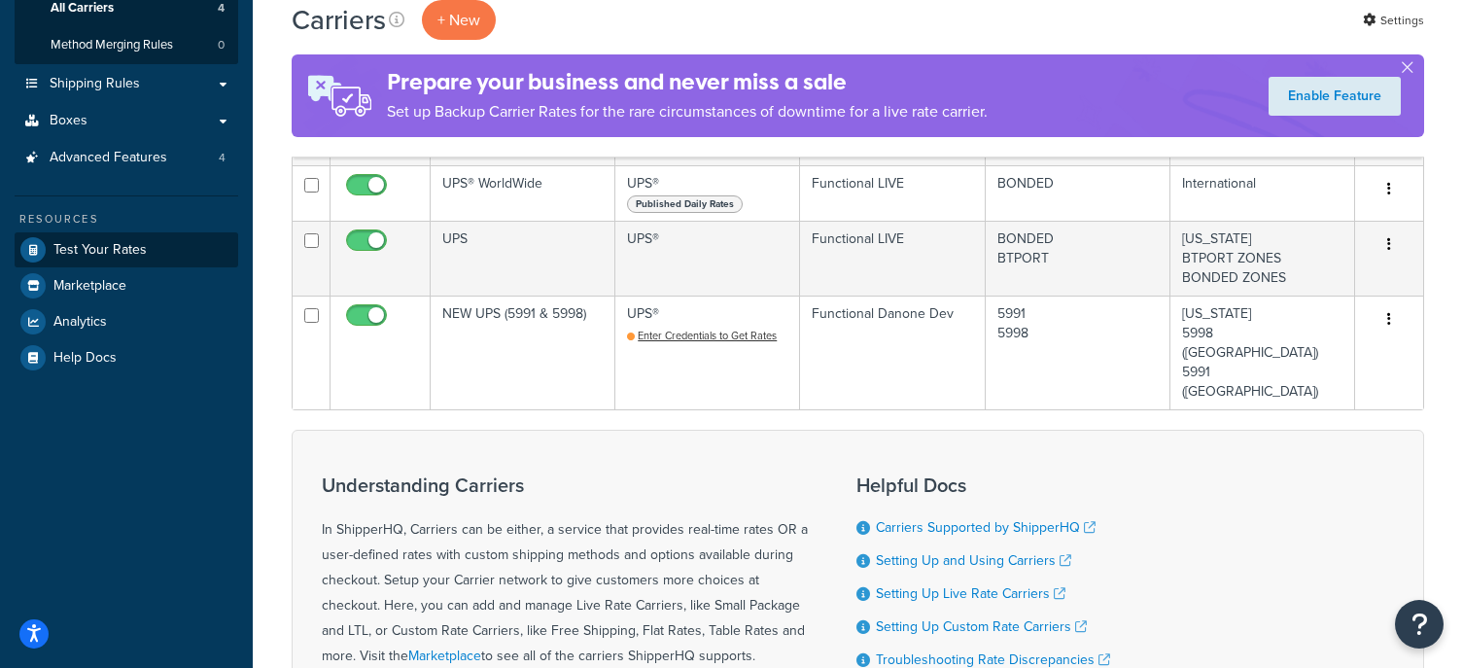
scroll to position [305, 0]
click at [150, 258] on link "Test Your Rates" at bounding box center [127, 248] width 224 height 35
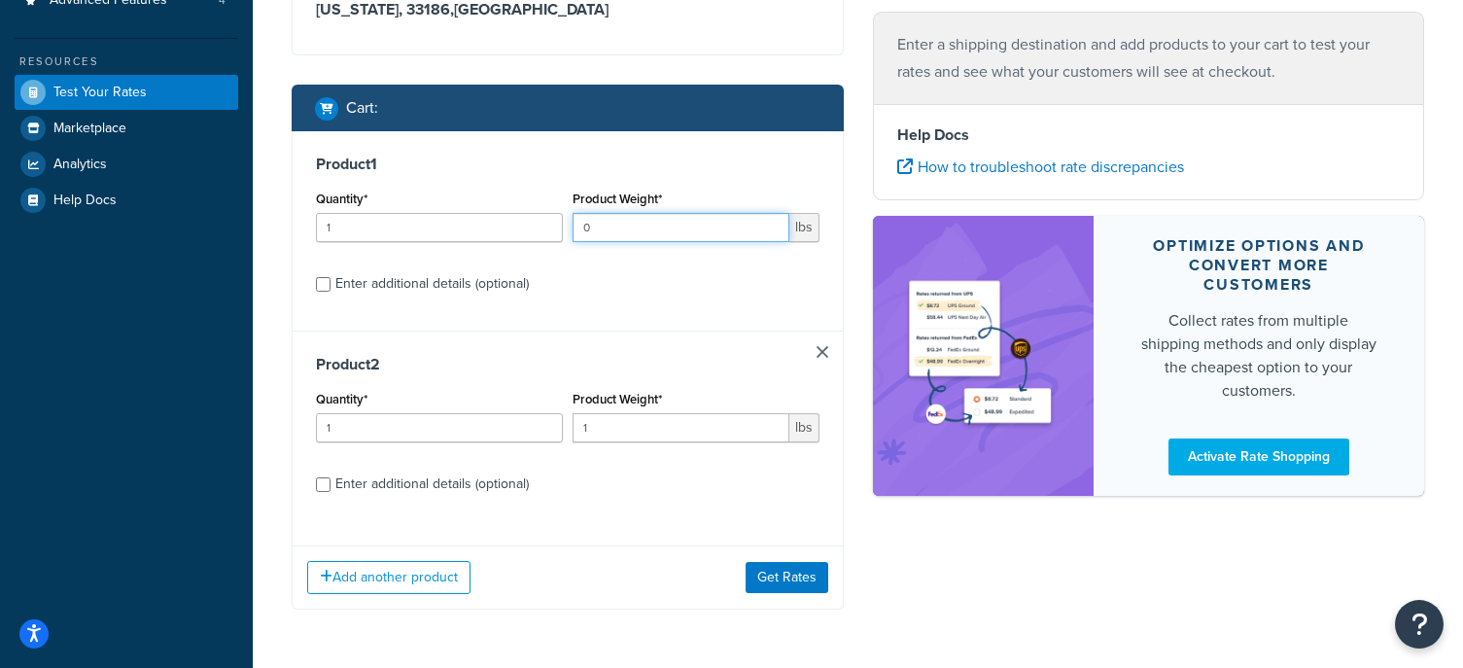
click at [666, 237] on input "0" at bounding box center [681, 227] width 217 height 29
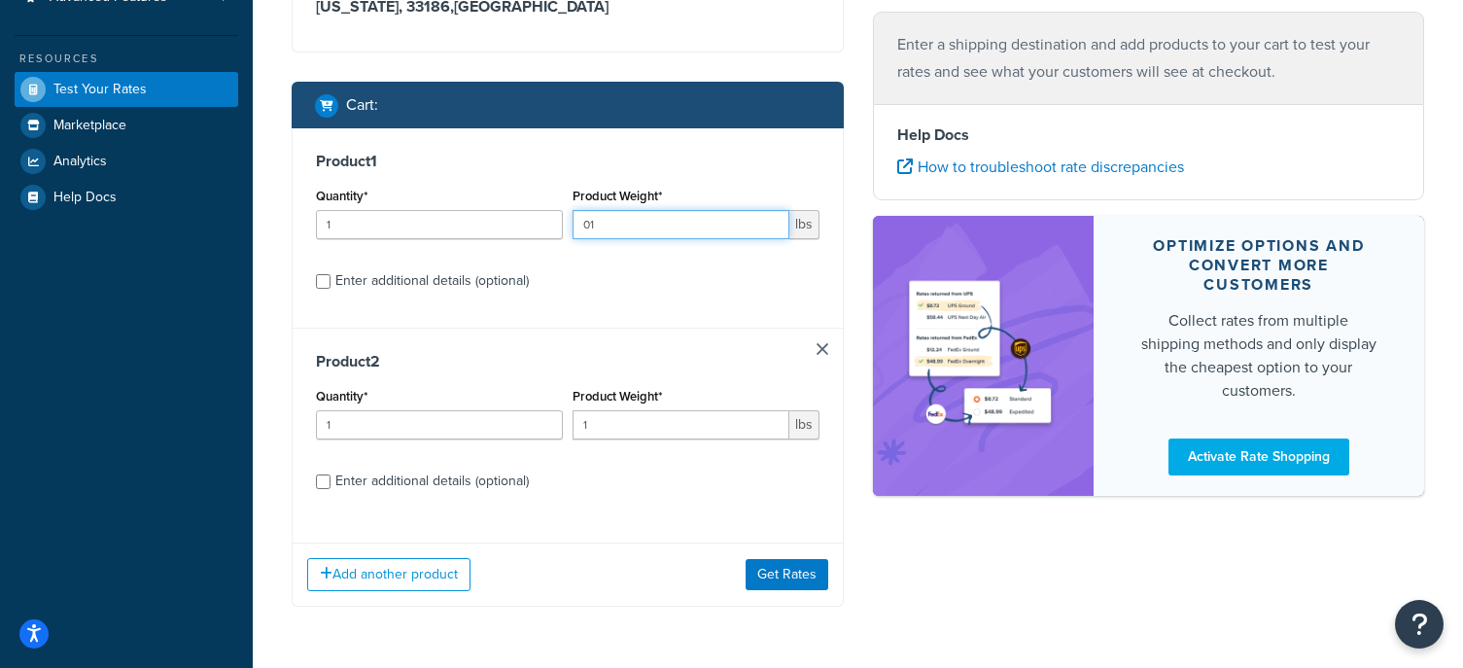
type input "0"
type input "11"
drag, startPoint x: 667, startPoint y: 428, endPoint x: 498, endPoint y: 417, distance: 169.5
click at [498, 416] on div "Quantity* 1 Product Weight* 1 lbs" at bounding box center [567, 418] width 513 height 71
type input "21"
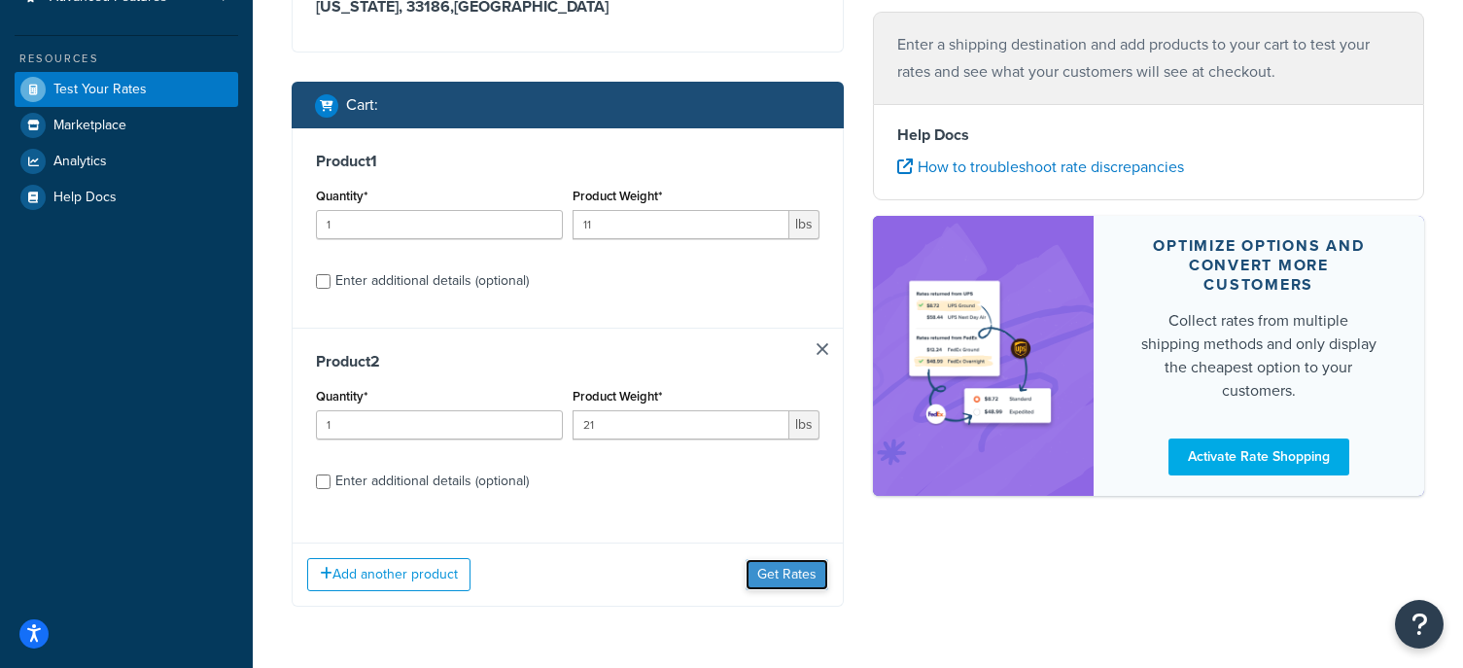
click at [793, 562] on button "Get Rates" at bounding box center [787, 574] width 83 height 31
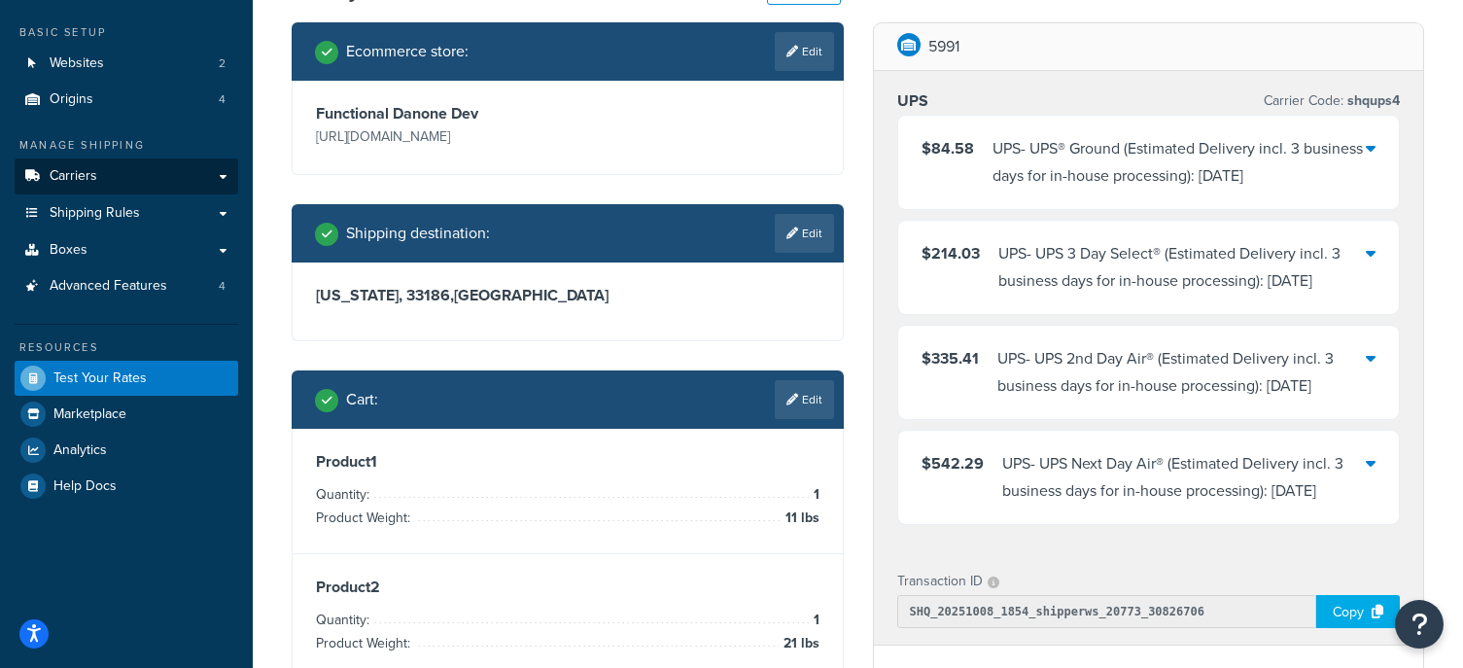
scroll to position [98, 0]
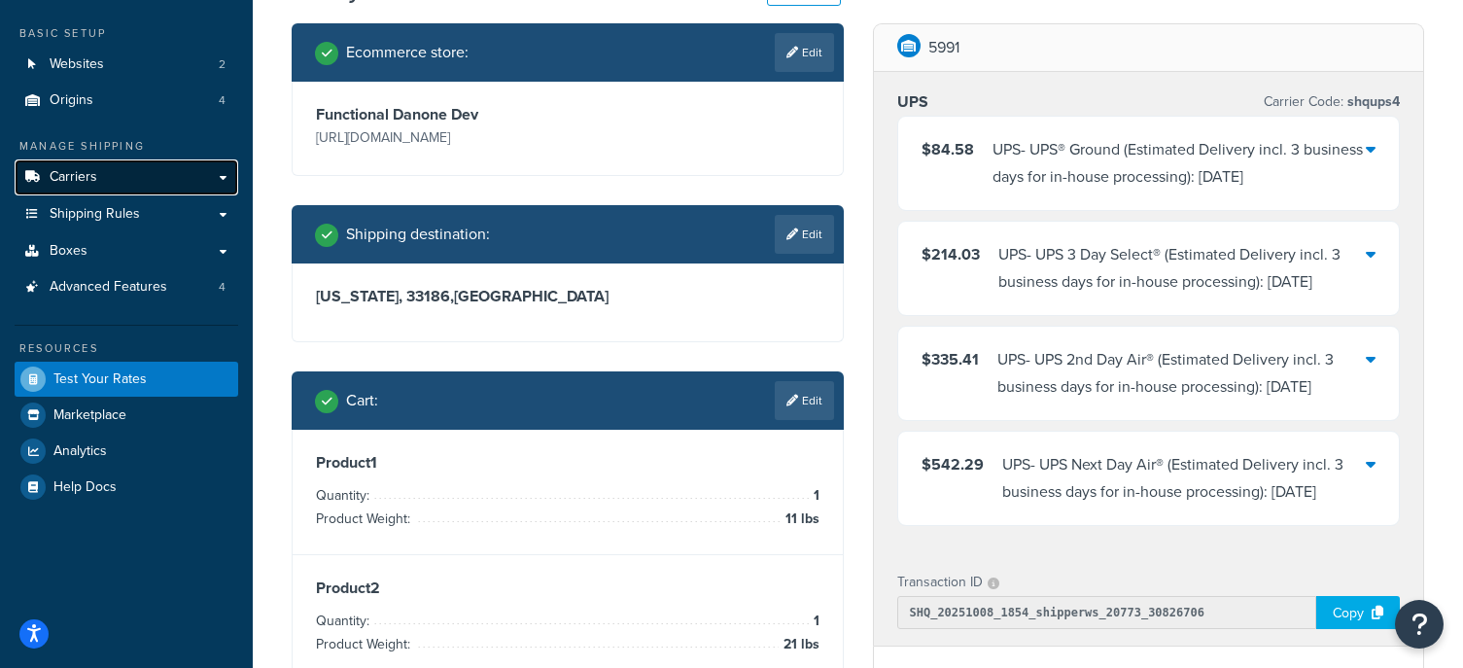
click at [194, 167] on link "Carriers" at bounding box center [127, 177] width 224 height 36
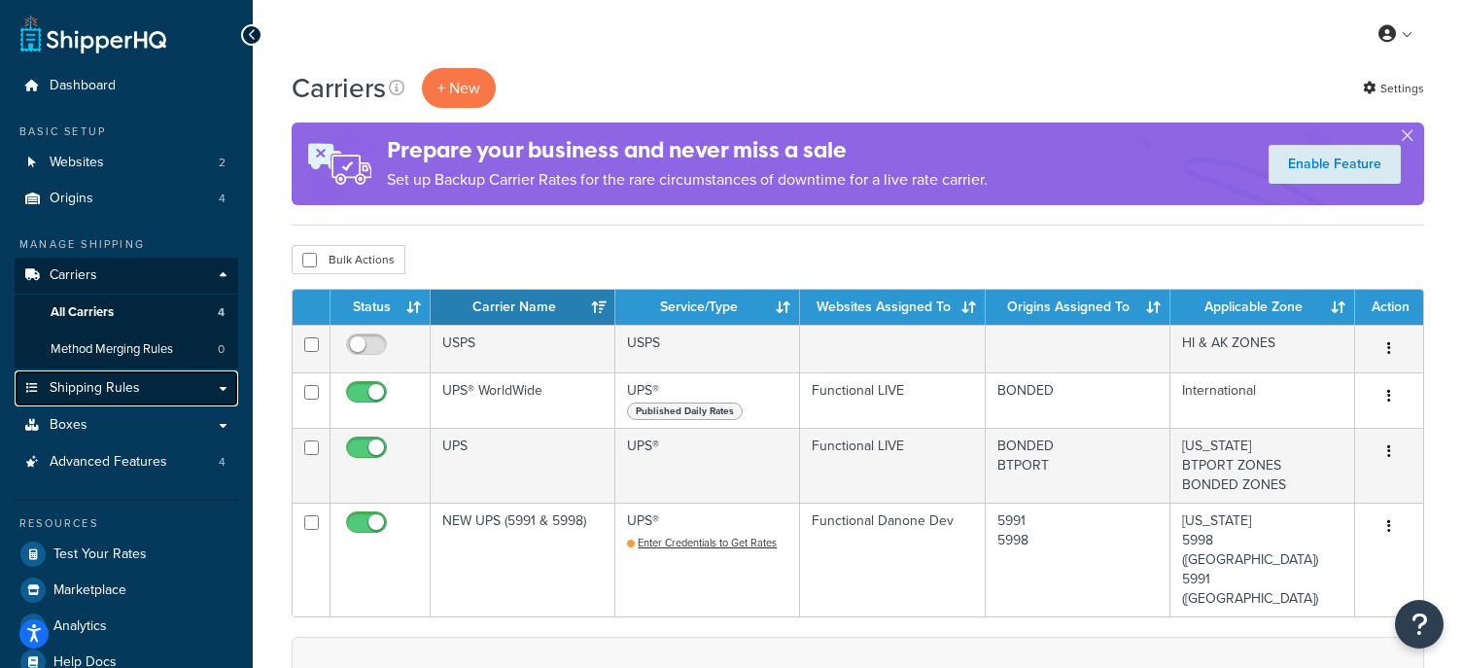
click at [226, 379] on link "Shipping Rules" at bounding box center [127, 388] width 224 height 36
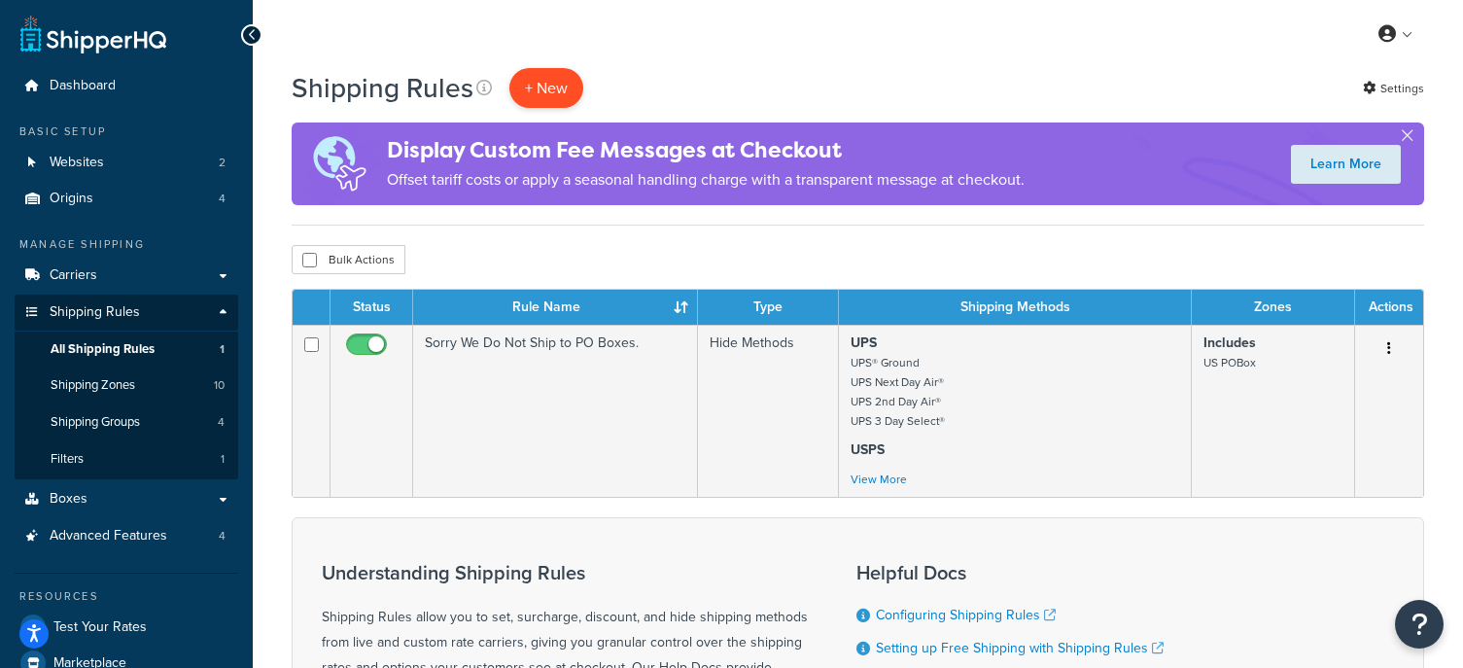
click at [546, 90] on p "+ New" at bounding box center [546, 88] width 74 height 40
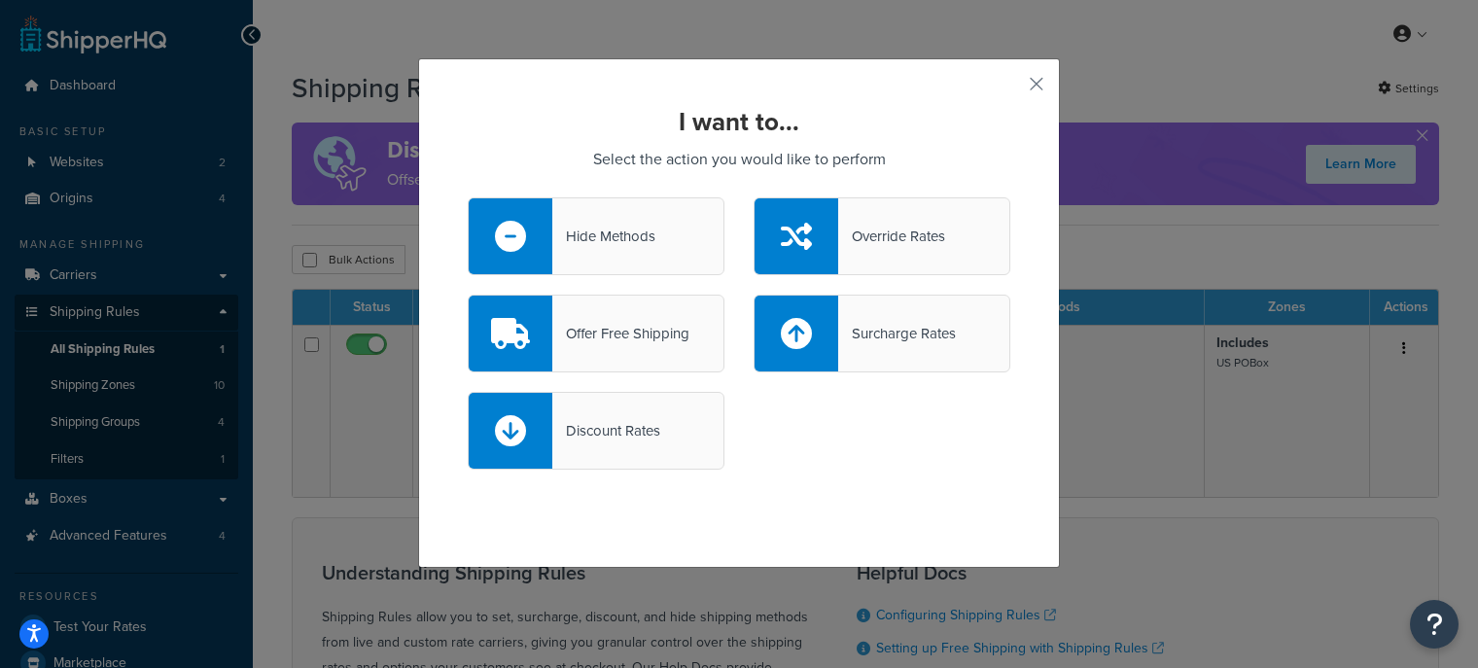
click at [680, 331] on div "Offer Free Shipping" at bounding box center [620, 333] width 137 height 27
click at [0, 0] on input "Offer Free Shipping" at bounding box center [0, 0] width 0 height 0
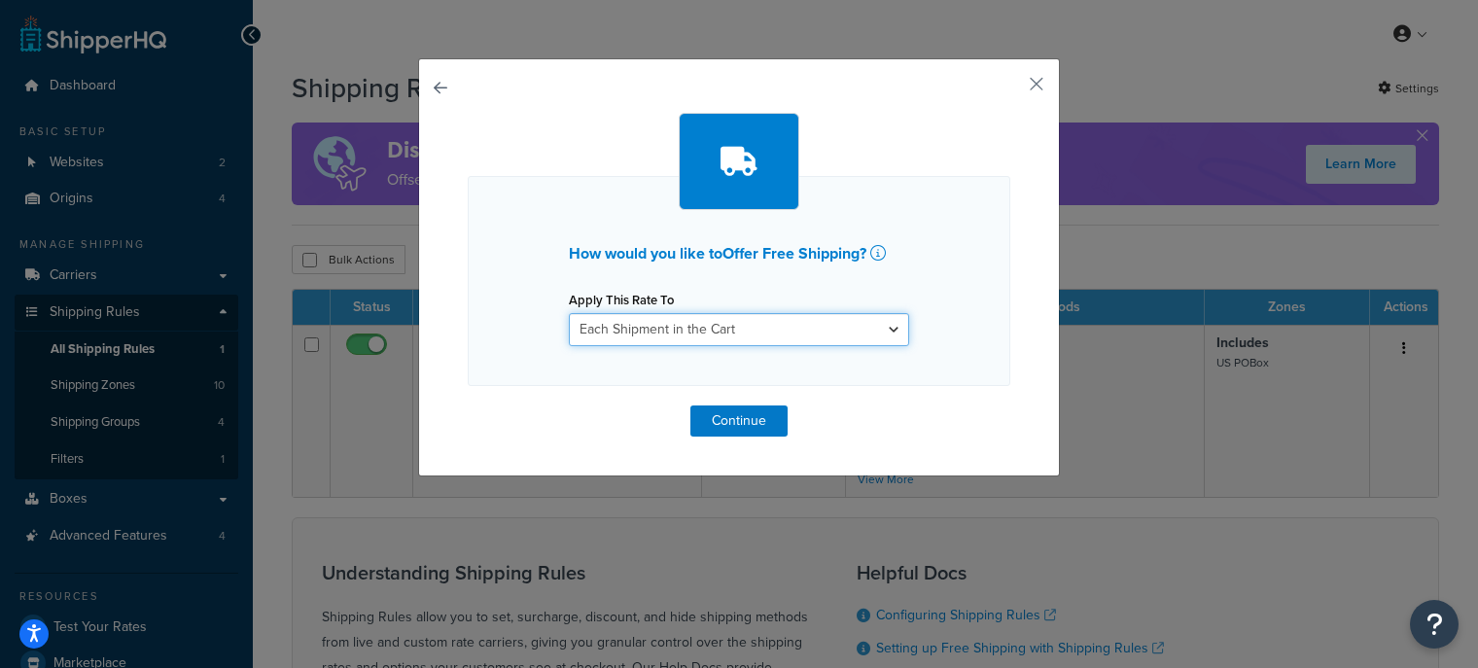
click at [809, 321] on select "Each Shipment in the Cart Each Origin in the Cart Each Shipping Group in the Ca…" at bounding box center [739, 329] width 340 height 33
click at [569, 313] on select "Each Shipment in the Cart Each Origin in the Cart Each Shipping Group in the Ca…" at bounding box center [739, 329] width 340 height 33
click at [804, 344] on select "Each Shipment in the Cart Each Origin in the Cart Each Shipping Group in the Ca…" at bounding box center [739, 329] width 340 height 33
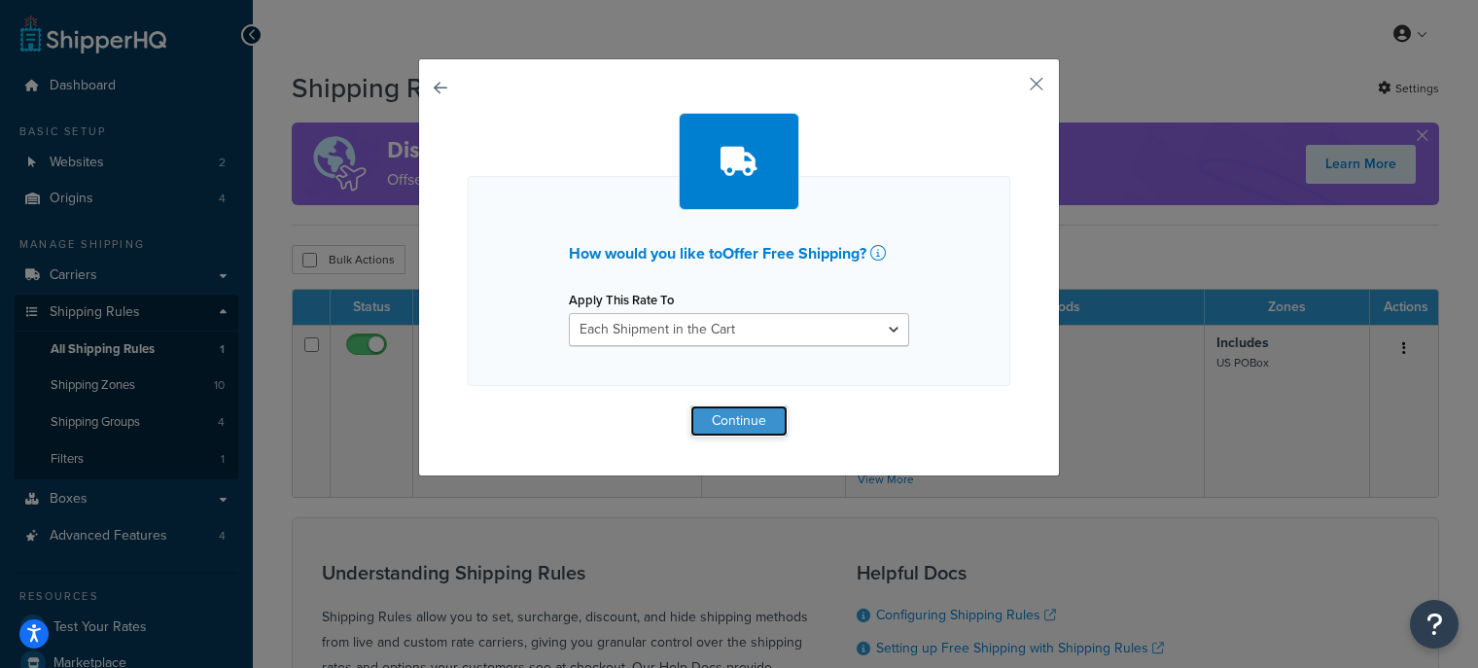
click at [747, 418] on button "Continue" at bounding box center [738, 420] width 97 height 31
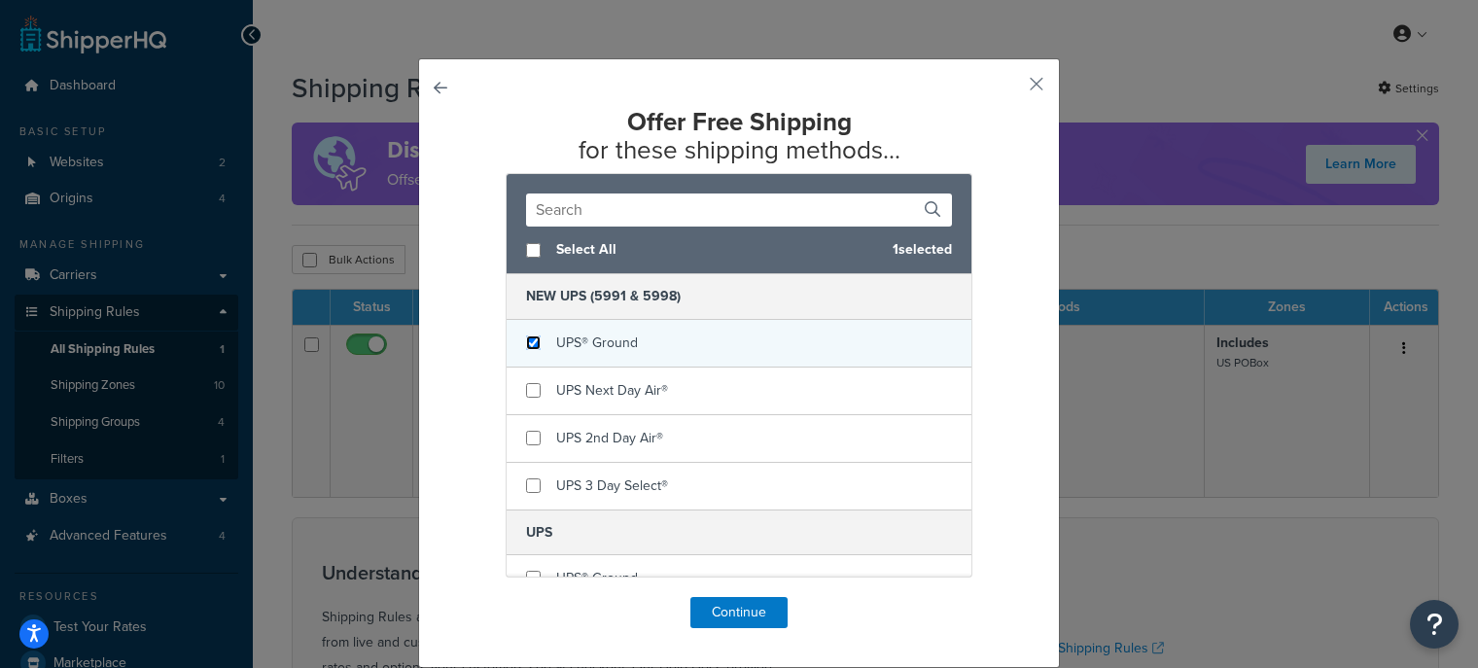
click at [526, 340] on input "checkbox" at bounding box center [533, 342] width 15 height 15
checkbox input "true"
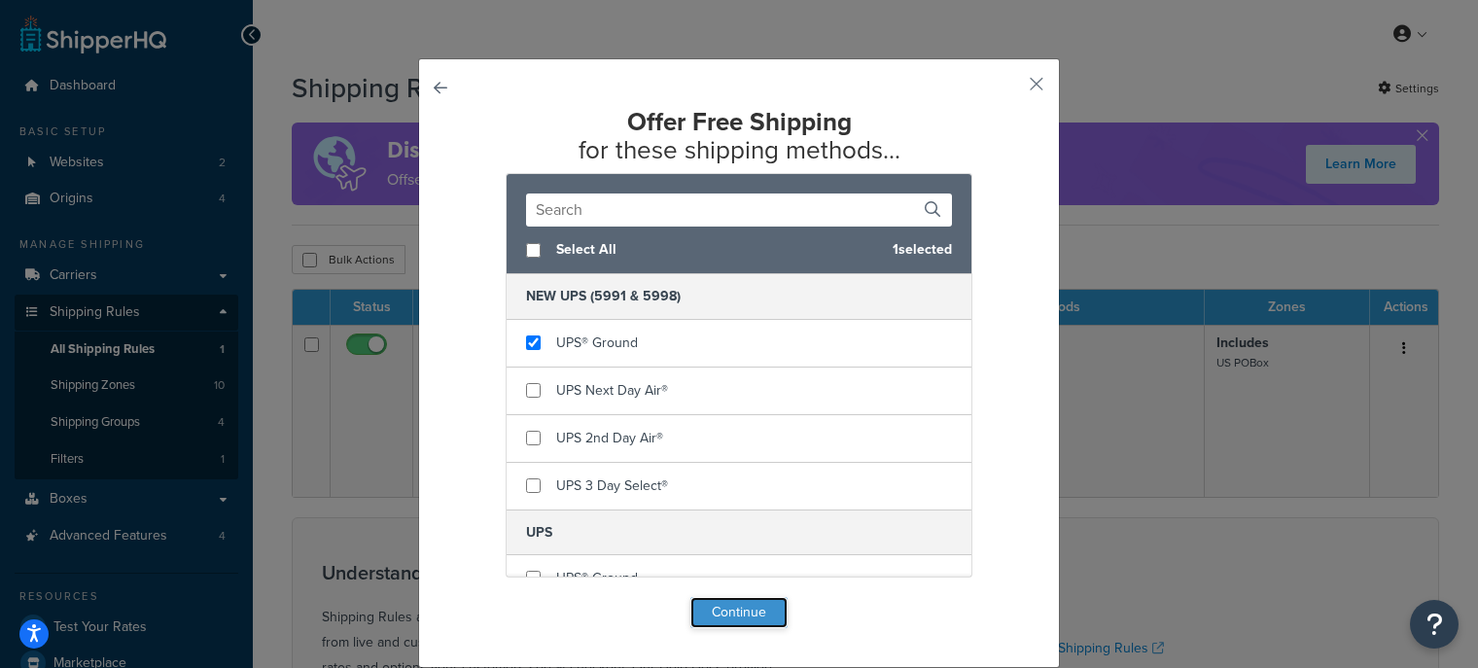
click at [744, 604] on button "Continue" at bounding box center [738, 612] width 97 height 31
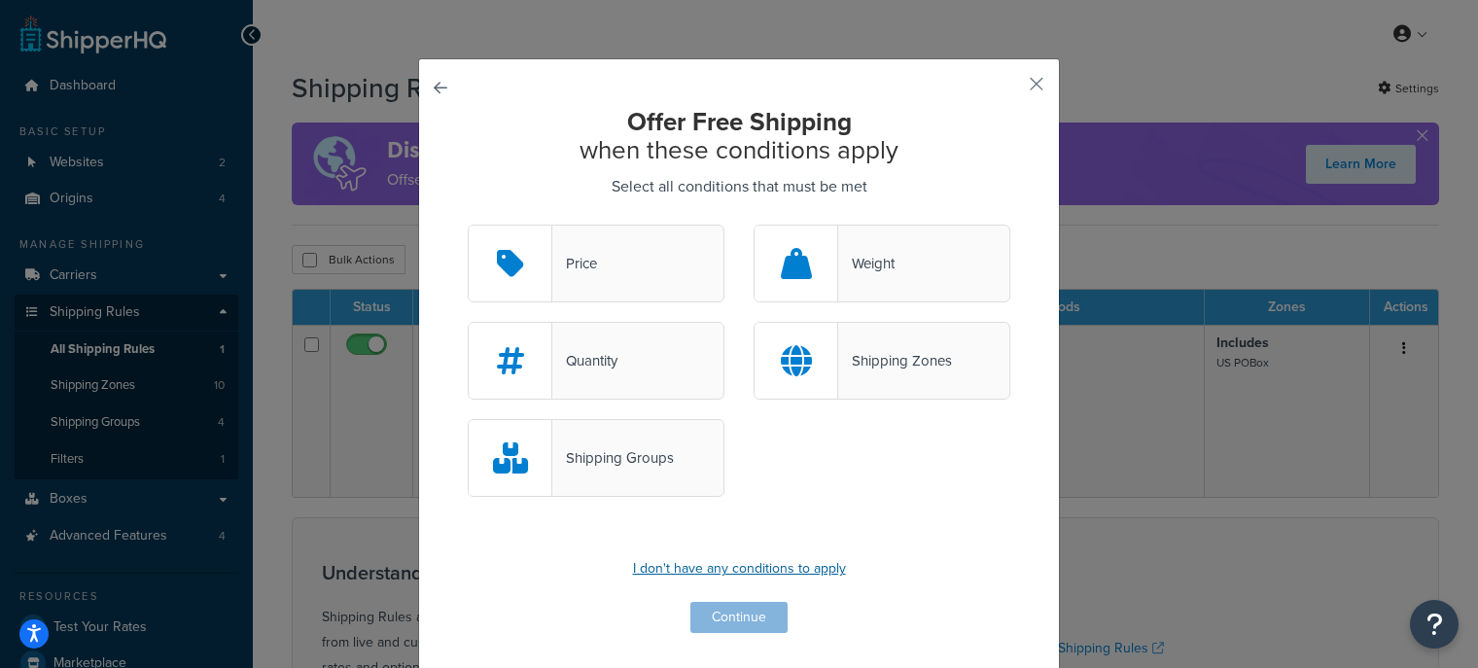
click at [735, 571] on p "I don't have any conditions to apply" at bounding box center [739, 568] width 542 height 27
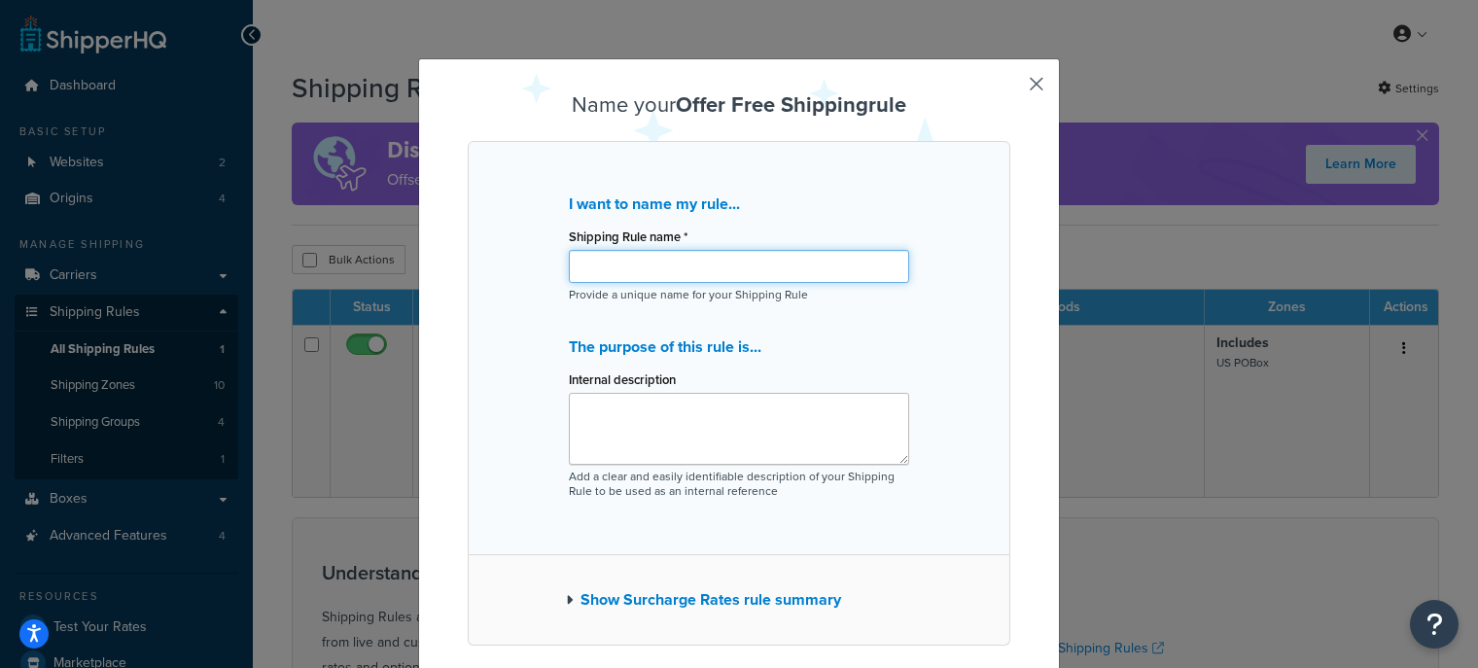
click at [714, 261] on input "Shipping Rule name *" at bounding box center [739, 266] width 340 height 33
type input "Free Ground Shipping"
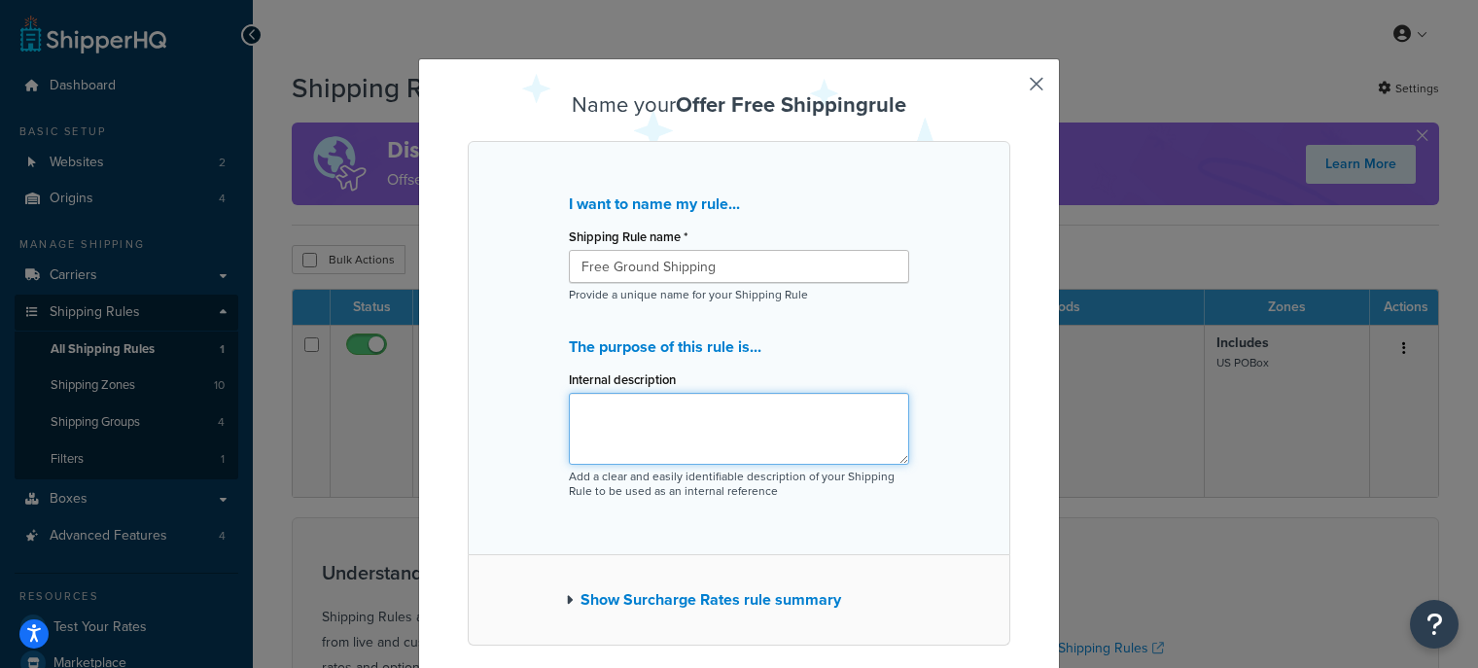
click at [710, 412] on textarea "Internal description" at bounding box center [739, 429] width 340 height 72
paste textarea "Free Ground Shipping"
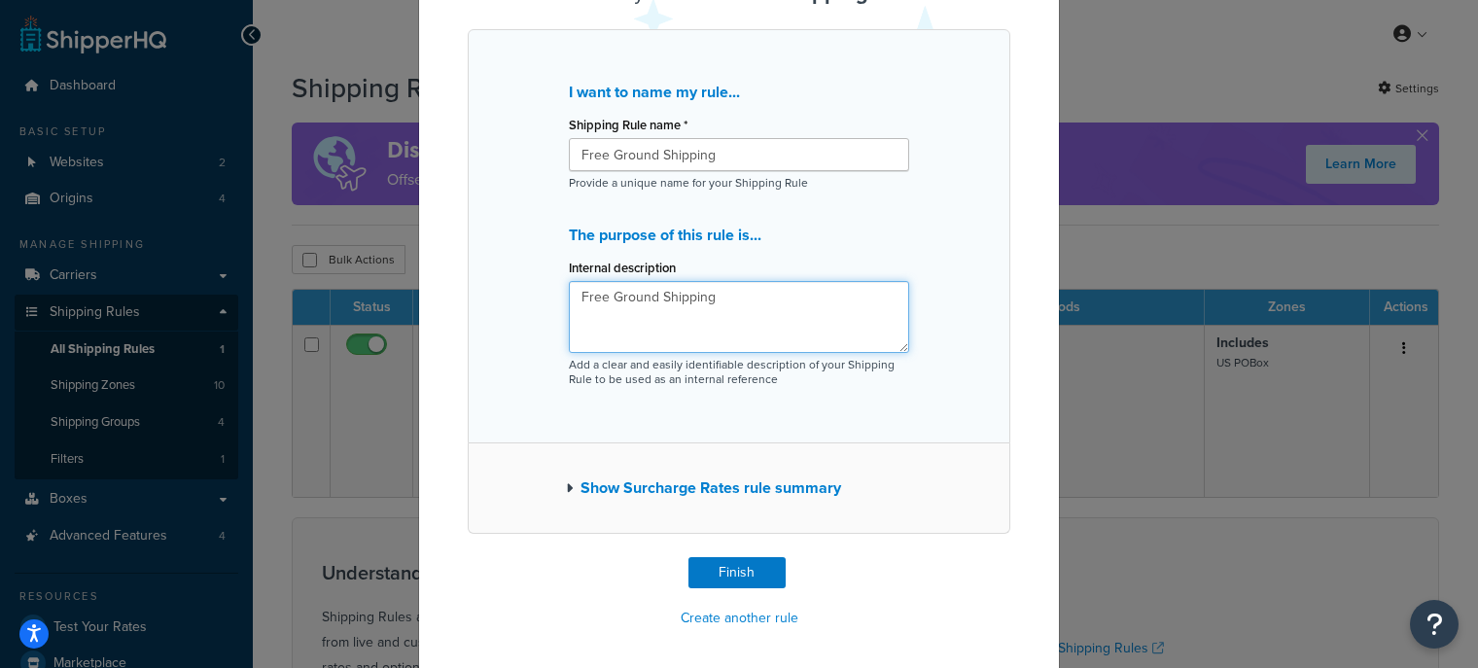
scroll to position [117, 0]
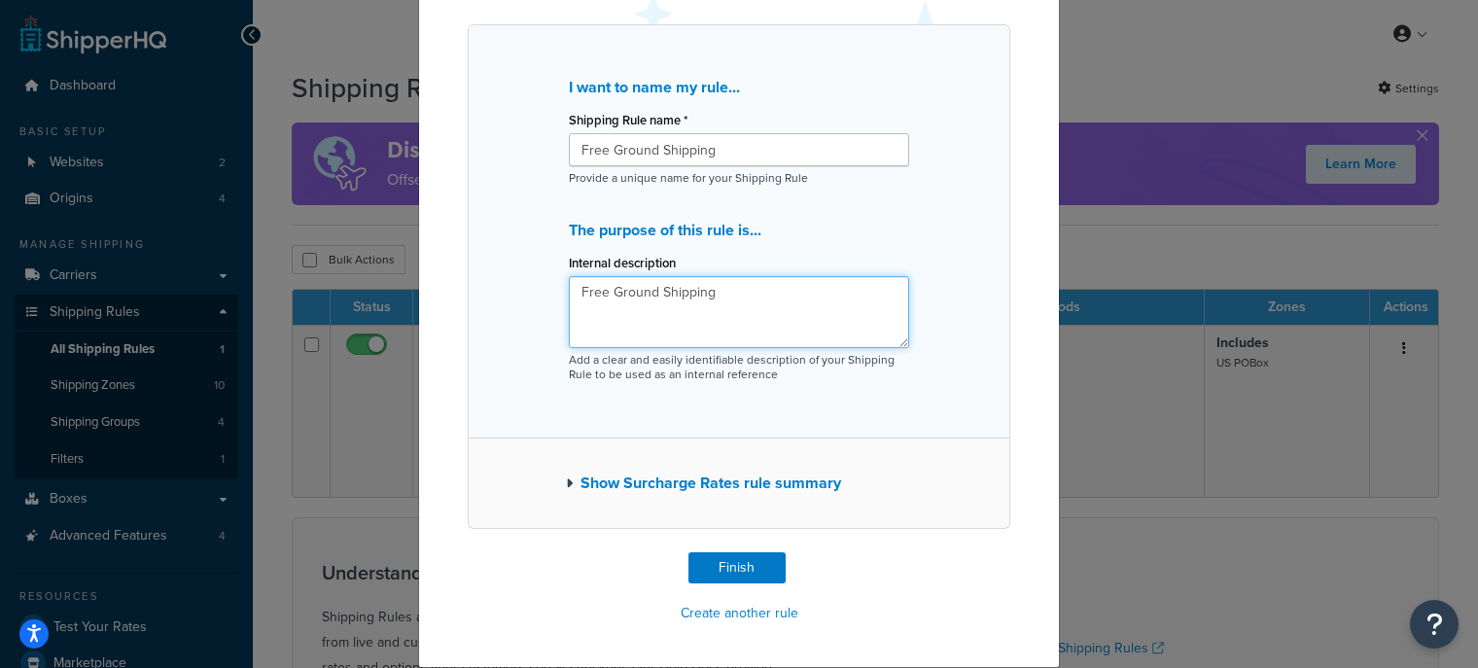
type textarea "Free Ground Shipping"
click at [601, 477] on button "Show Surcharge Rates rule summary" at bounding box center [703, 483] width 275 height 27
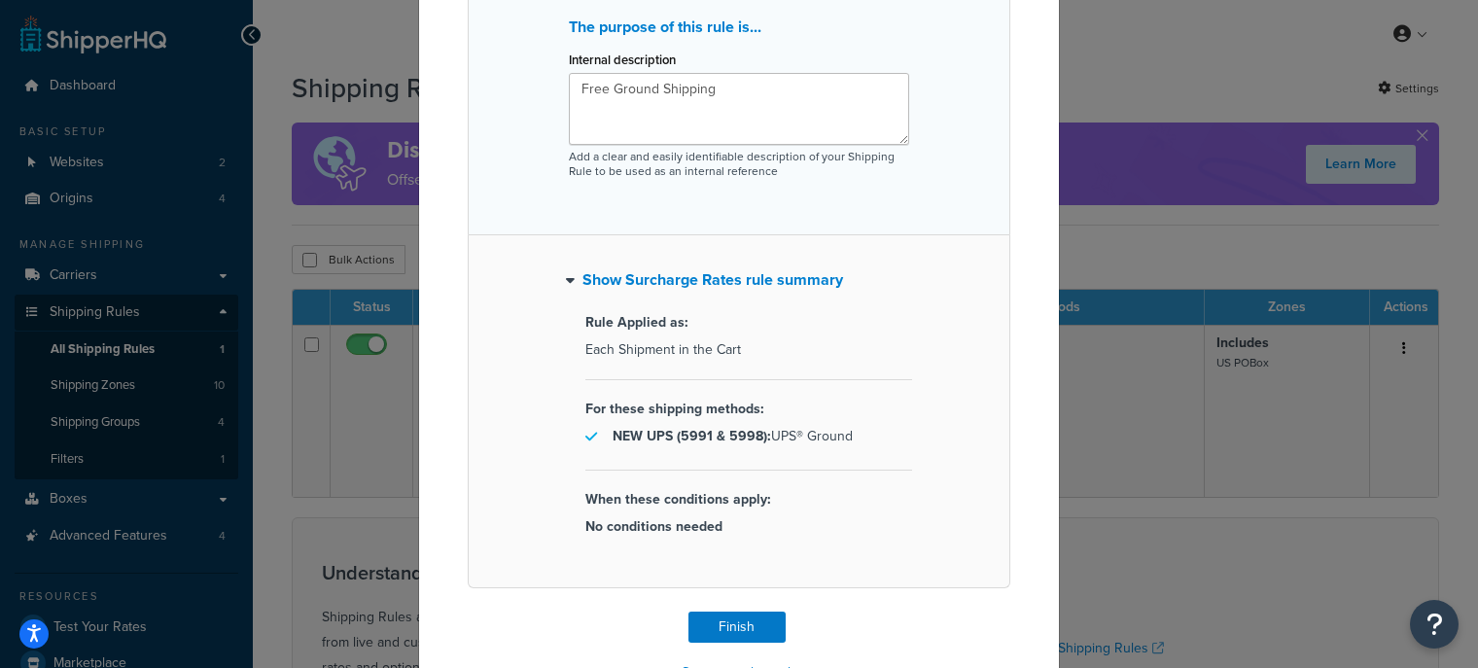
scroll to position [379, 0]
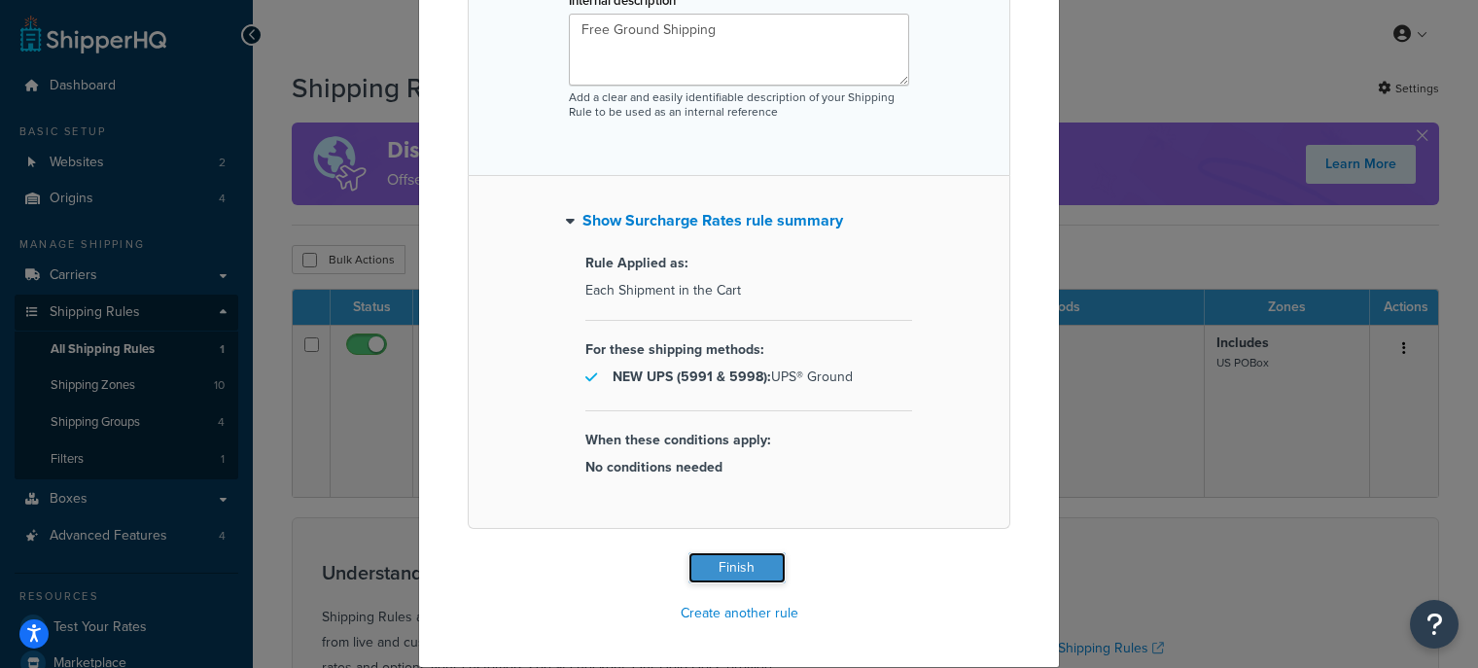
click at [723, 571] on button "Finish" at bounding box center [736, 567] width 97 height 31
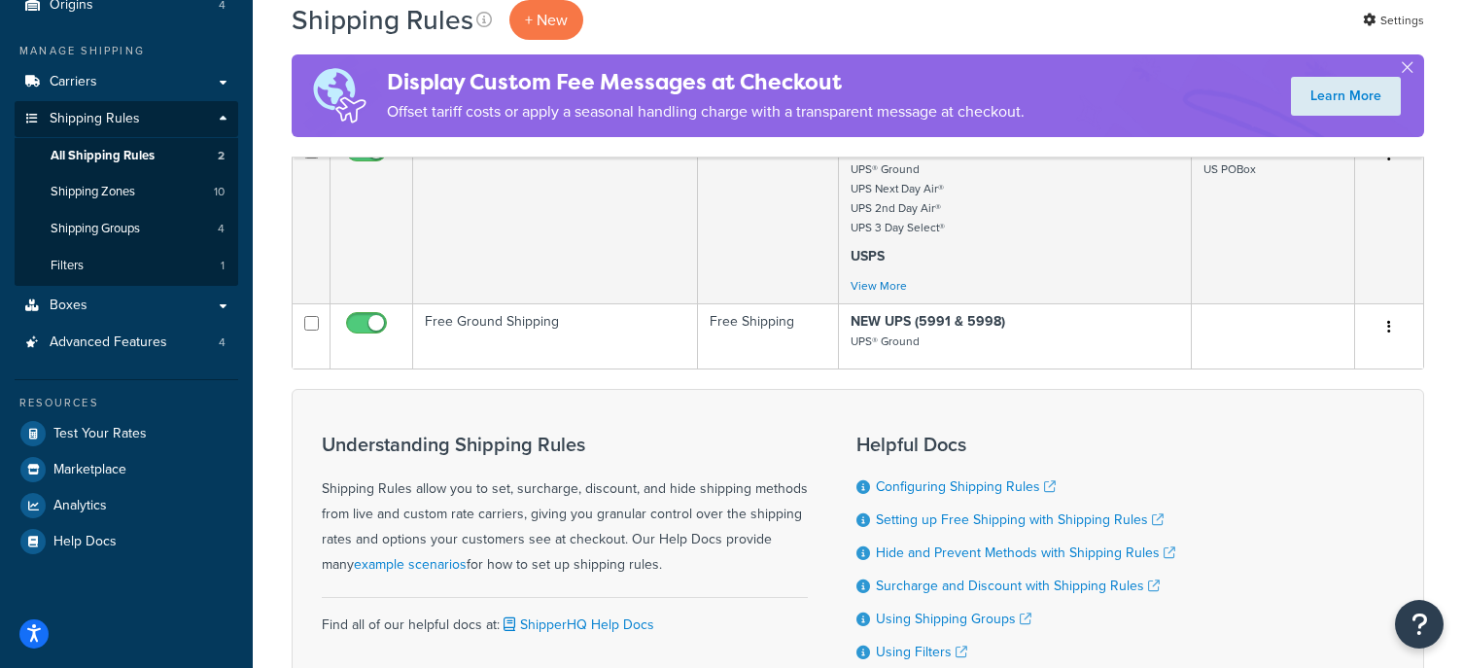
scroll to position [194, 0]
click at [142, 435] on span "Test Your Rates" at bounding box center [99, 433] width 93 height 17
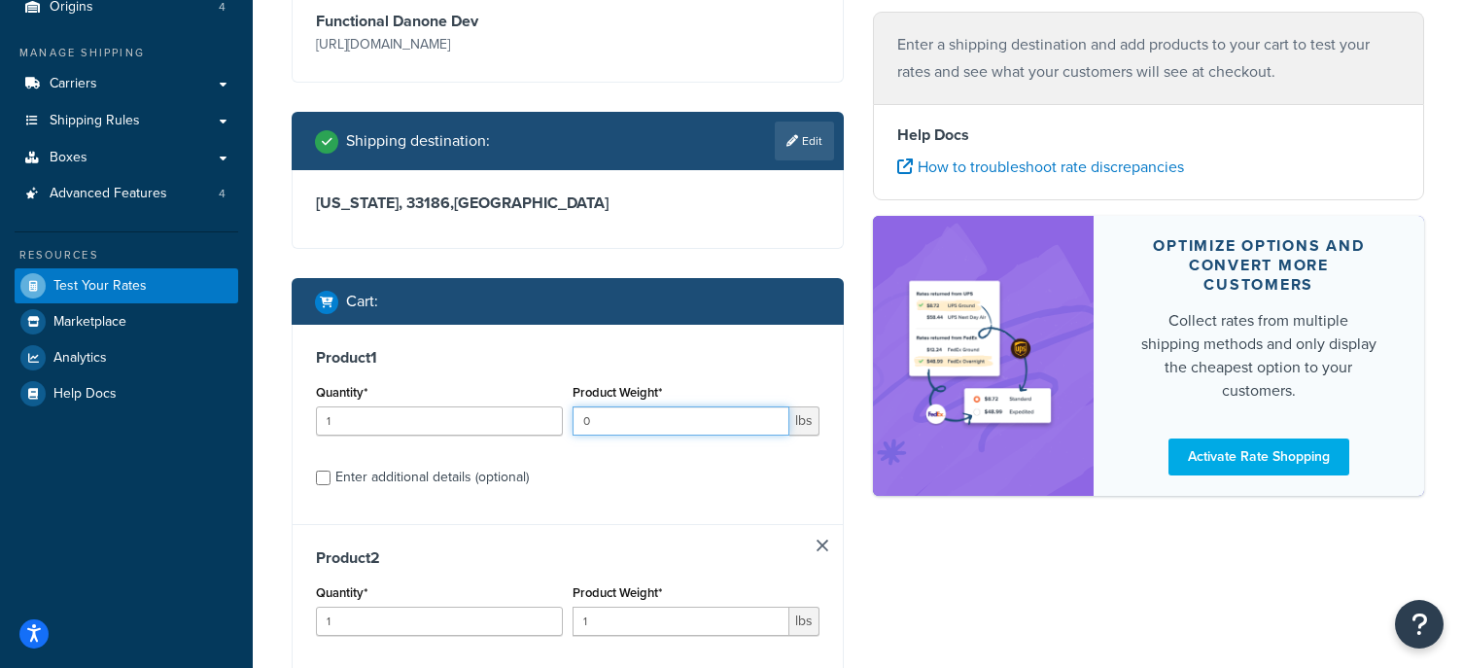
click at [653, 431] on input "0" at bounding box center [681, 420] width 217 height 29
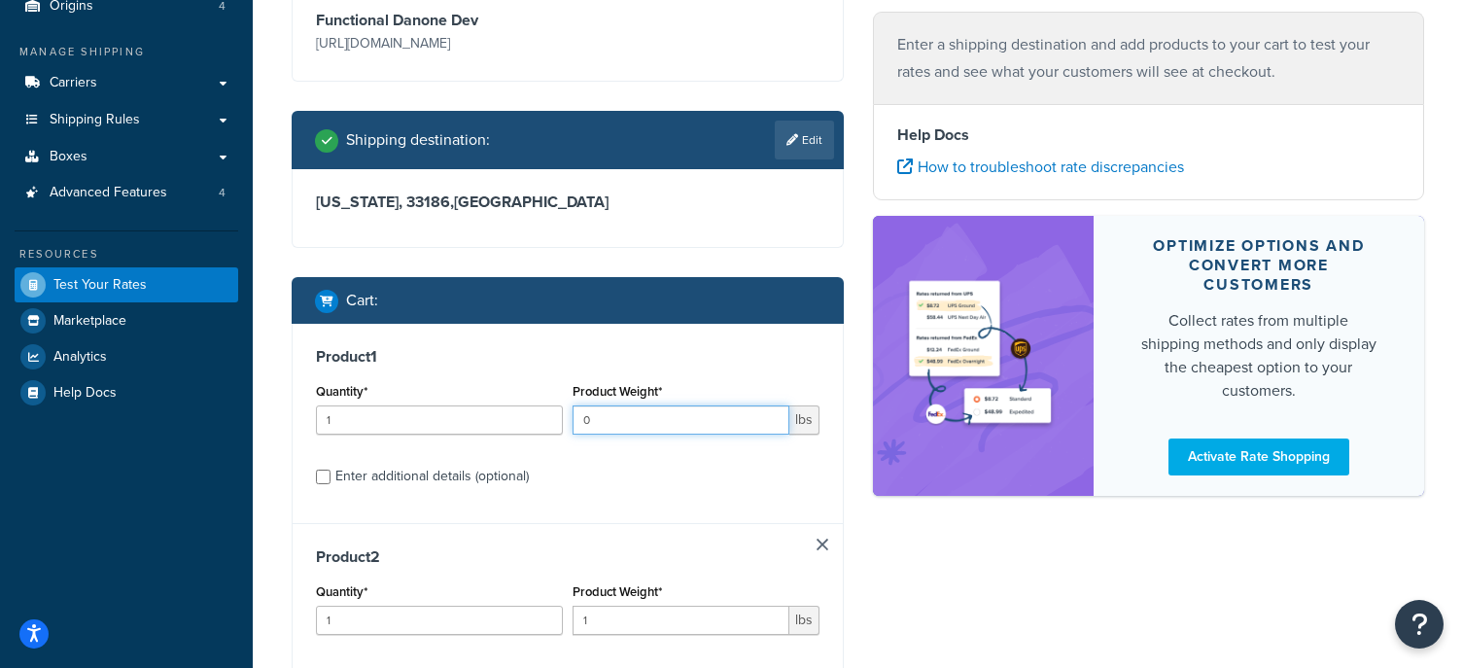
scroll to position [193, 0]
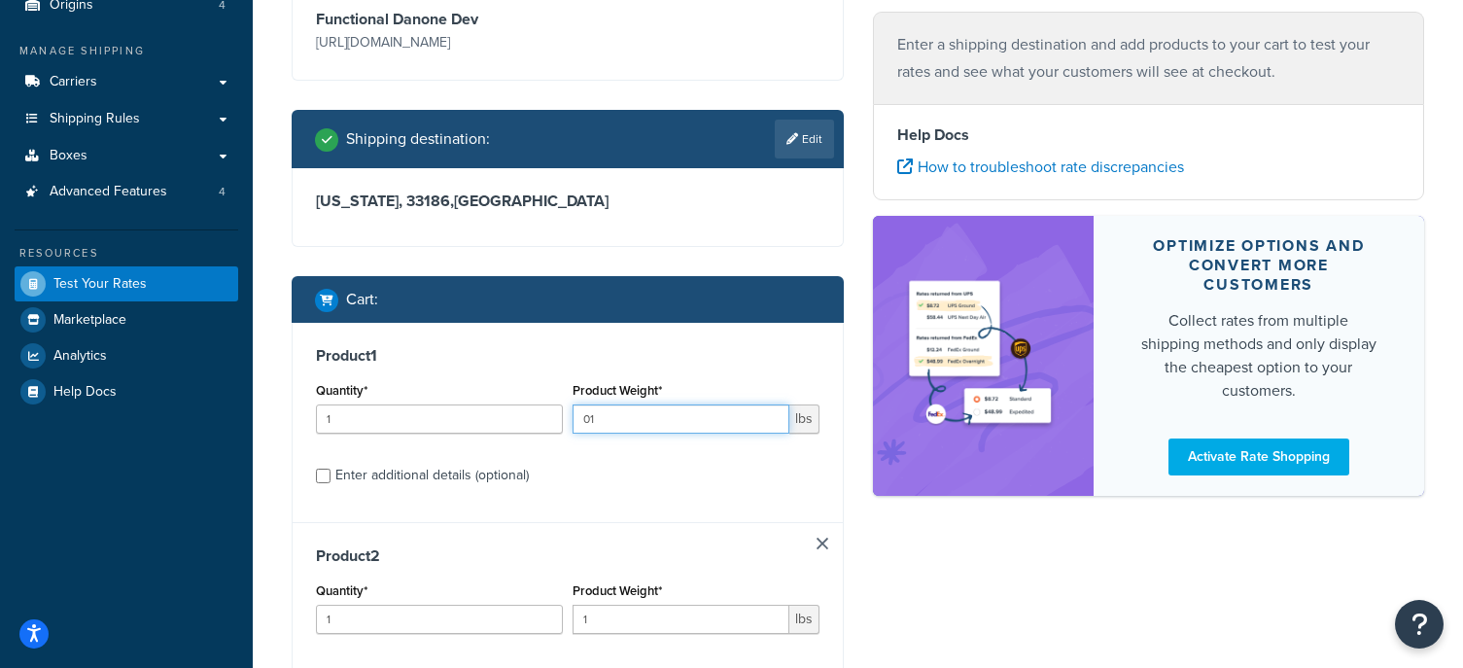
type input "0"
type input "11"
drag, startPoint x: 686, startPoint y: 623, endPoint x: 522, endPoint y: 614, distance: 164.5
click at [532, 622] on div "Quantity* 1 Product Weight* 2 lbs" at bounding box center [567, 612] width 513 height 71
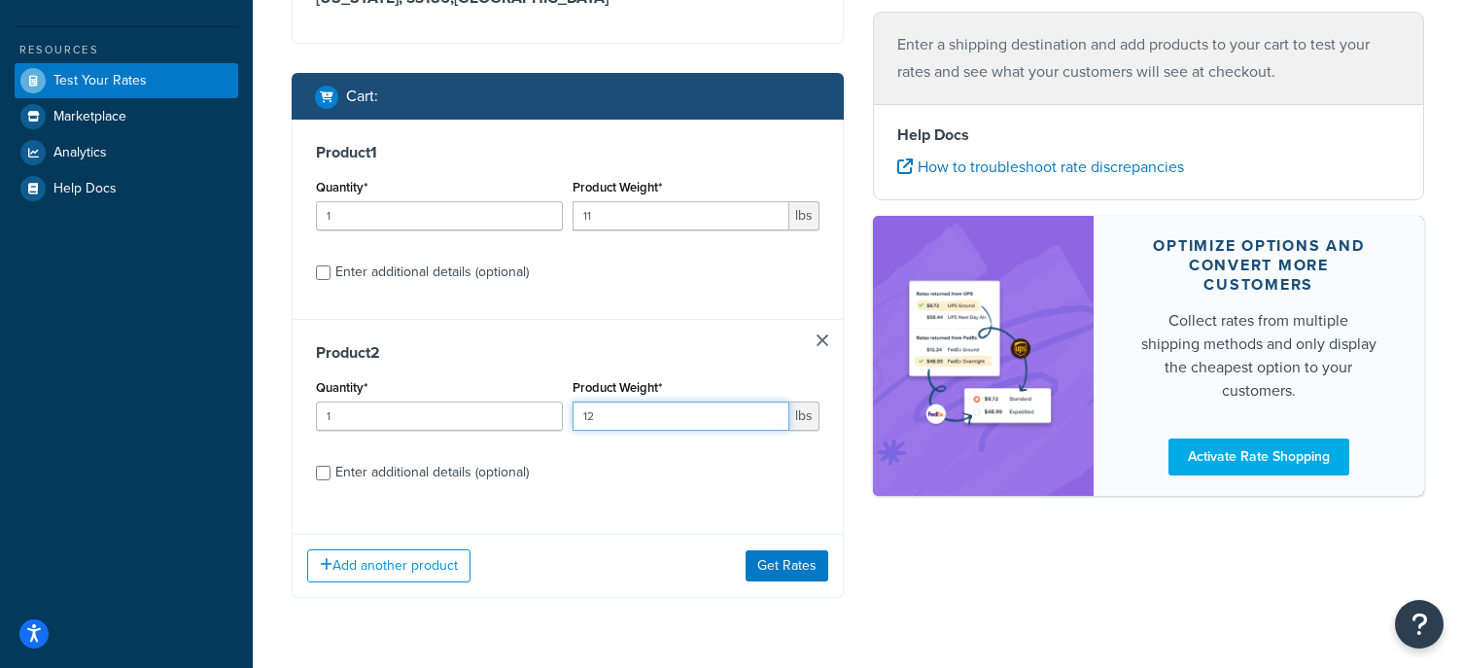
scroll to position [453, 0]
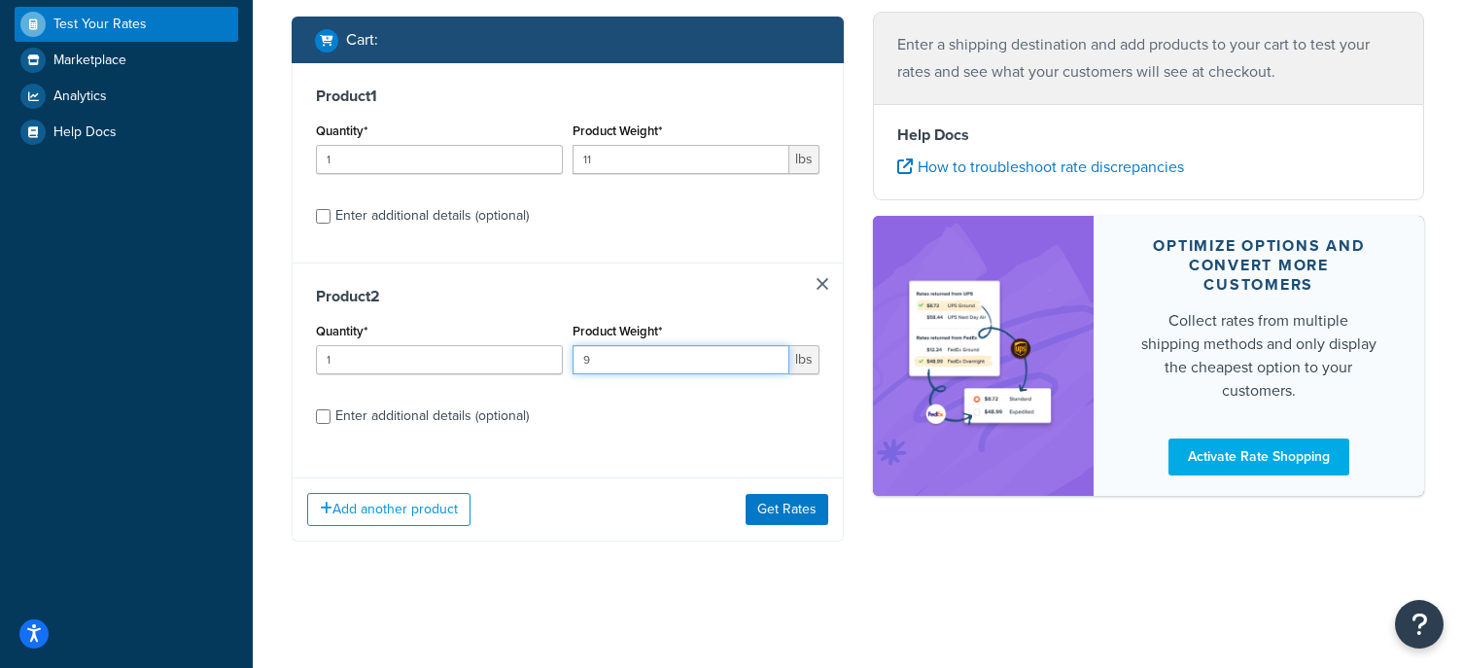
drag, startPoint x: 616, startPoint y: 351, endPoint x: 486, endPoint y: 344, distance: 130.4
click at [484, 344] on div "Quantity* 1 Product Weight* 9 lbs" at bounding box center [567, 353] width 513 height 71
type input "1"
type input "21"
click at [784, 508] on button "Get Rates" at bounding box center [787, 509] width 83 height 31
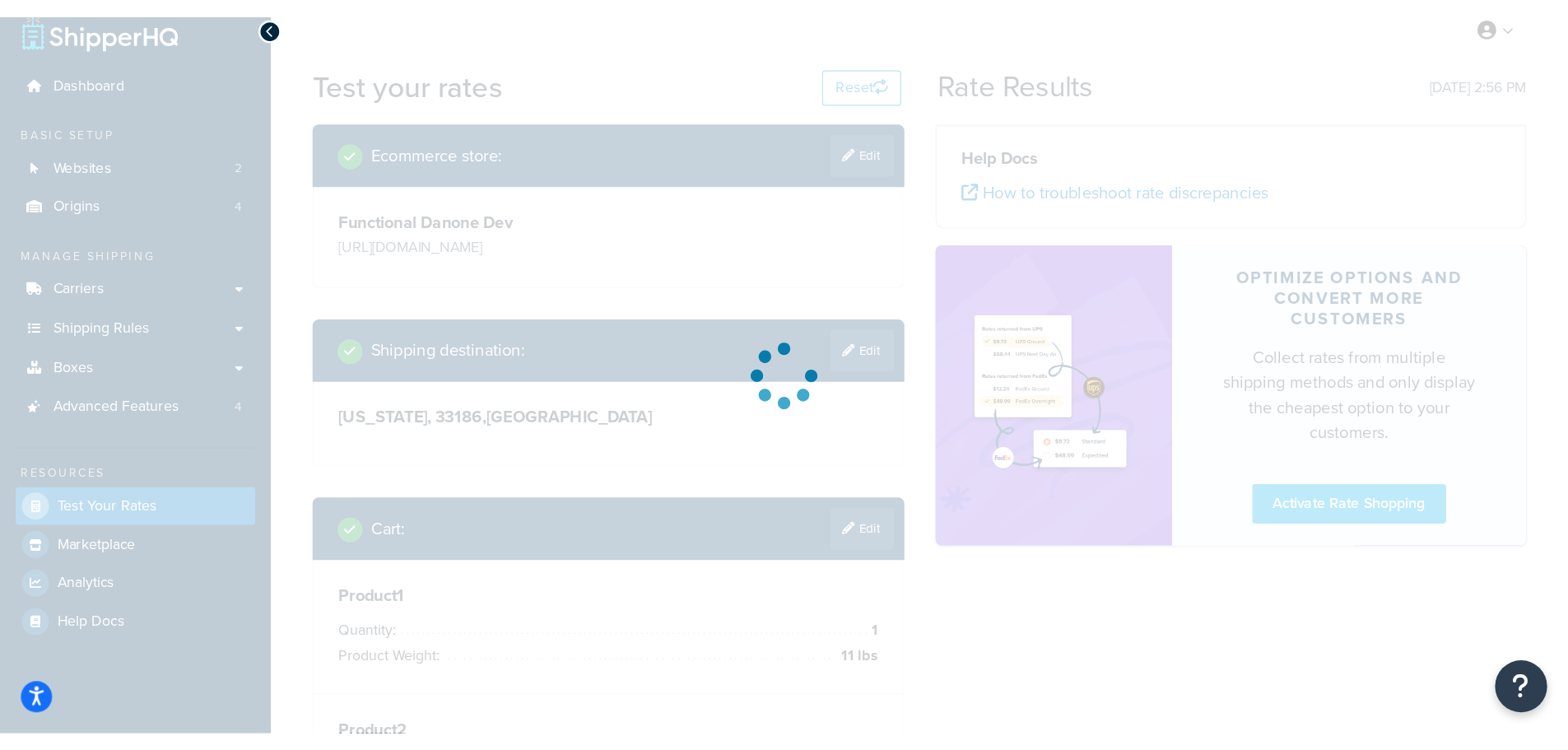
scroll to position [0, 0]
